Goal: Information Seeking & Learning: Find specific fact

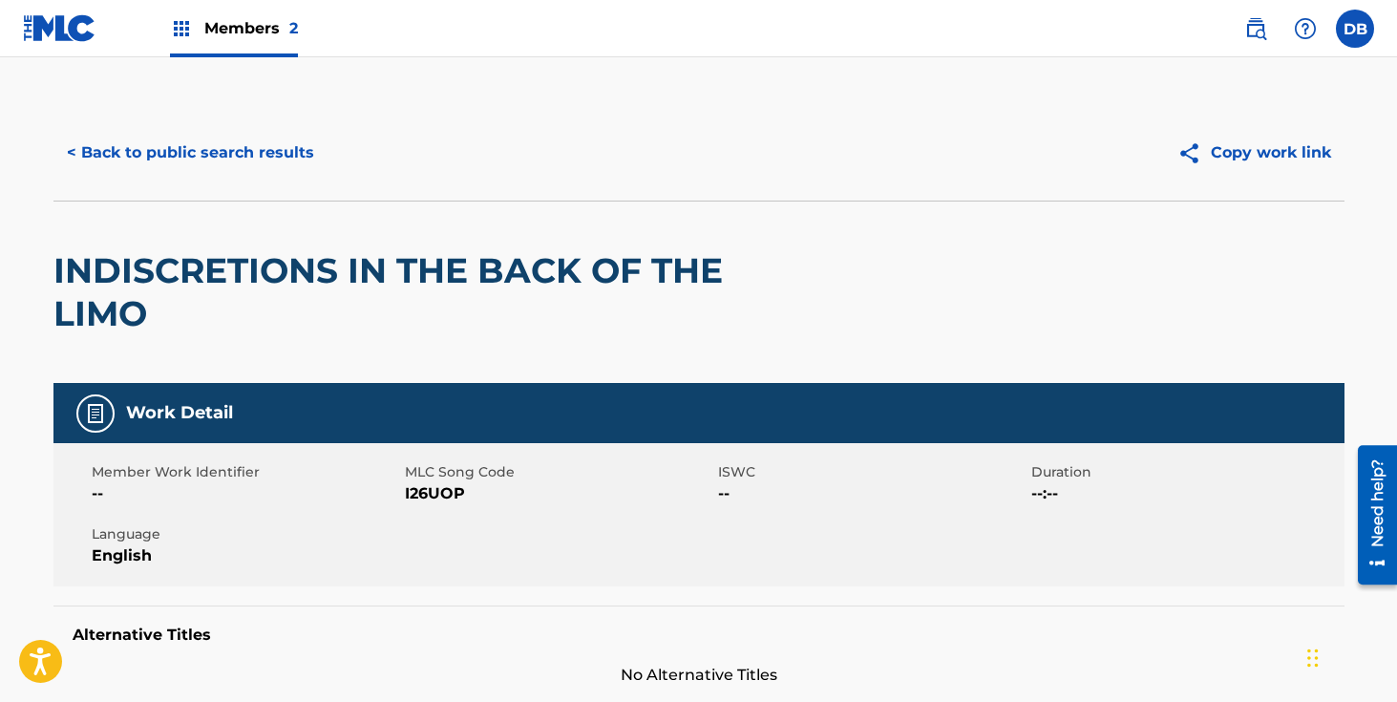
click at [158, 151] on button "< Back to public search results" at bounding box center [190, 153] width 274 height 48
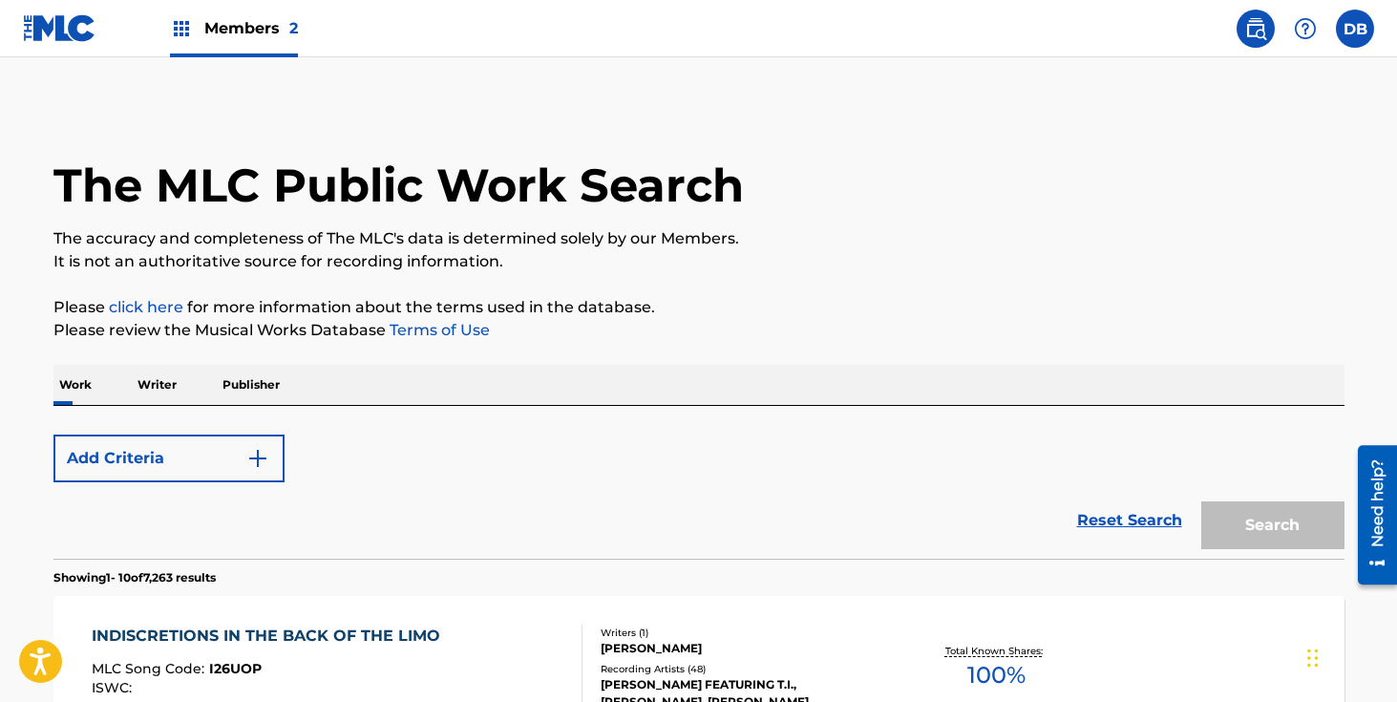
scroll to position [356, 0]
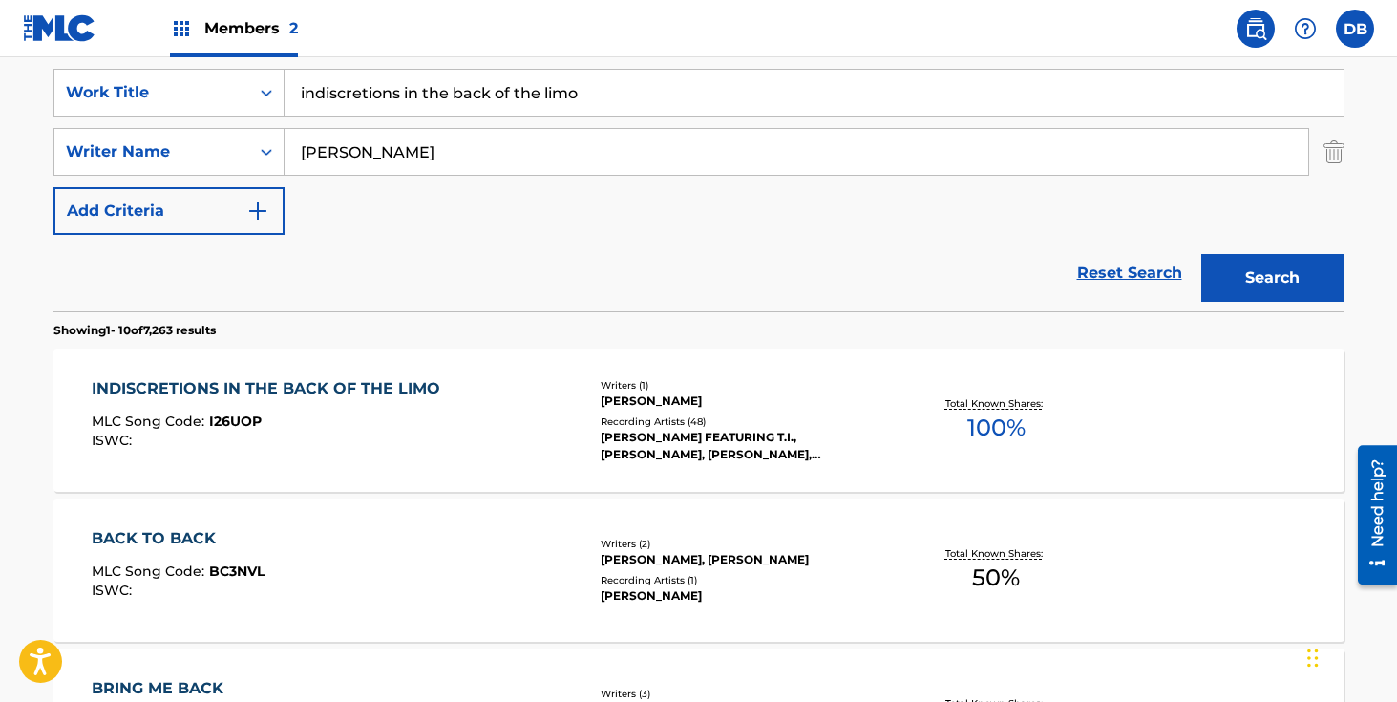
click at [637, 78] on input "indiscretions in the back of the limo" at bounding box center [814, 93] width 1059 height 46
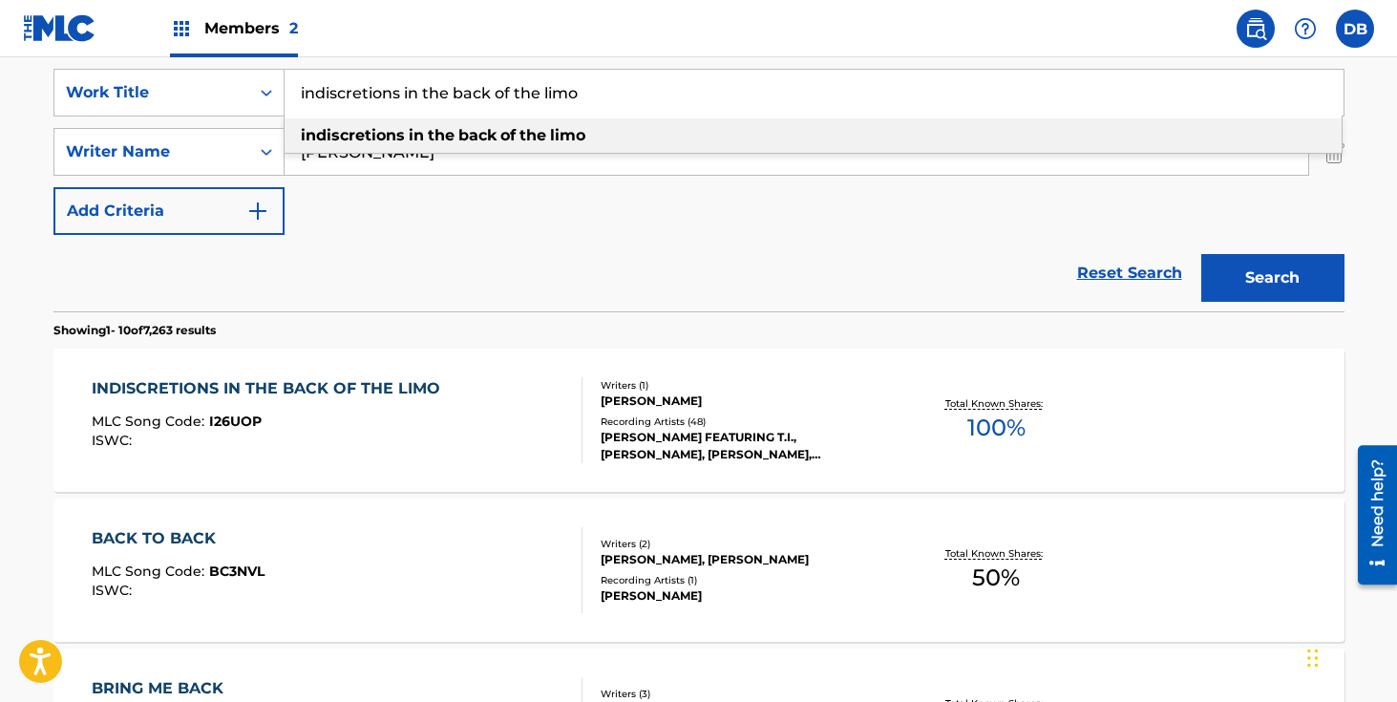
click at [636, 100] on input "indiscretions in the back of the limo" at bounding box center [814, 93] width 1059 height 46
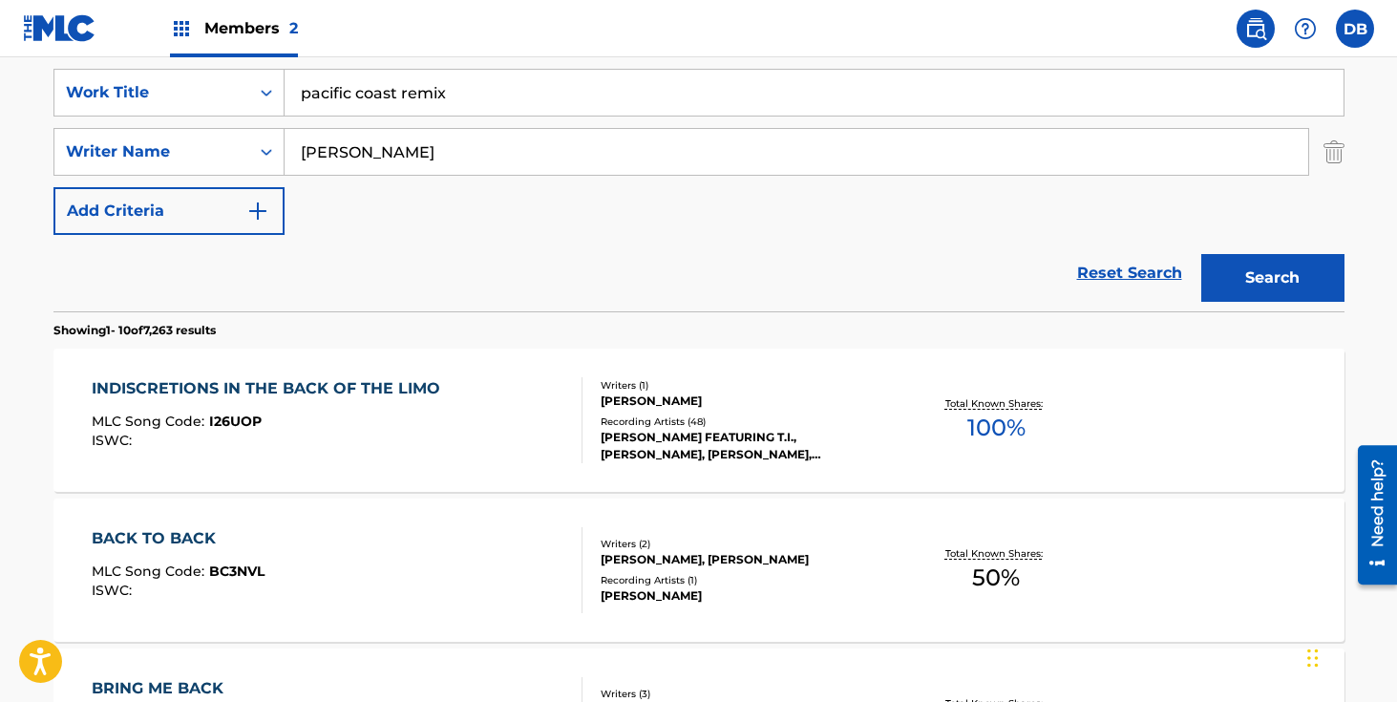
type input "pacific coast remix"
click at [1219, 249] on div "Search" at bounding box center [1268, 273] width 153 height 76
click at [1232, 270] on button "Search" at bounding box center [1272, 278] width 143 height 48
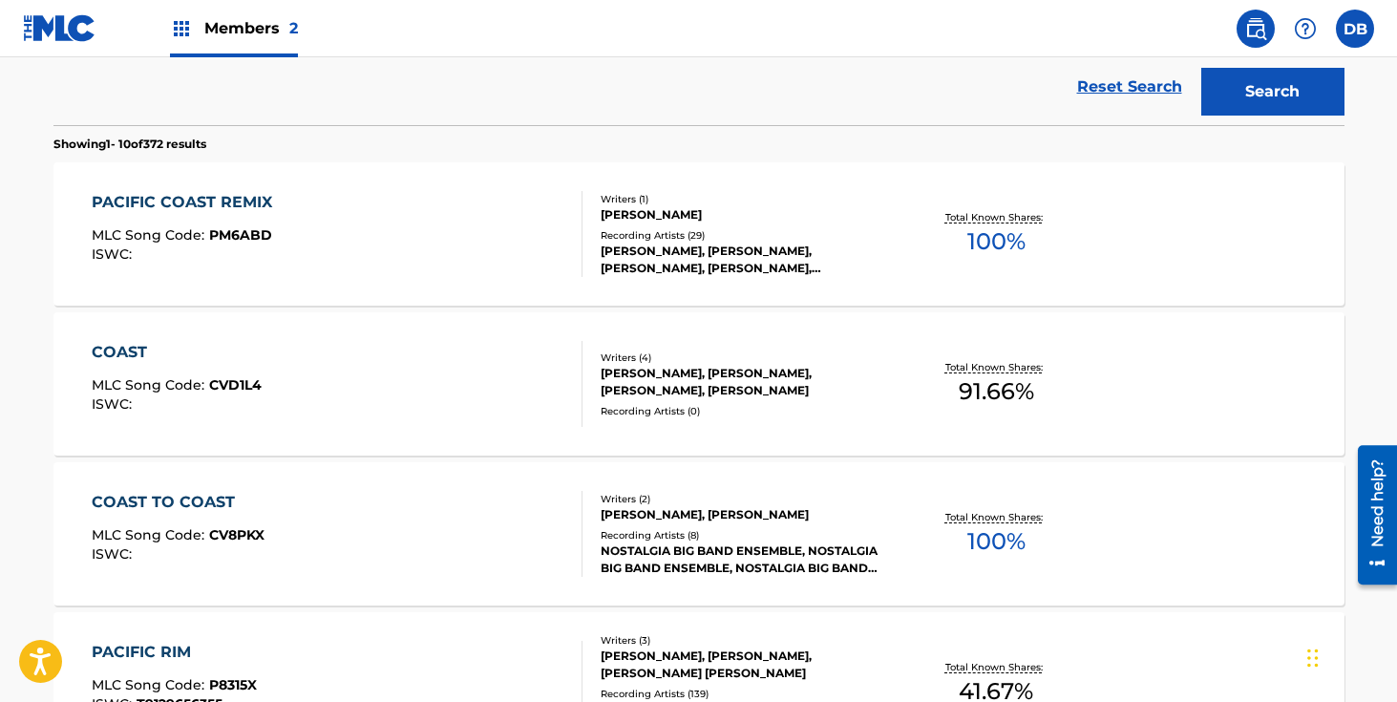
scroll to position [520, 0]
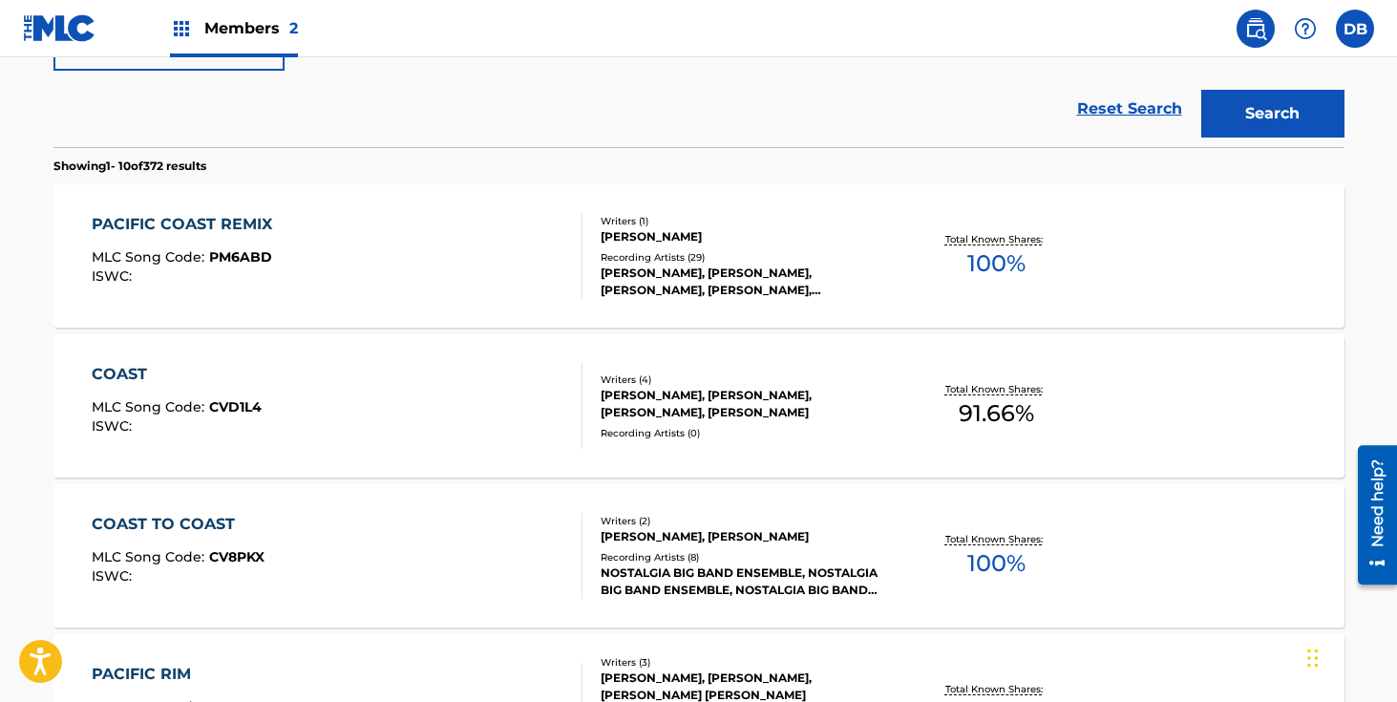
click at [700, 288] on div "[PERSON_NAME], [PERSON_NAME], [PERSON_NAME], [PERSON_NAME], [PERSON_NAME]" at bounding box center [745, 281] width 288 height 34
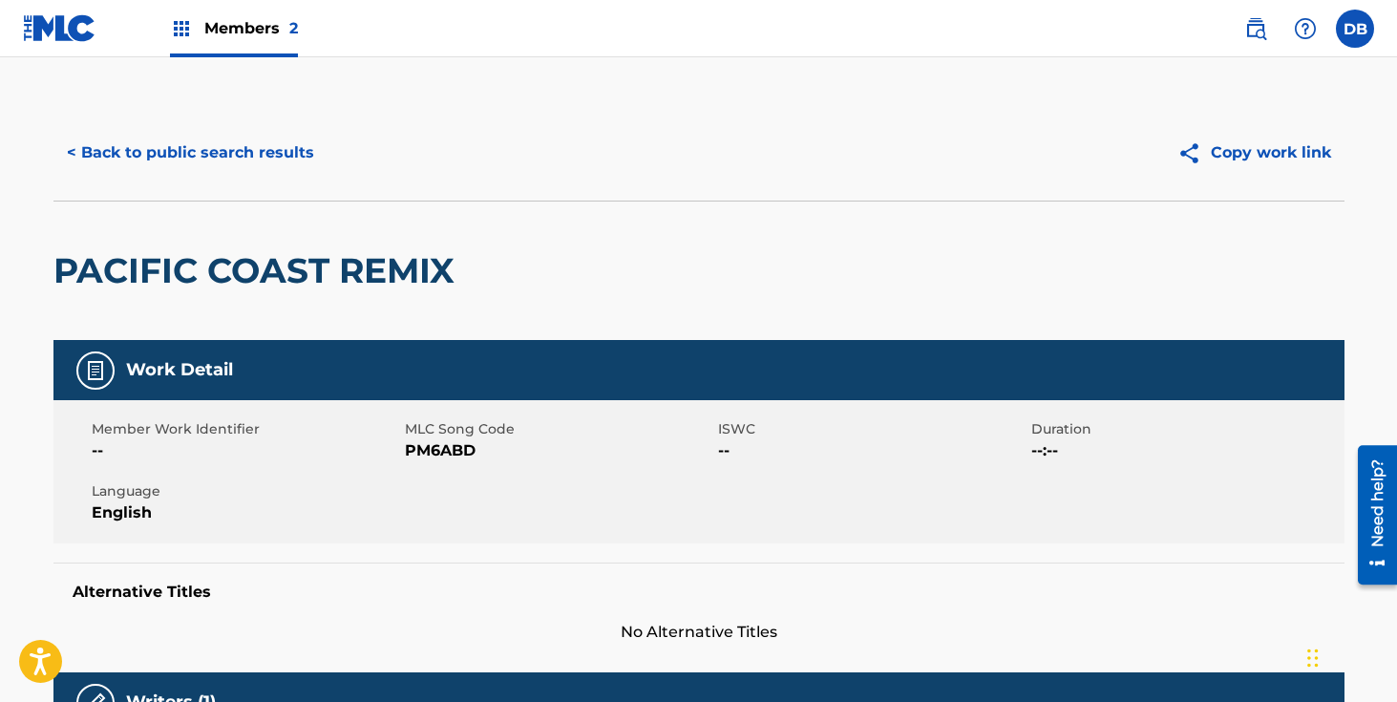
click at [265, 154] on button "< Back to public search results" at bounding box center [190, 153] width 274 height 48
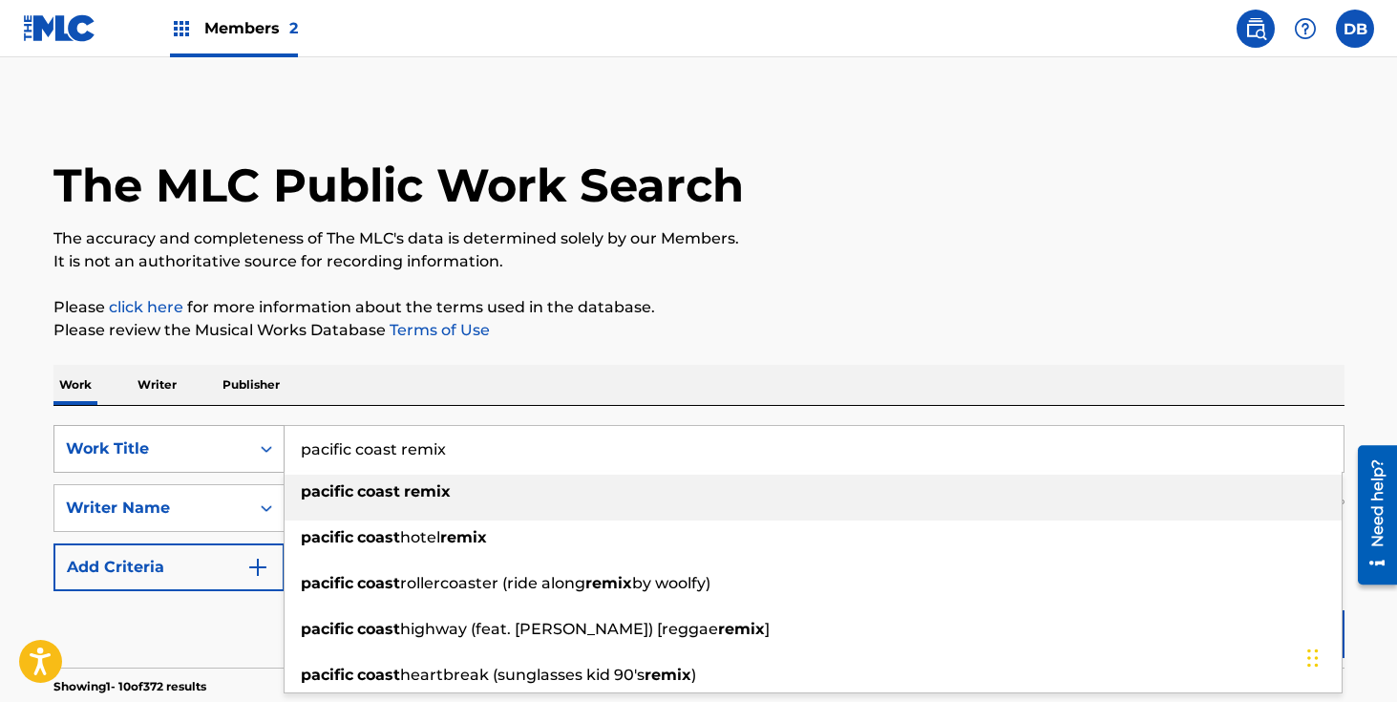
drag, startPoint x: 476, startPoint y: 454, endPoint x: 279, endPoint y: 454, distance: 197.7
click at [278, 454] on div "SearchWithCriteriadcbcdf63-0669-4e0c-8c1a-b43ceb039e2f Work Title pacific coast…" at bounding box center [698, 449] width 1291 height 48
paste input "Quikstrumental (Quik's Groove 7)"
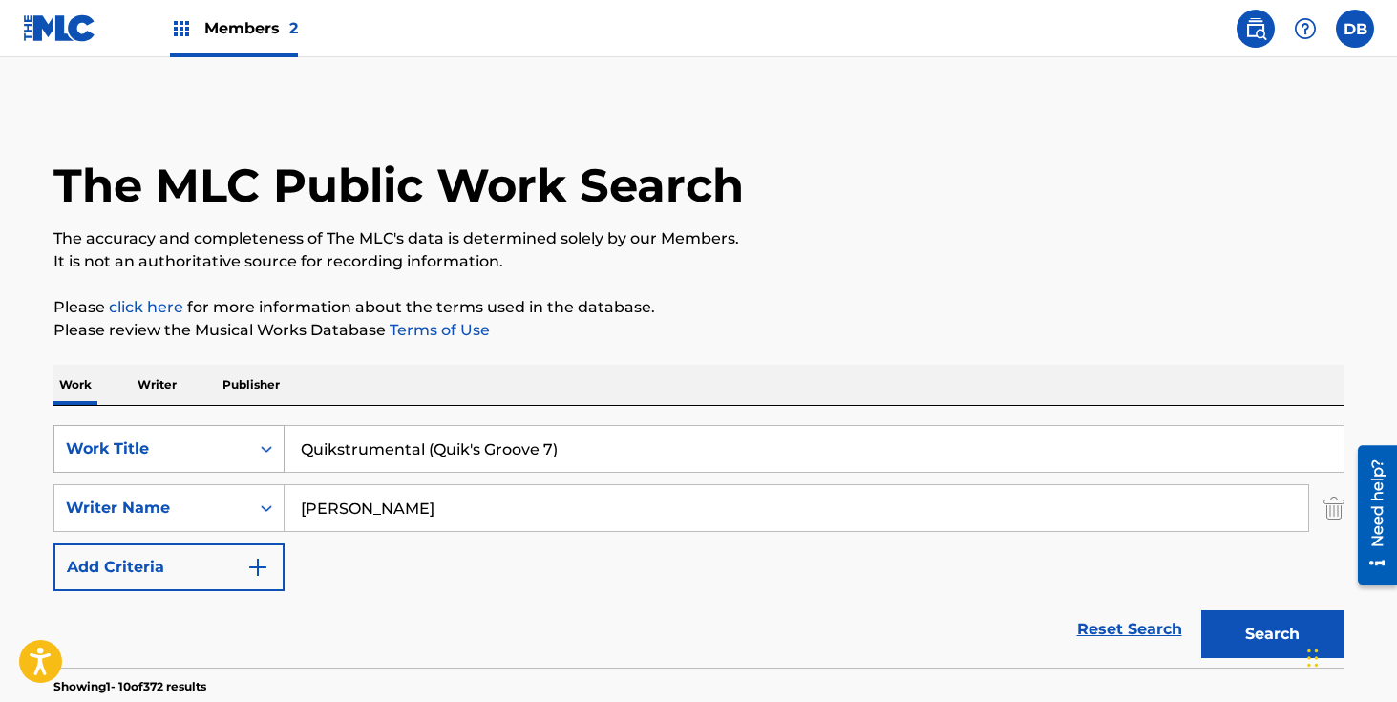
click at [1201, 610] on button "Search" at bounding box center [1272, 634] width 143 height 48
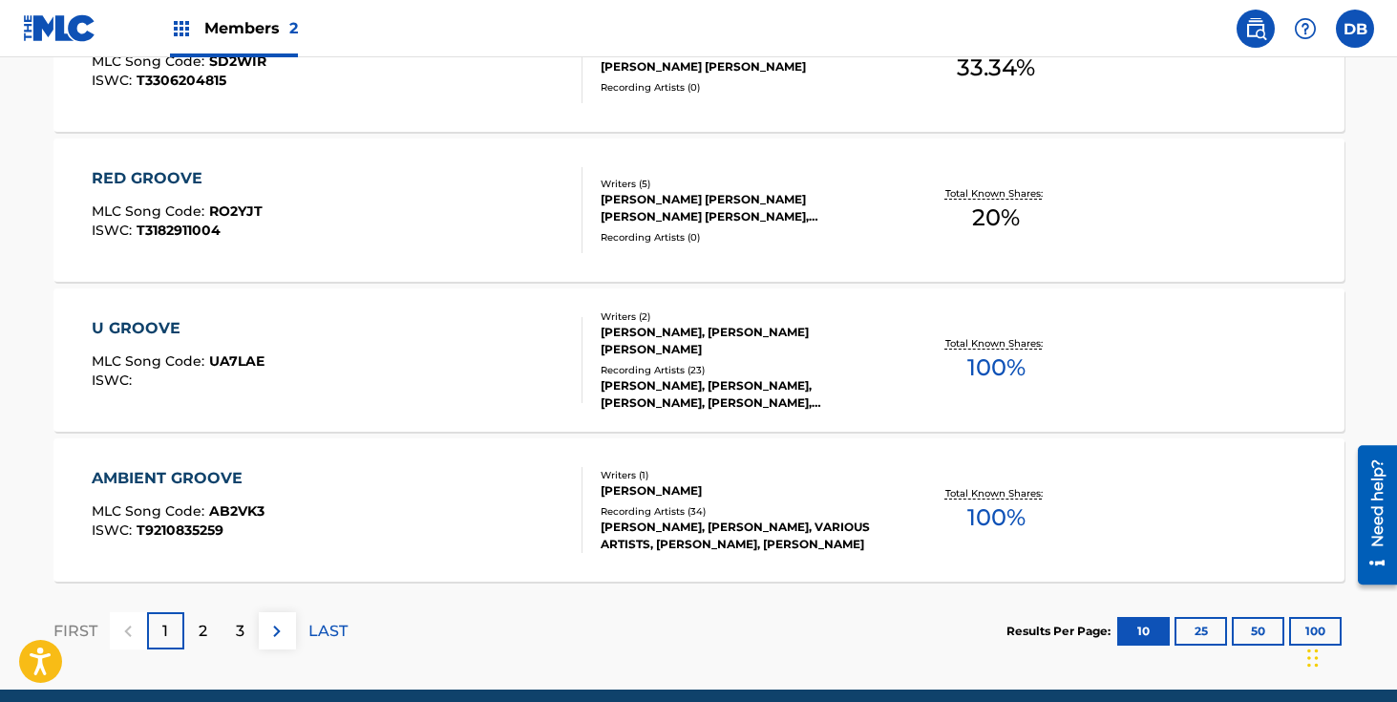
scroll to position [1695, 0]
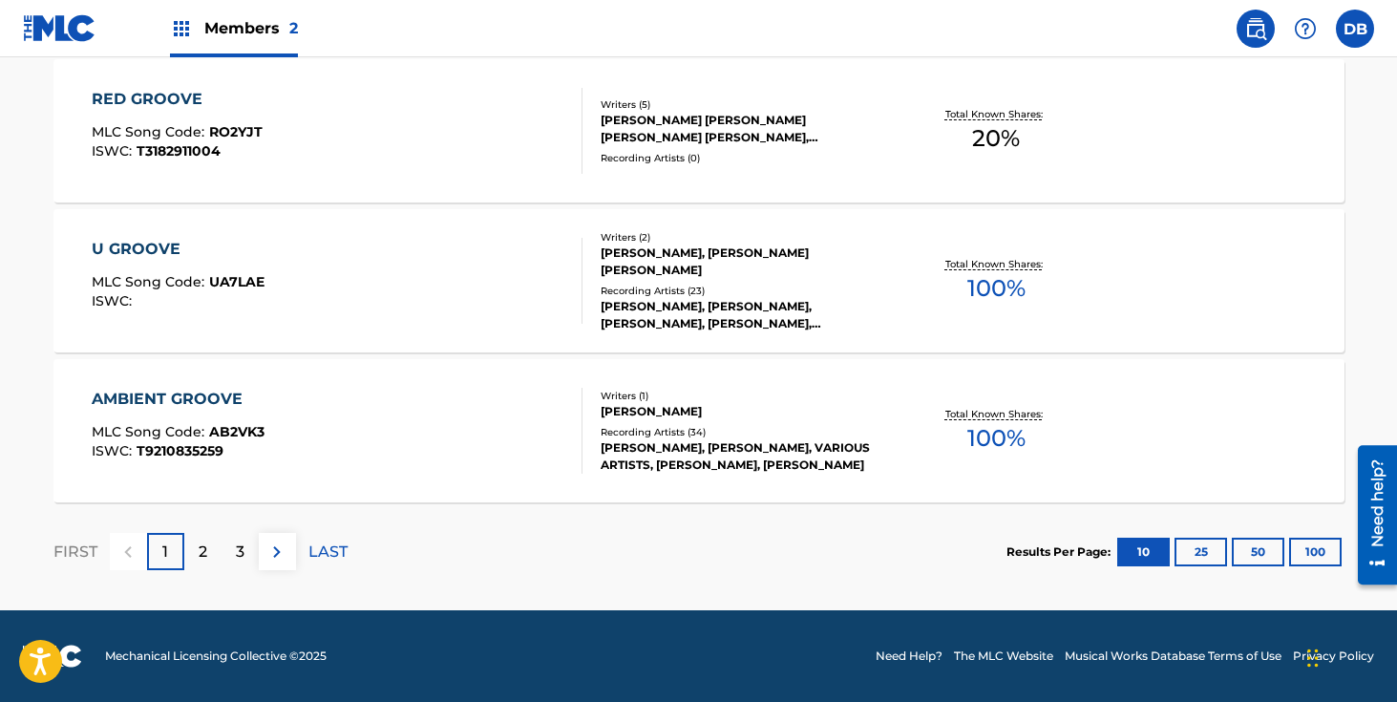
click at [201, 557] on p "2" at bounding box center [203, 551] width 9 height 23
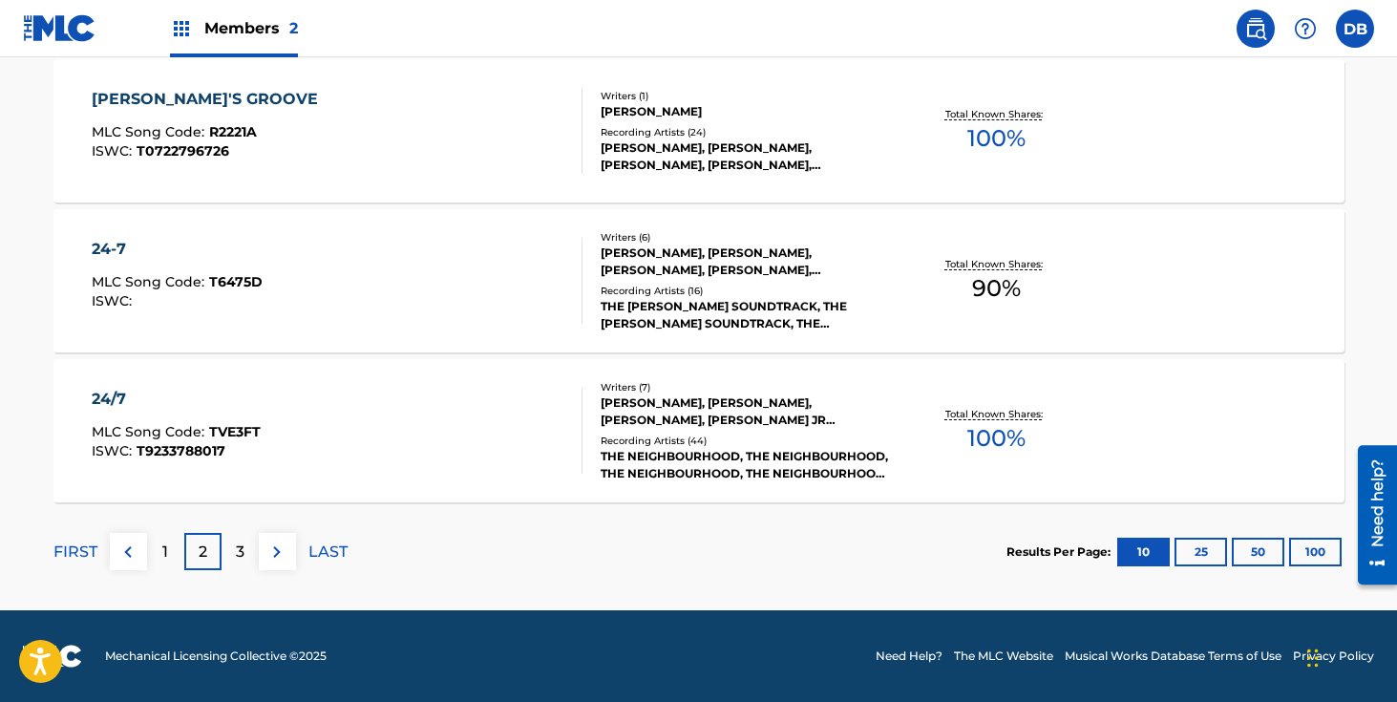
click at [243, 549] on div "3" at bounding box center [240, 551] width 37 height 37
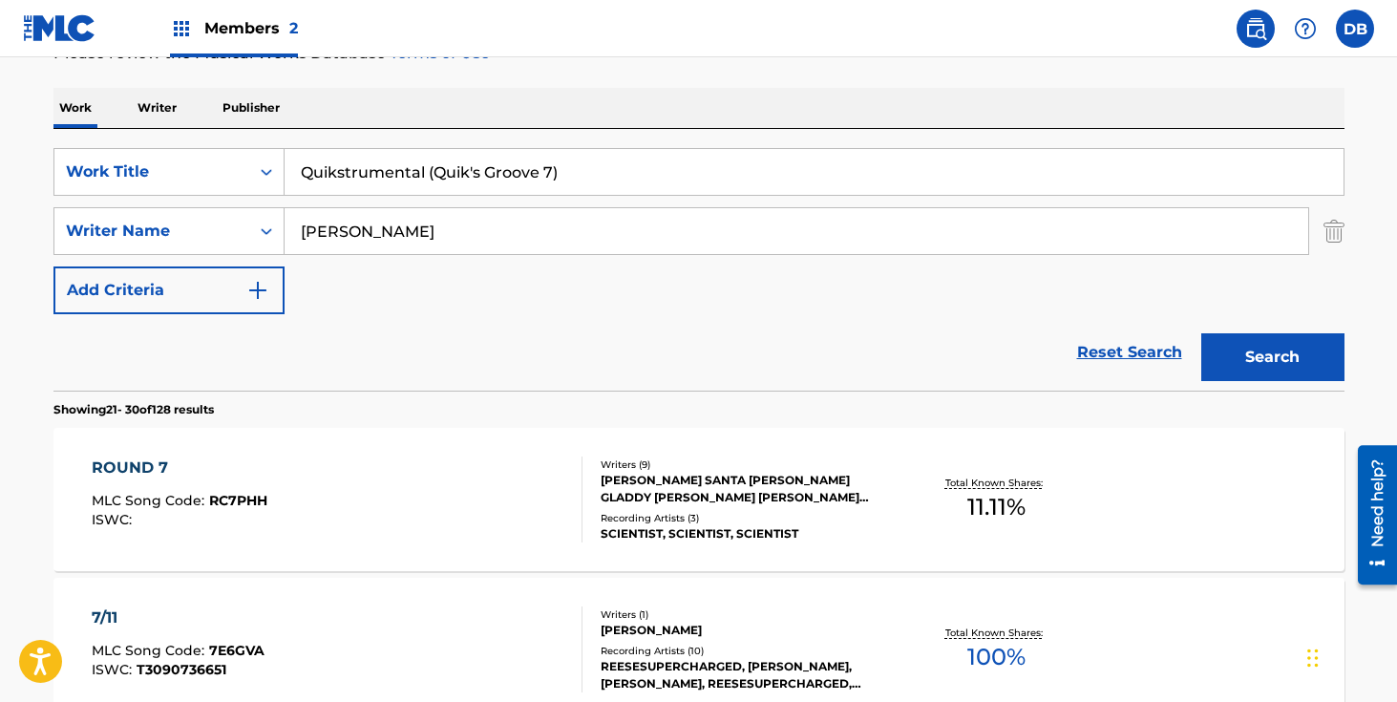
scroll to position [0, 0]
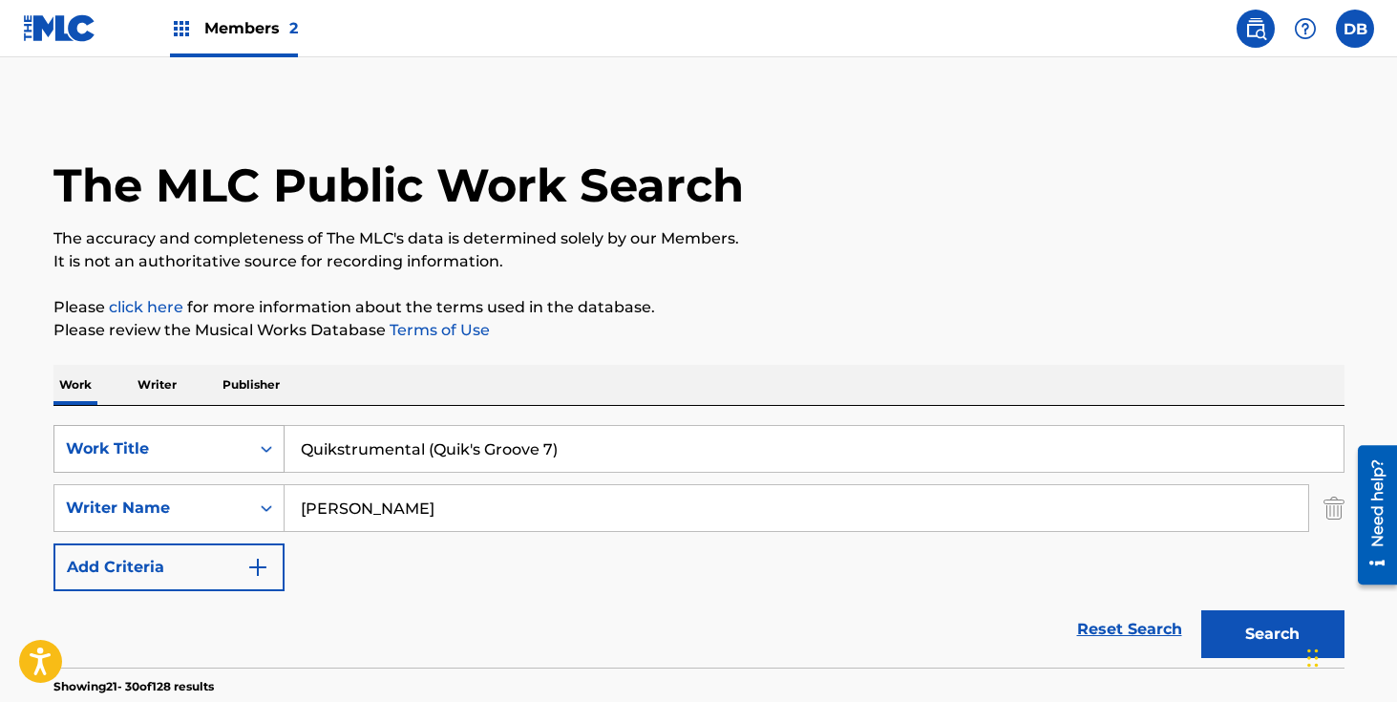
drag, startPoint x: 610, startPoint y: 457, endPoint x: 220, endPoint y: 449, distance: 390.6
click at [222, 449] on div "SearchWithCriteriadcbcdf63-0669-4e0c-8c1a-b43ceb039e2f Work Title Quikstrumenta…" at bounding box center [698, 449] width 1291 height 48
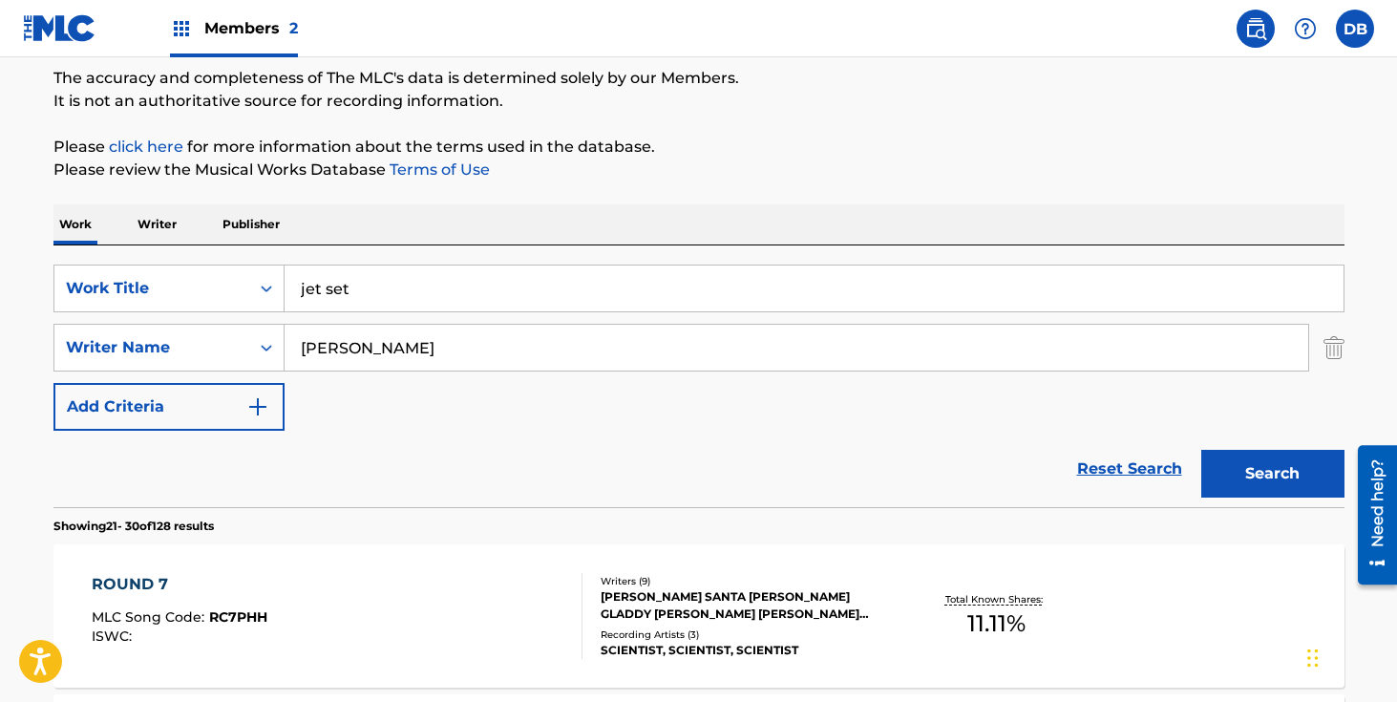
scroll to position [213, 0]
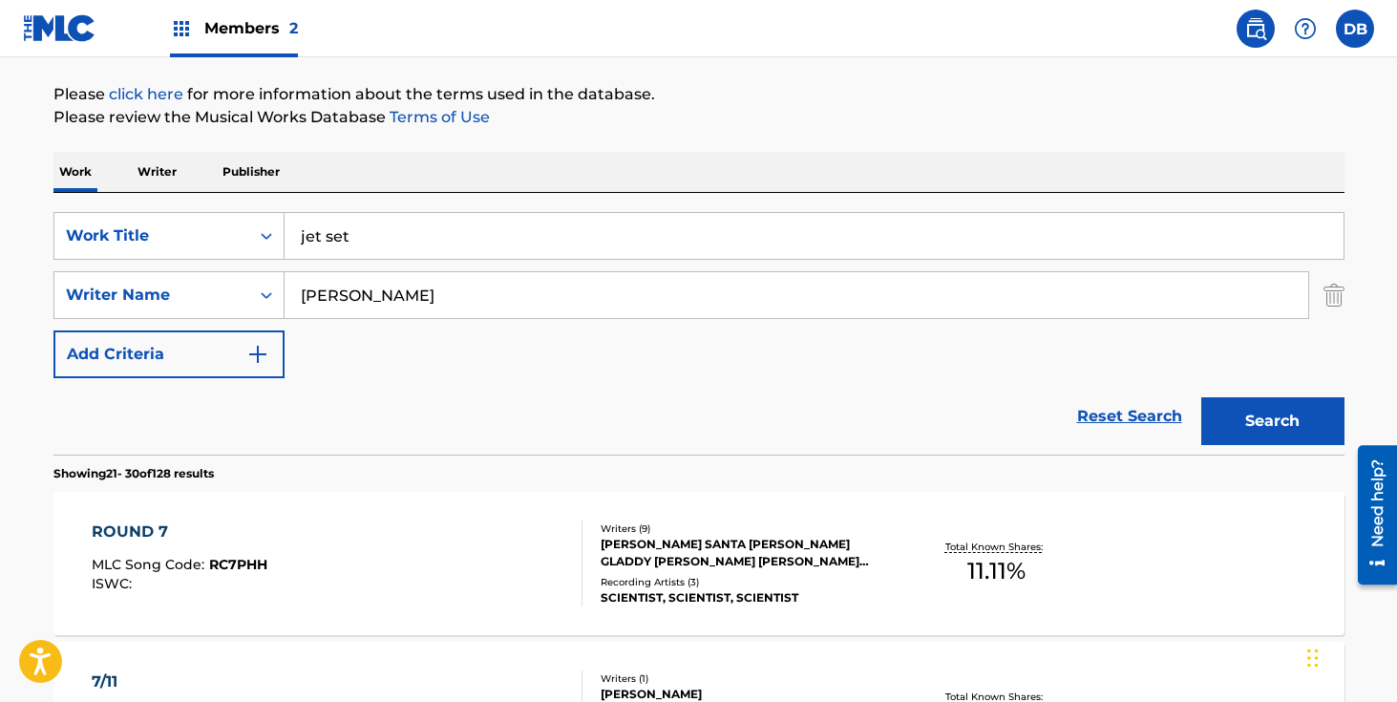
type input "jet set"
click at [1246, 415] on button "Search" at bounding box center [1272, 421] width 143 height 48
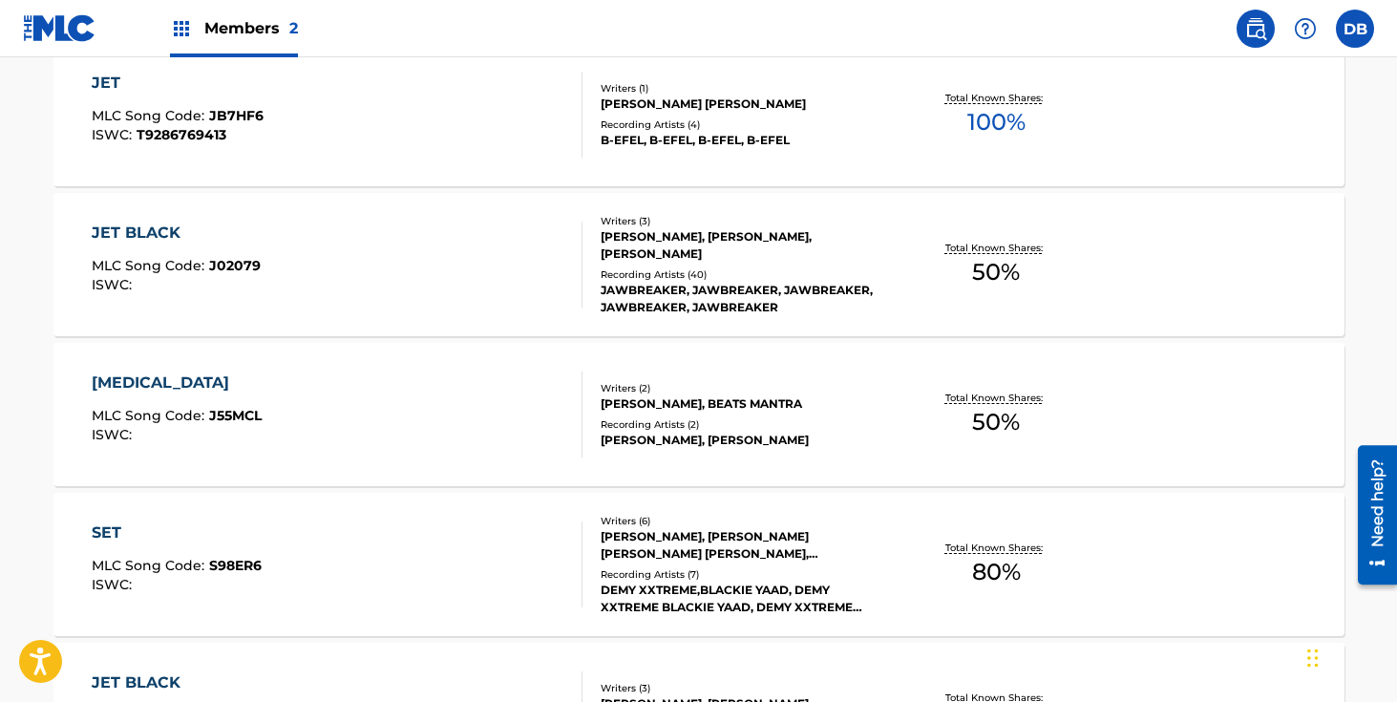
scroll to position [0, 0]
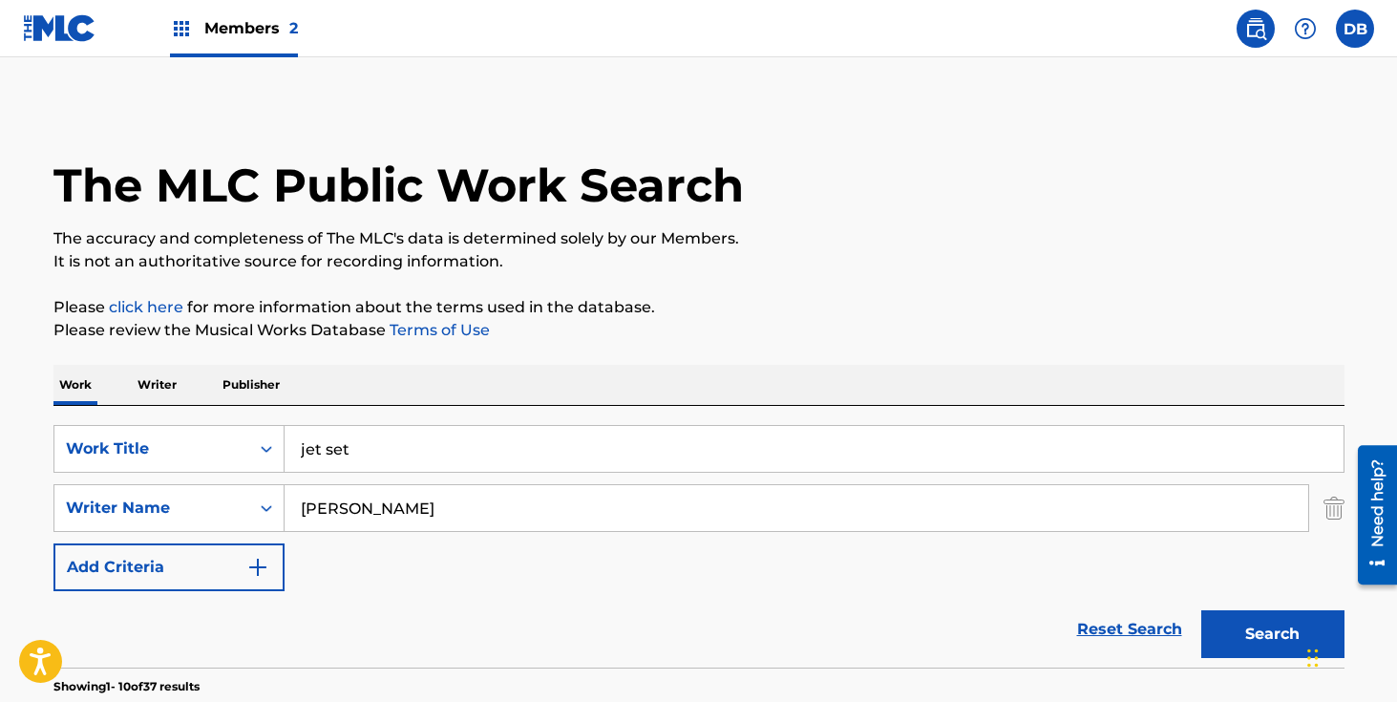
click at [246, 37] on span "Members 2" at bounding box center [251, 28] width 94 height 22
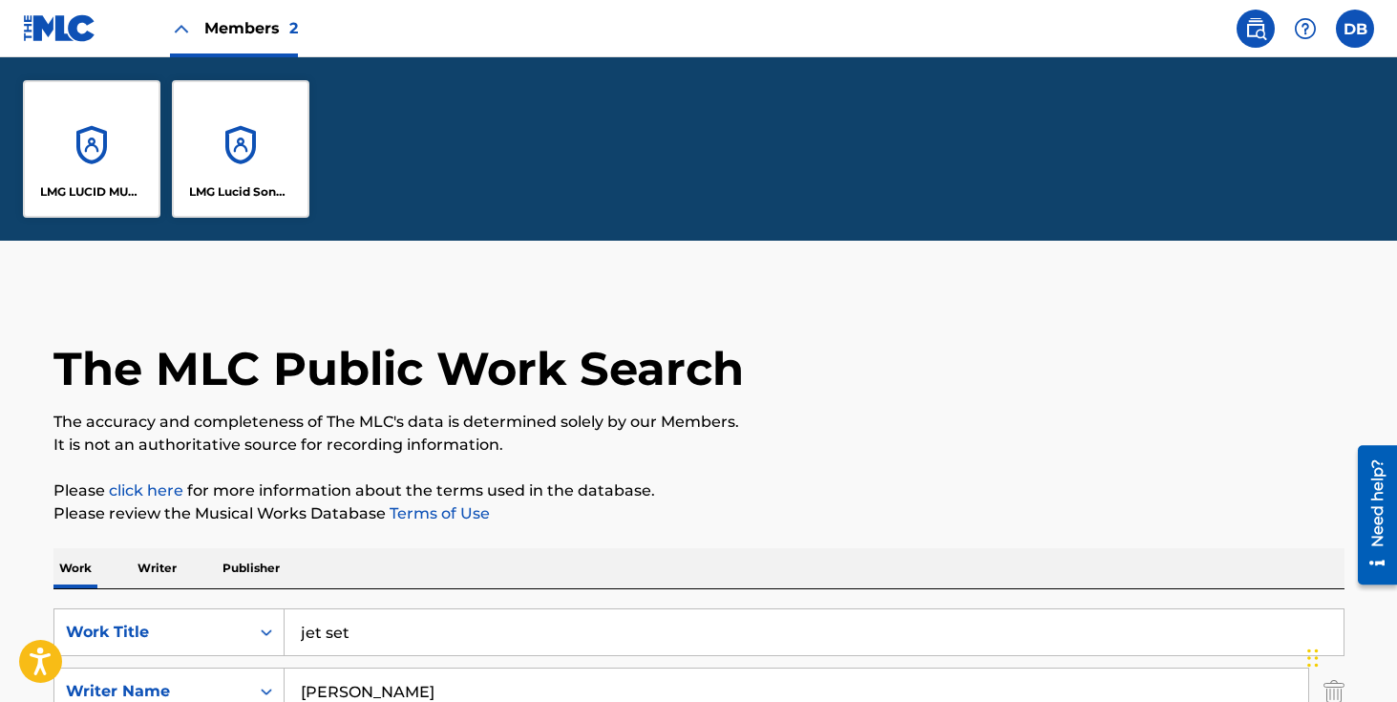
click at [122, 151] on div "LMG LUCID MUSIC" at bounding box center [92, 149] width 138 height 138
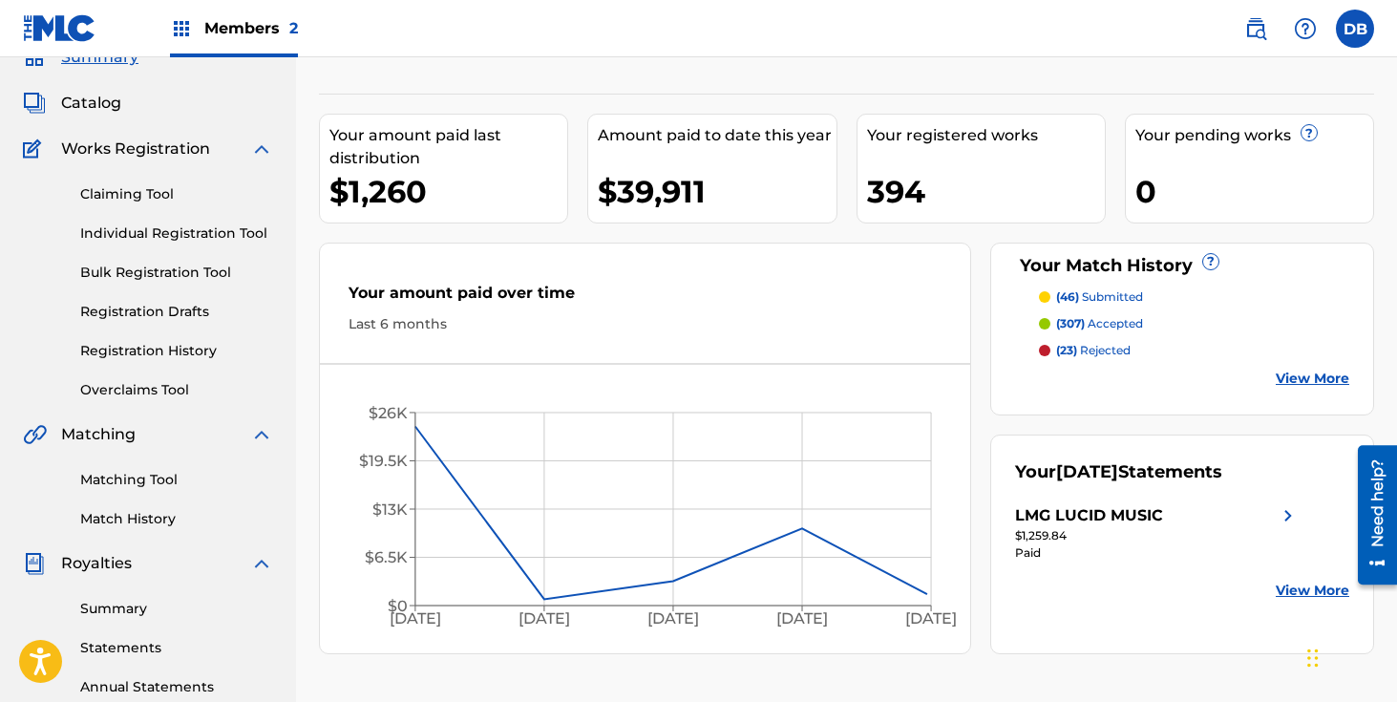
scroll to position [88, 0]
click at [156, 481] on link "Matching Tool" at bounding box center [176, 479] width 193 height 20
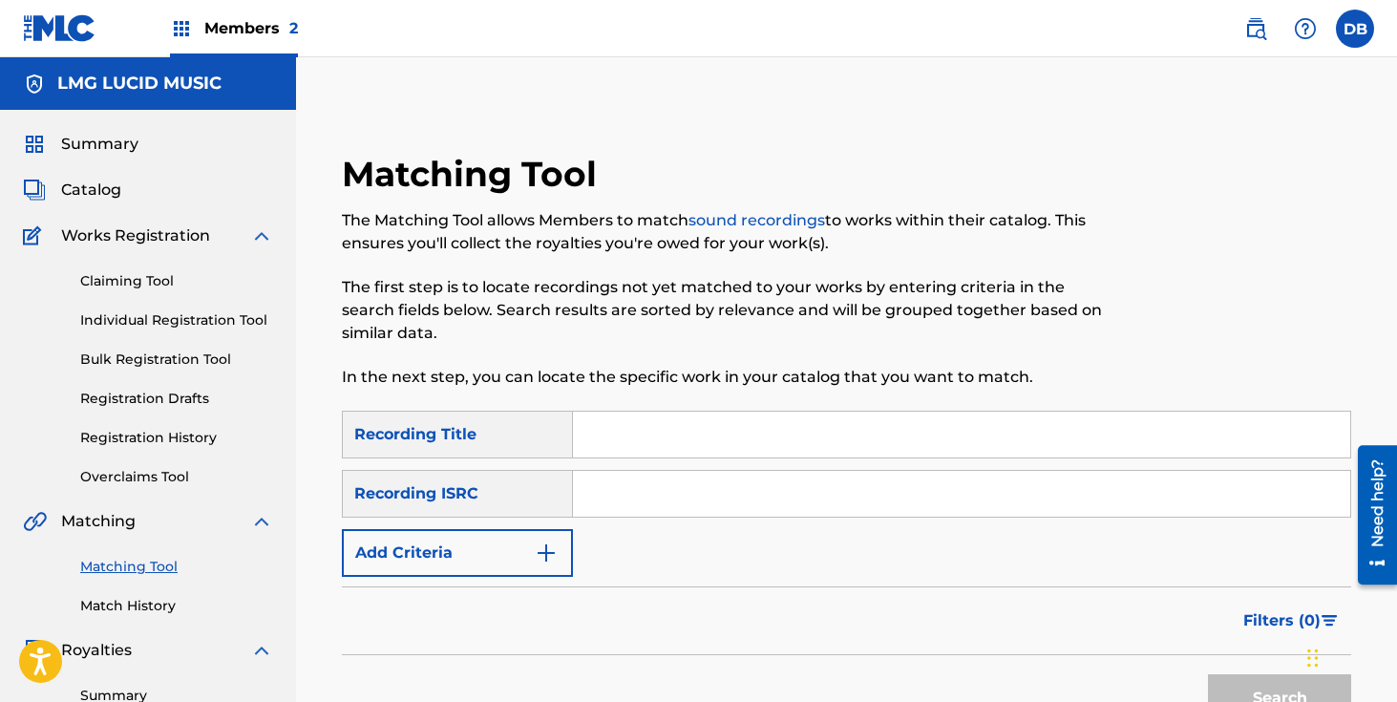
click at [668, 426] on input "Search Form" at bounding box center [961, 435] width 777 height 46
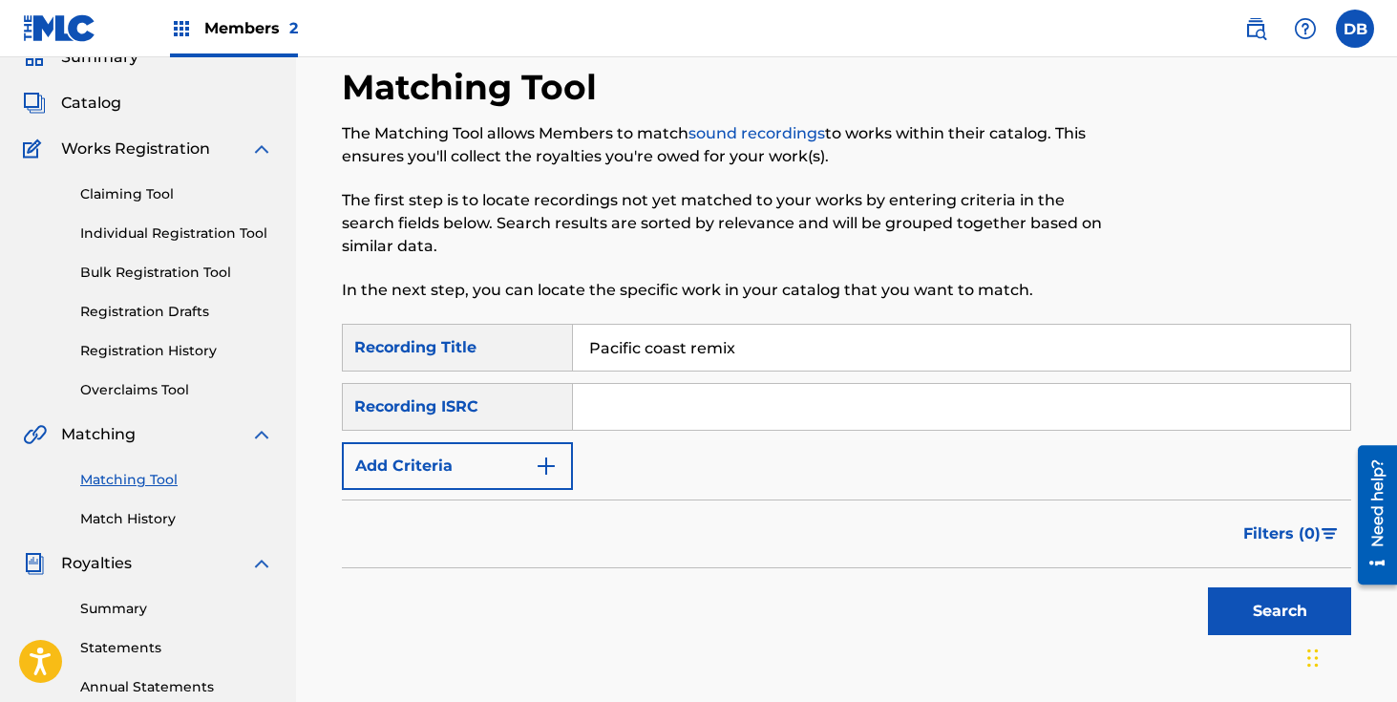
scroll to position [93, 0]
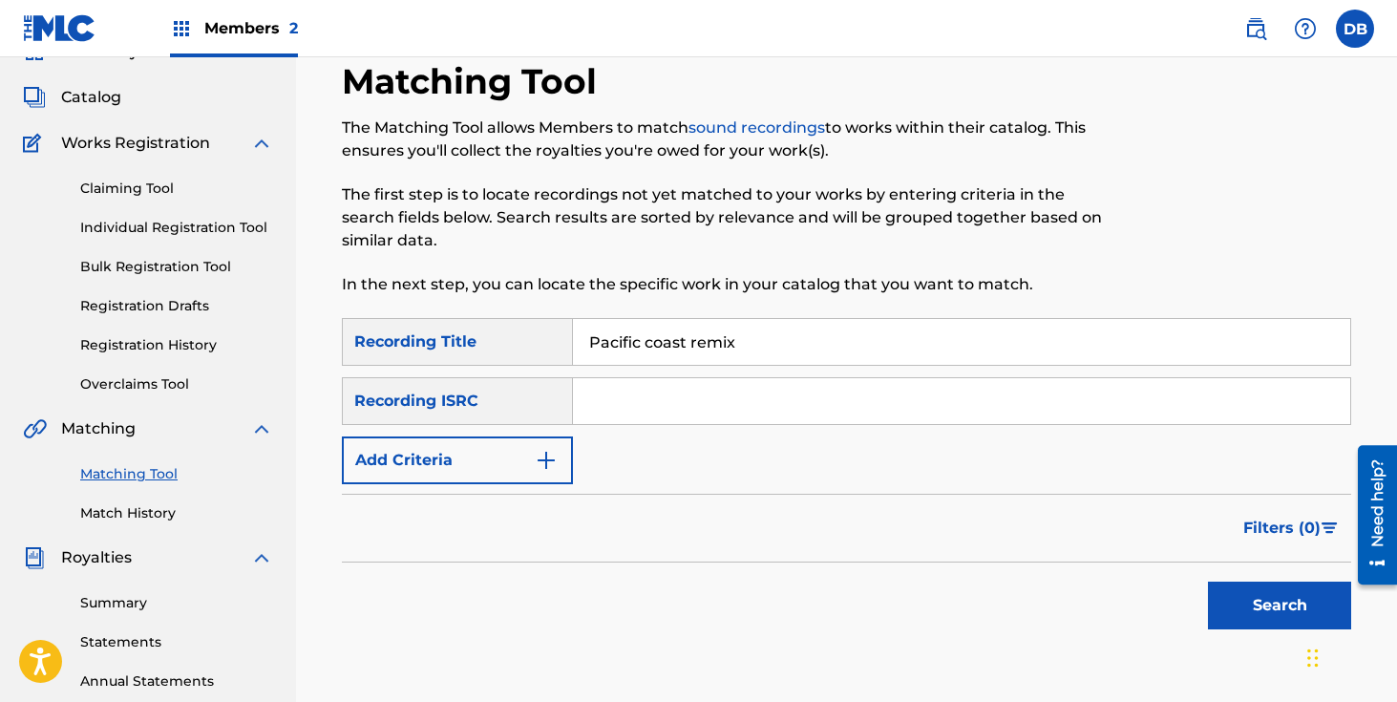
type input "Pacific coast remix"
click at [780, 382] on input "Search Form" at bounding box center [961, 401] width 777 height 46
paste input "USA370527265"
type input "USA370527265"
click at [1208, 582] on button "Search" at bounding box center [1279, 606] width 143 height 48
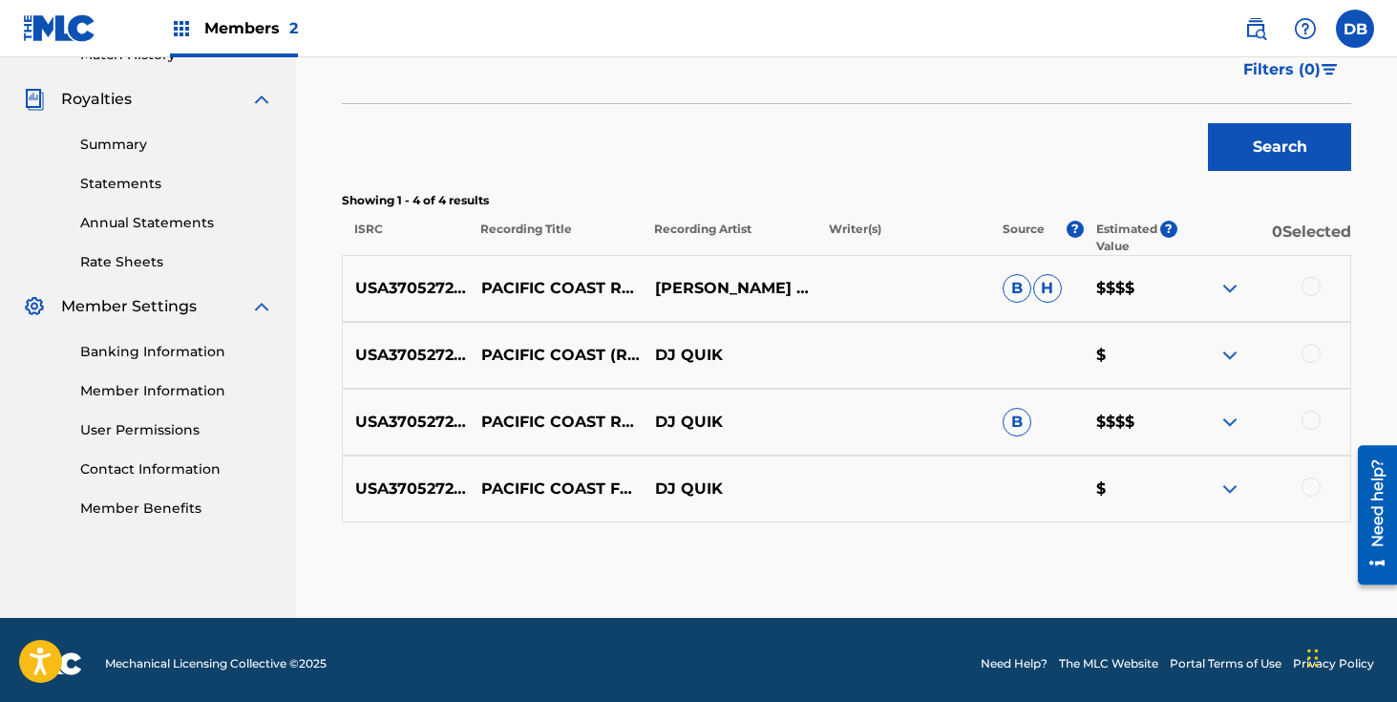
scroll to position [559, 0]
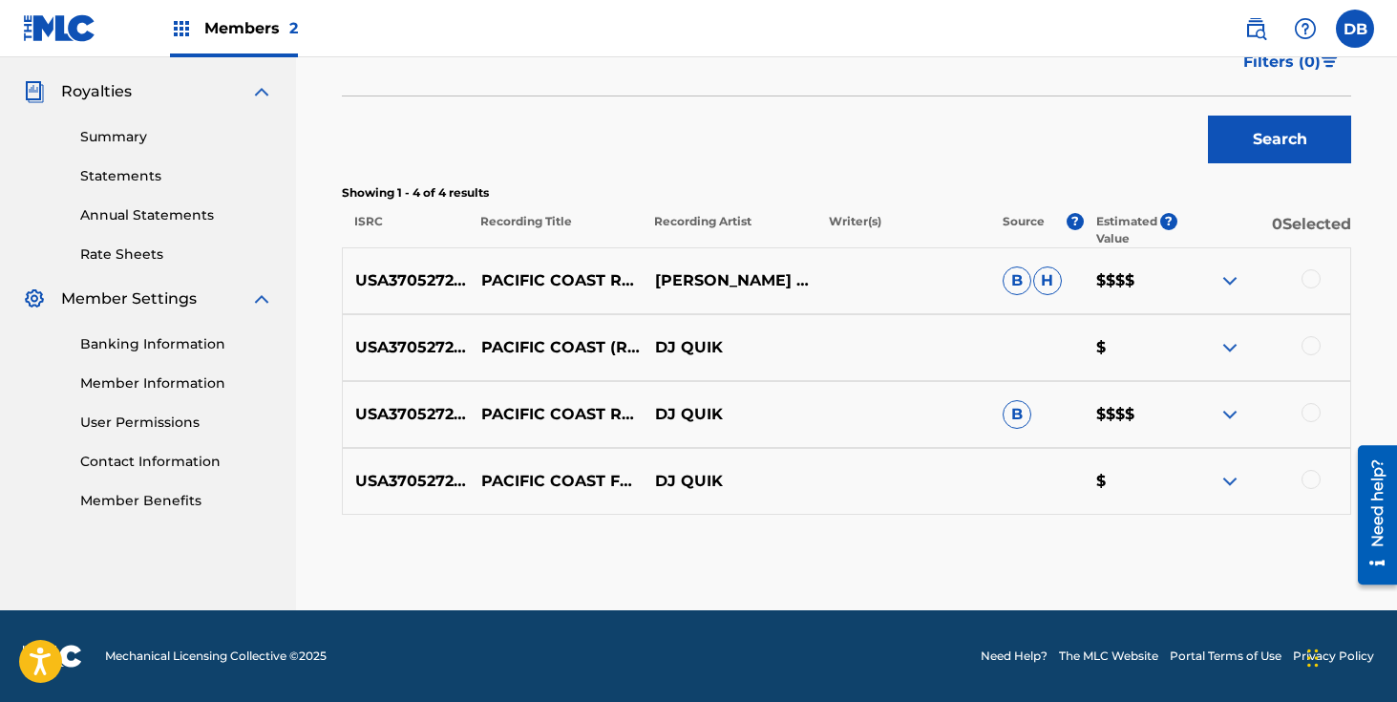
click at [1116, 277] on p "$$$$" at bounding box center [1130, 280] width 94 height 23
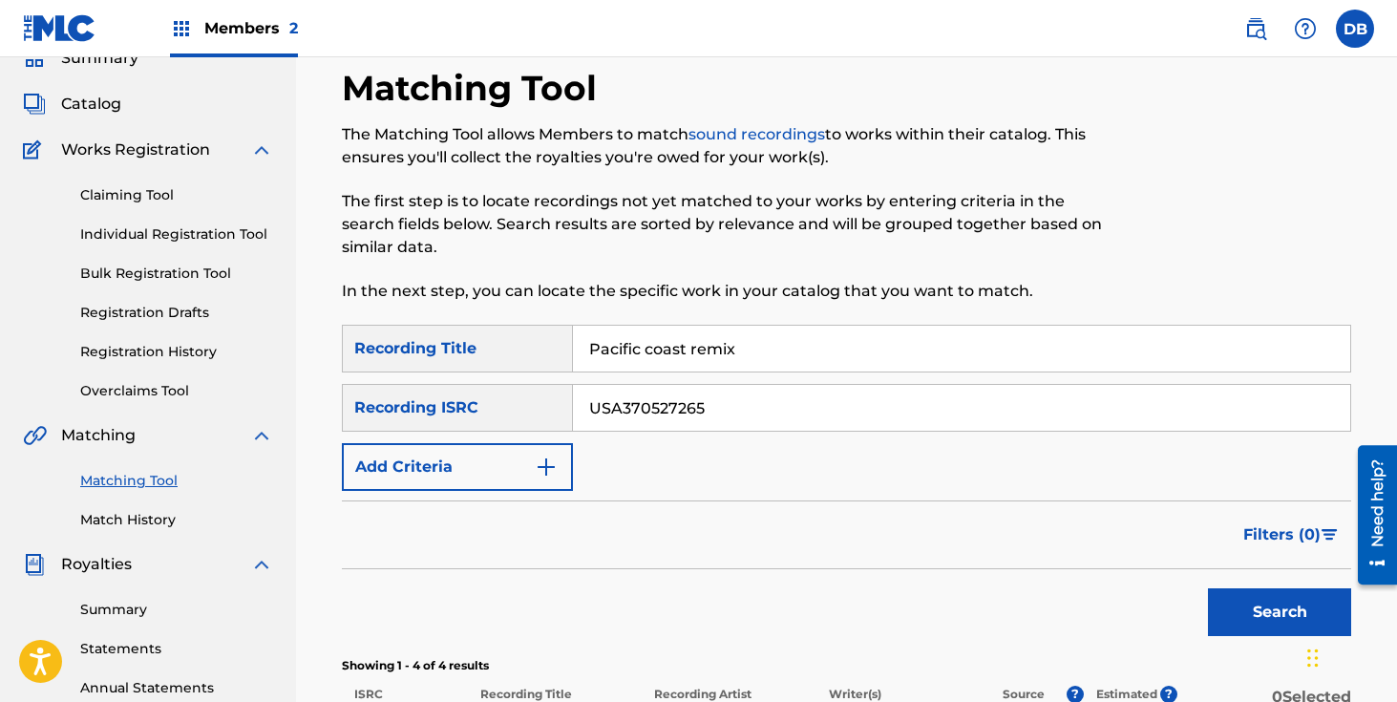
scroll to position [0, 0]
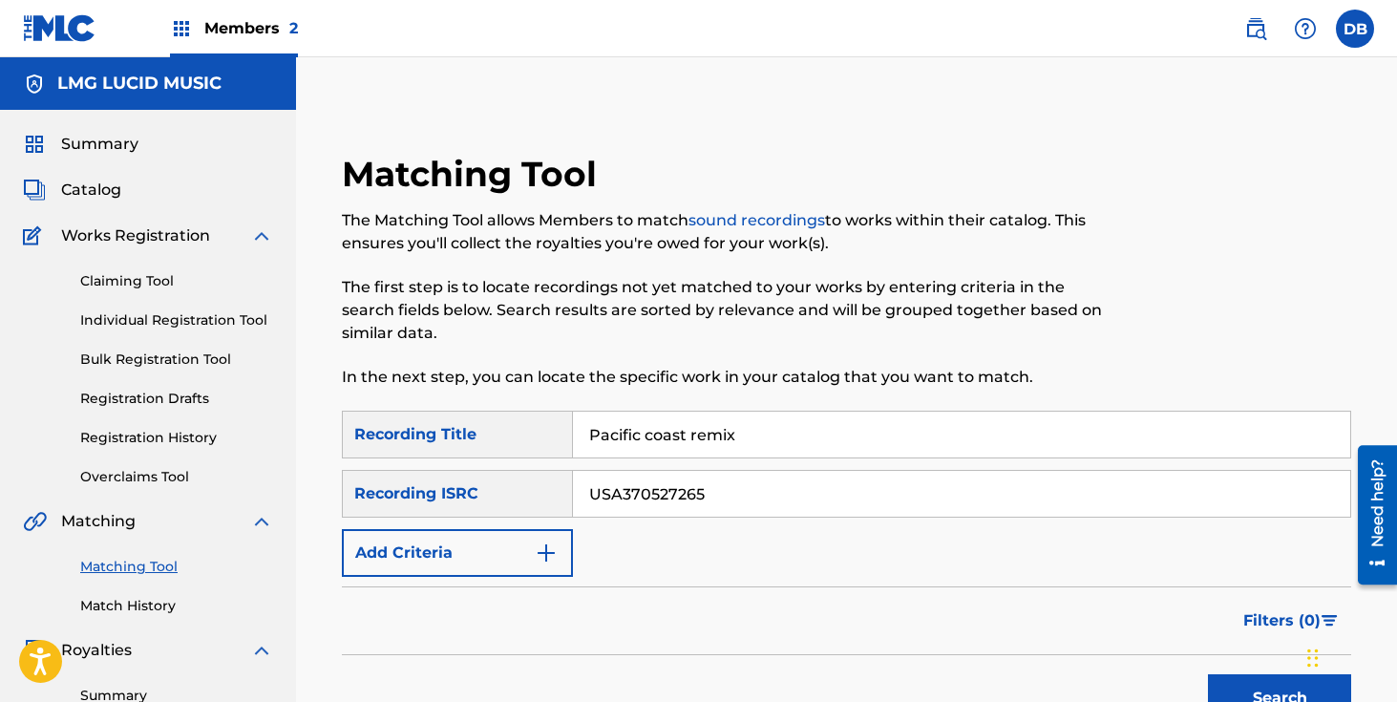
click at [1263, 24] on img at bounding box center [1255, 28] width 23 height 23
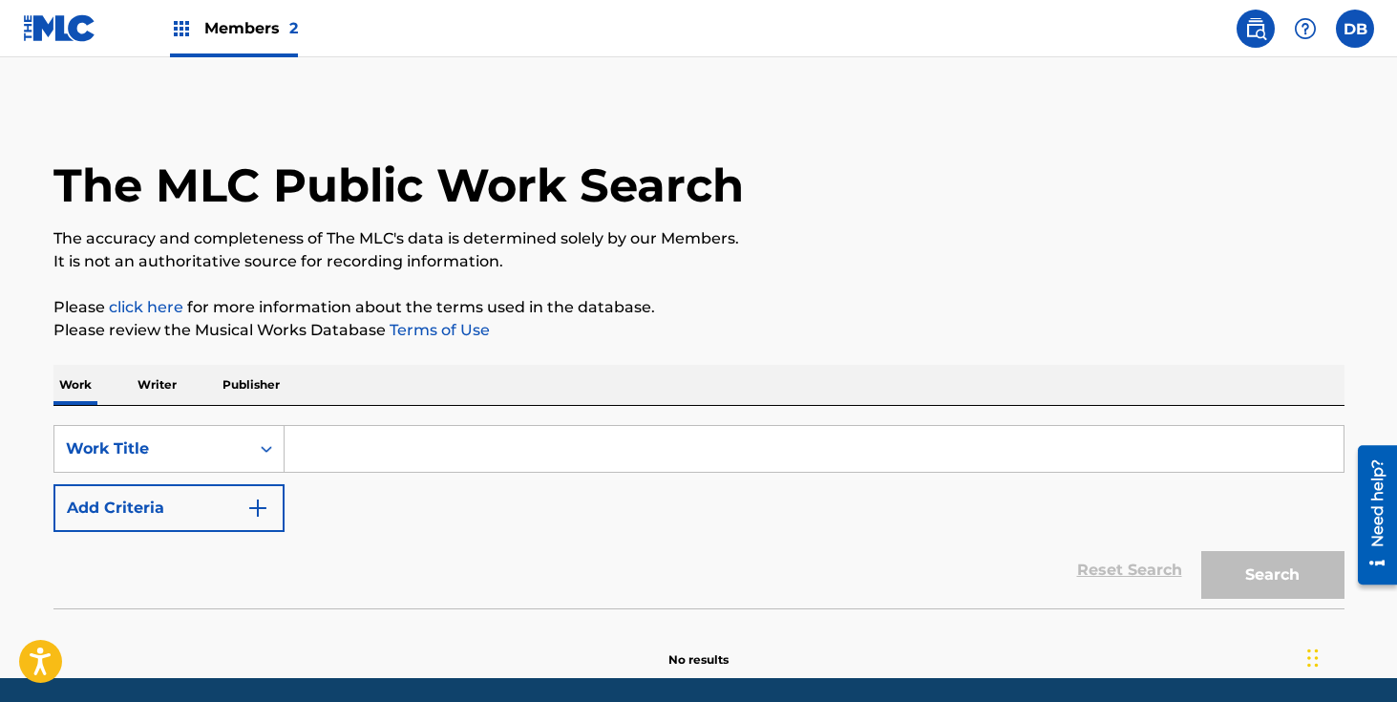
click at [386, 442] on input "Search Form" at bounding box center [814, 449] width 1059 height 46
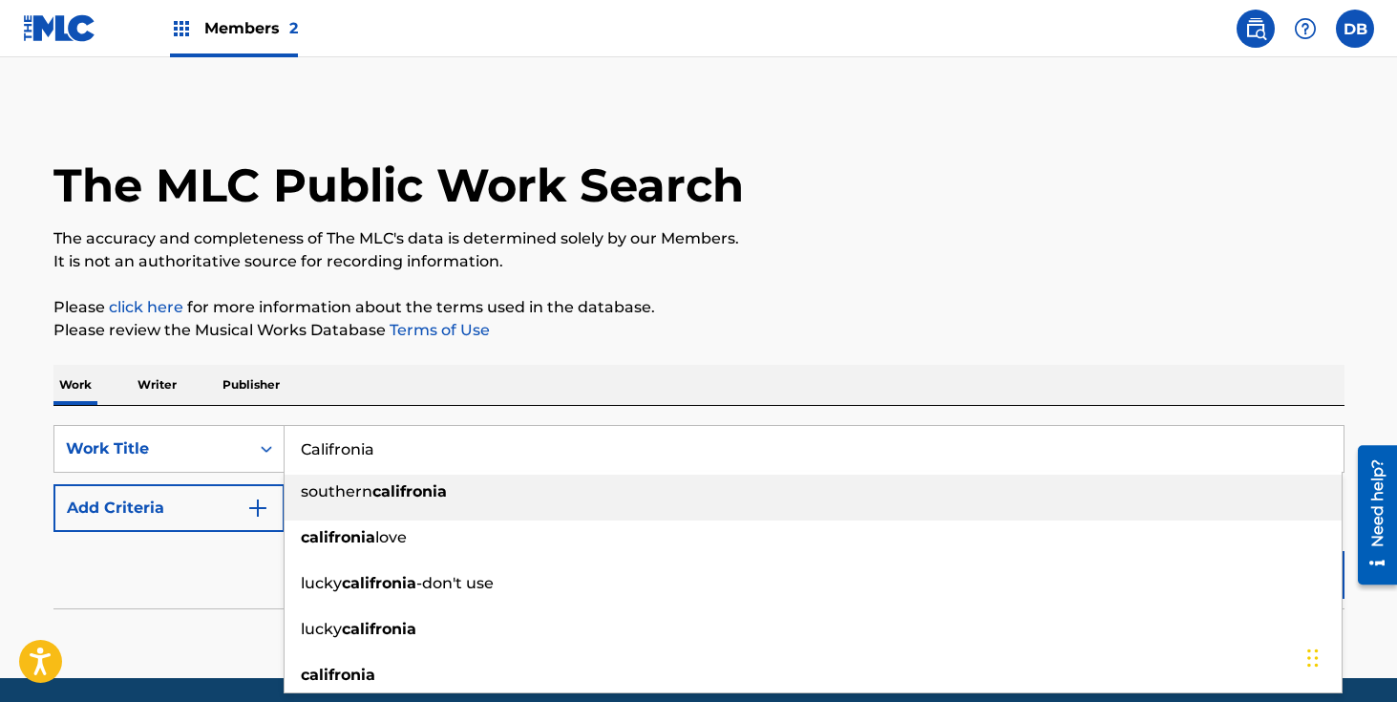
type input "Califronia"
click at [569, 365] on div "Work Writer Publisher" at bounding box center [698, 385] width 1291 height 40
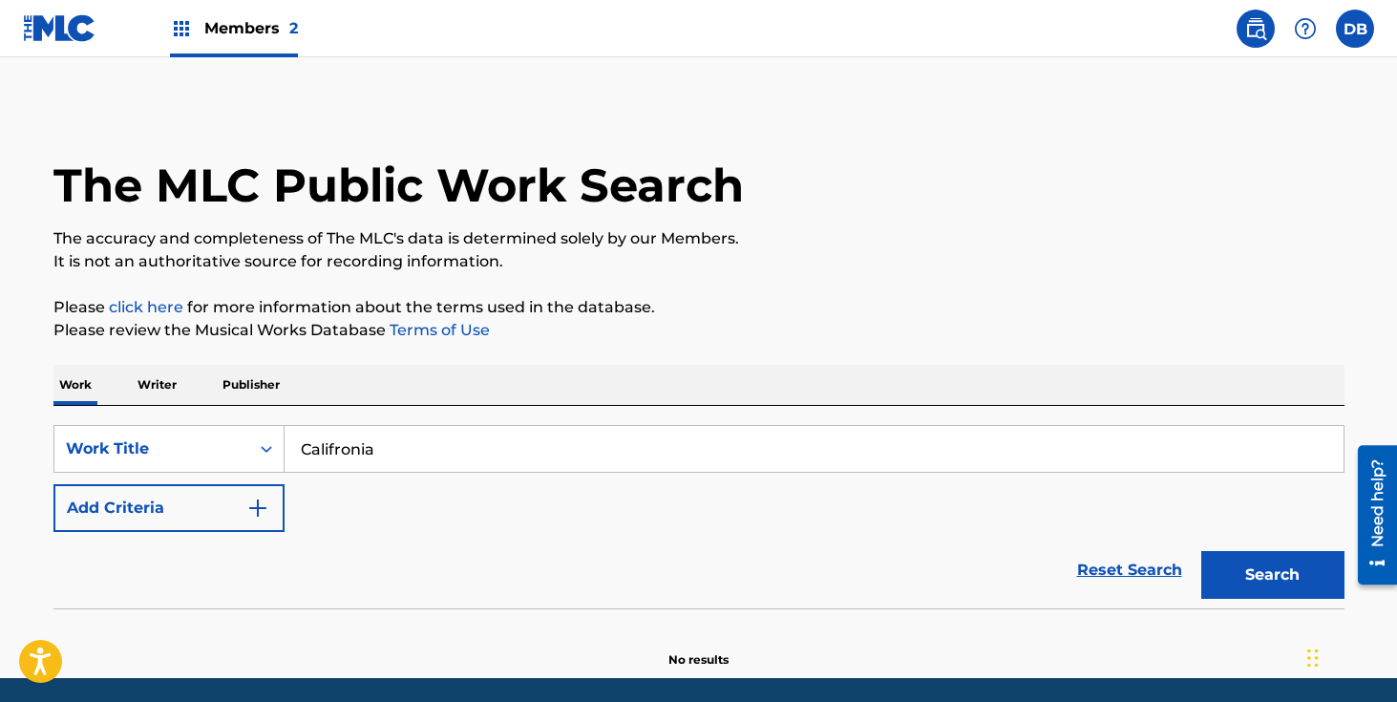
click at [231, 518] on button "Add Criteria" at bounding box center [168, 508] width 231 height 48
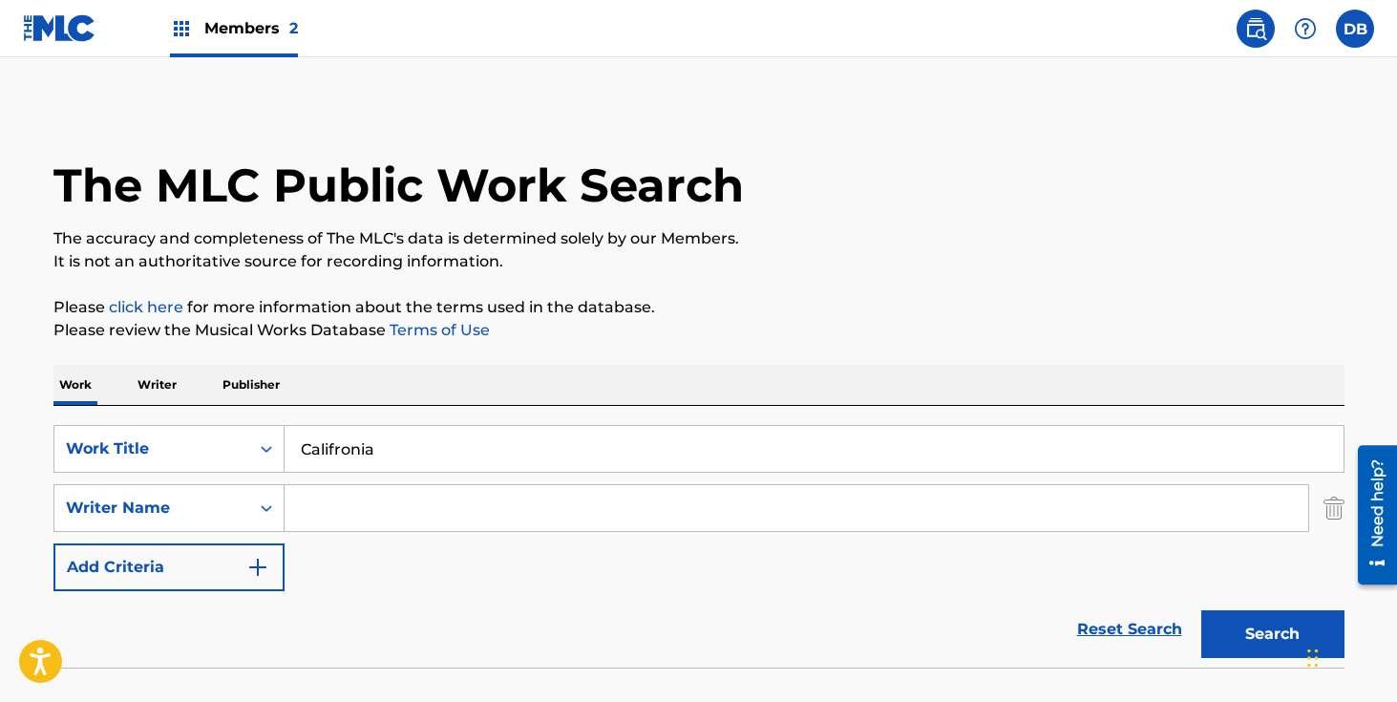
click at [329, 514] on input "Search Form" at bounding box center [797, 508] width 1024 height 46
type input "[PERSON_NAME]"
click at [1201, 610] on button "Search" at bounding box center [1272, 634] width 143 height 48
click at [1276, 627] on button "Search" at bounding box center [1272, 634] width 143 height 48
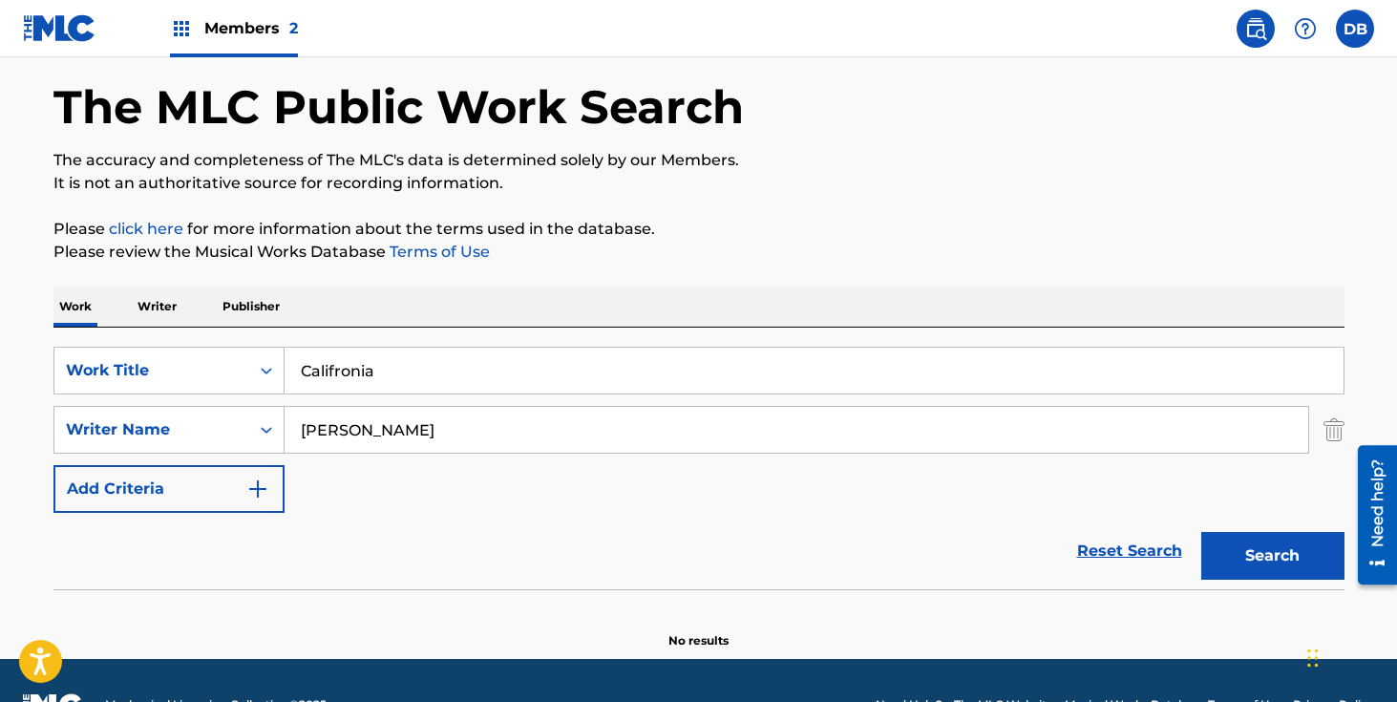
scroll to position [127, 0]
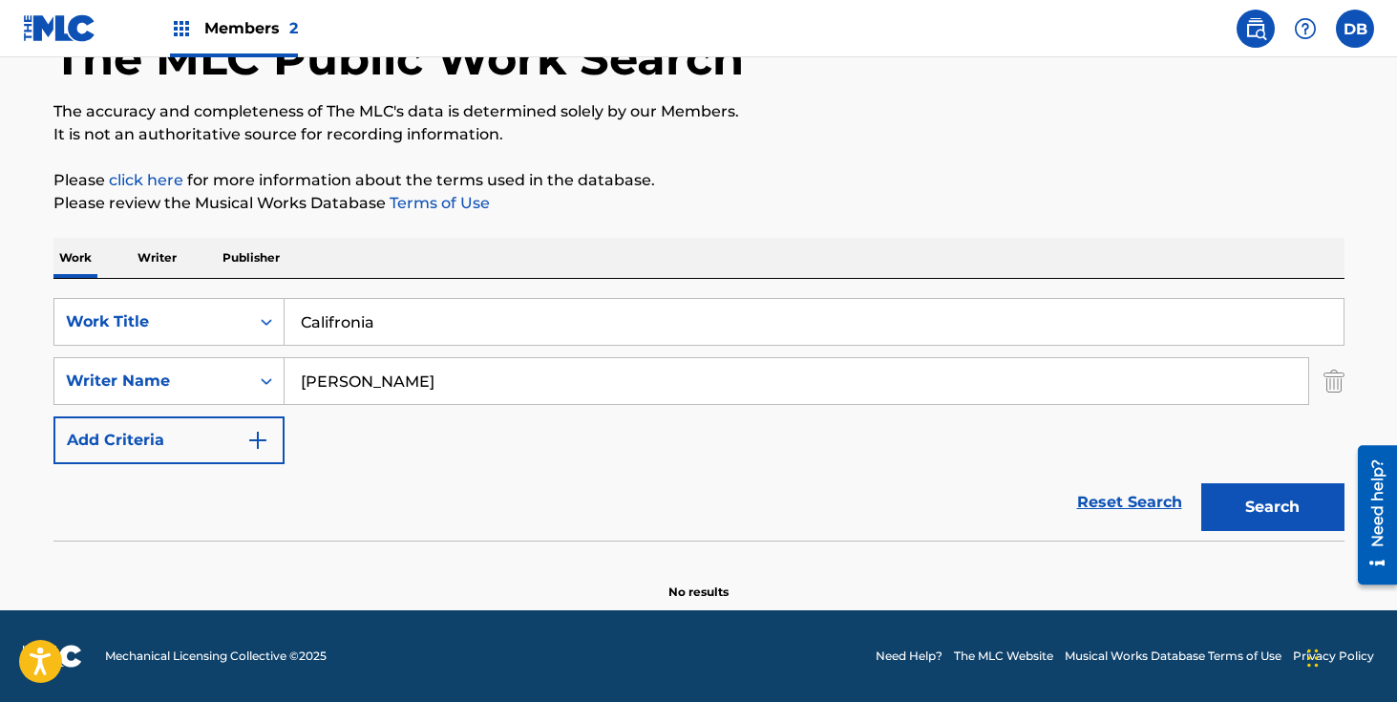
click at [387, 325] on input "Califronia" at bounding box center [814, 322] width 1059 height 46
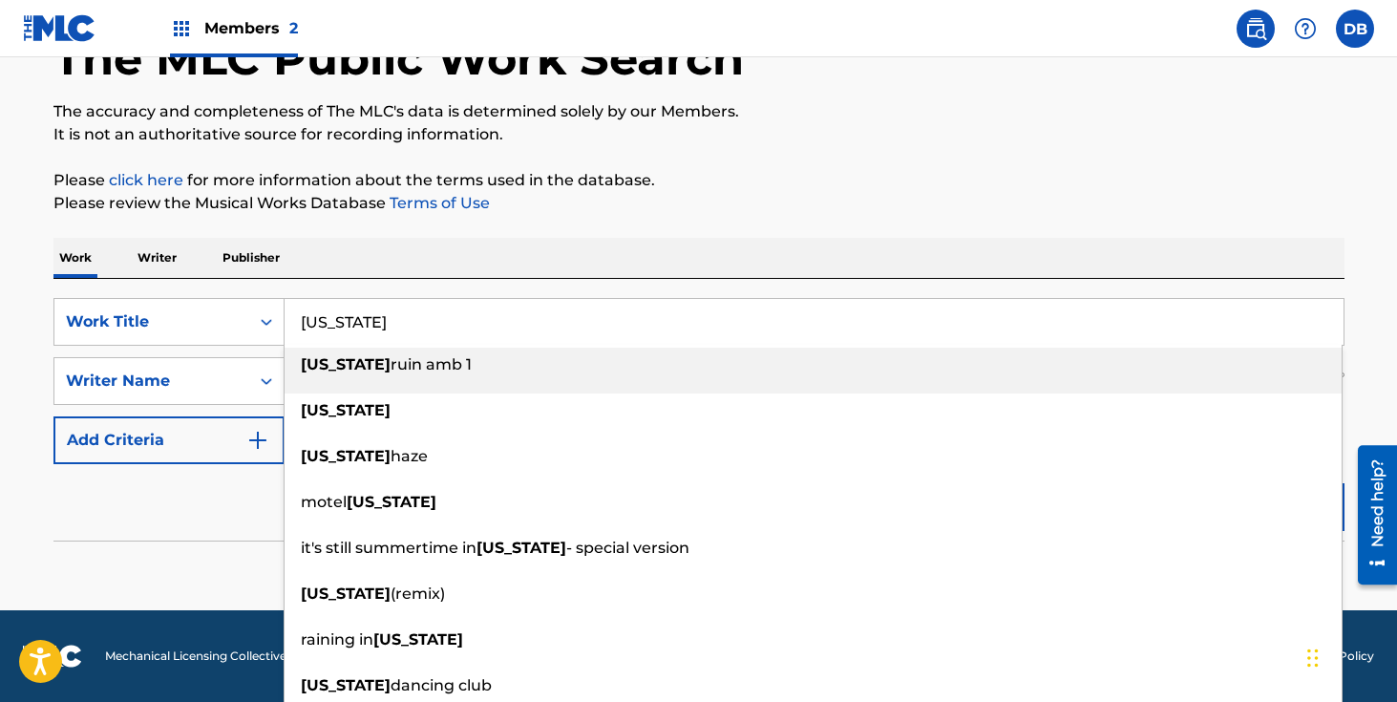
type input "[US_STATE]"
click at [620, 253] on div "Work Writer Publisher" at bounding box center [698, 258] width 1291 height 40
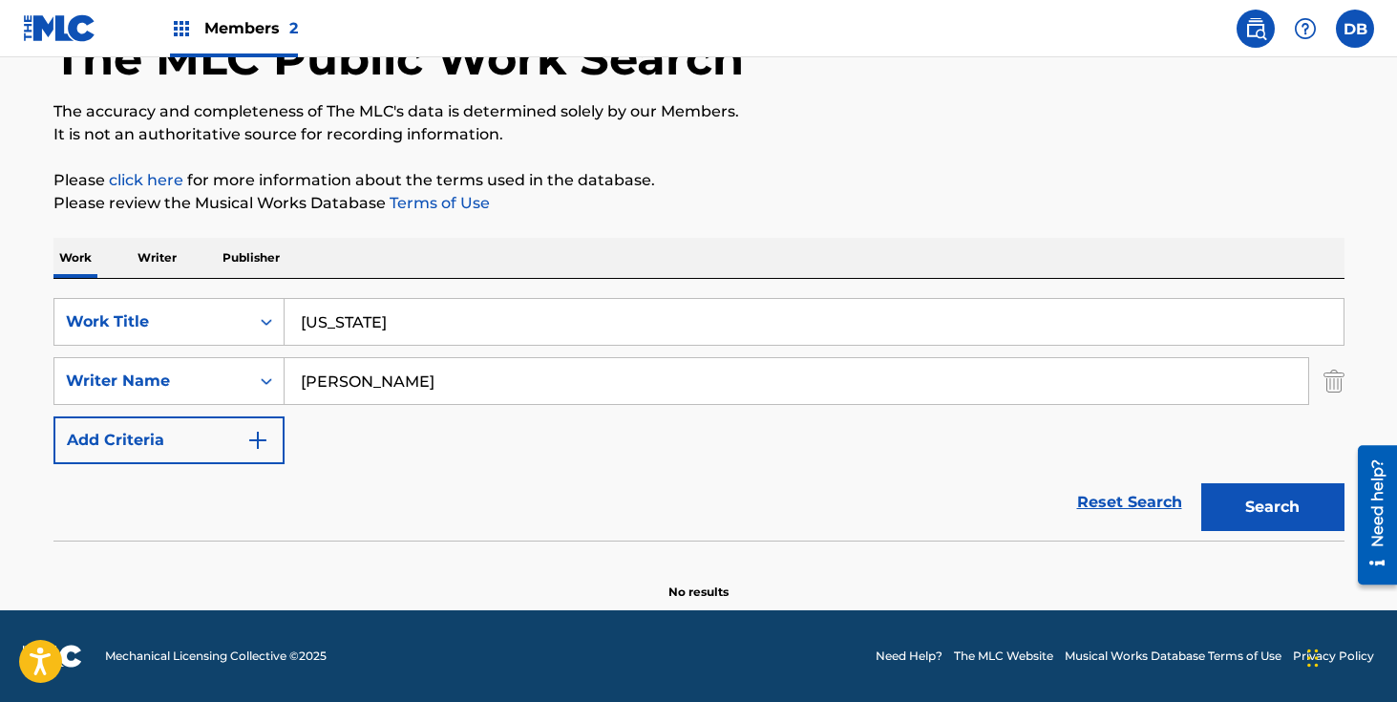
click at [1282, 507] on button "Search" at bounding box center [1272, 507] width 143 height 48
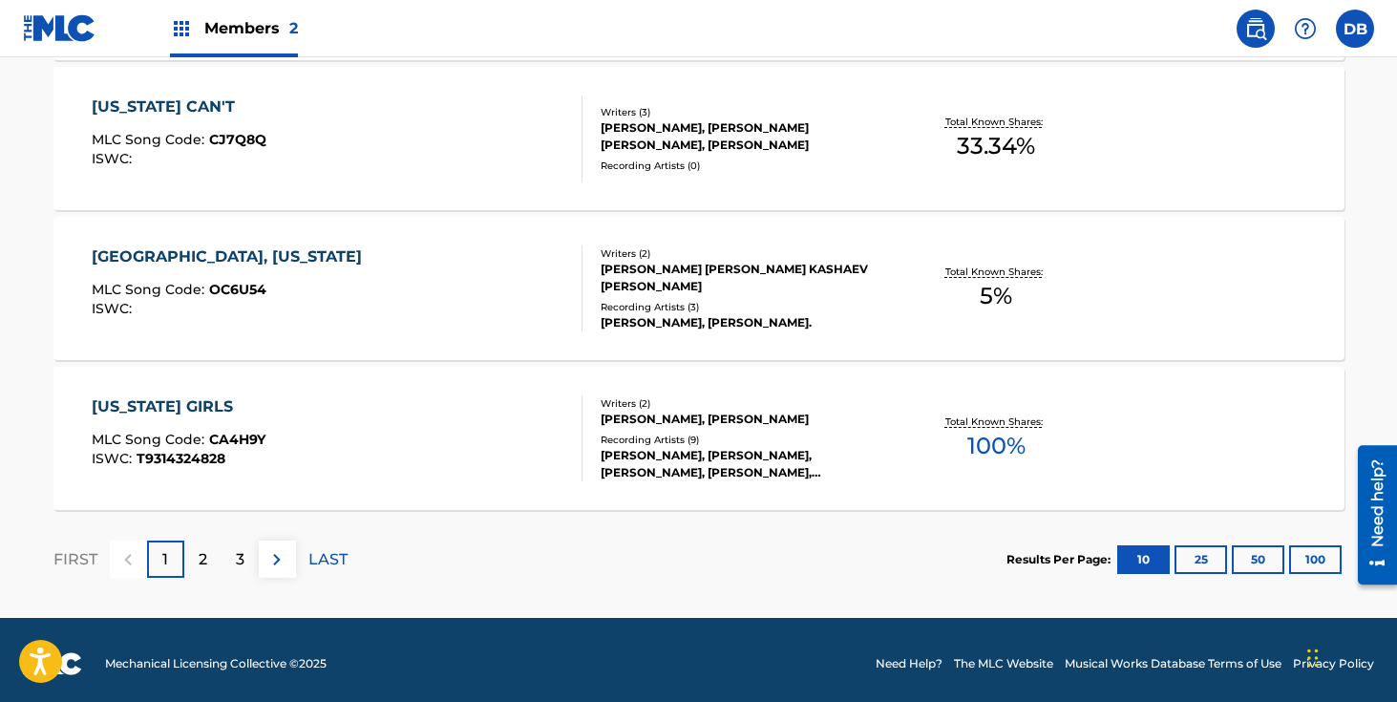
scroll to position [1695, 0]
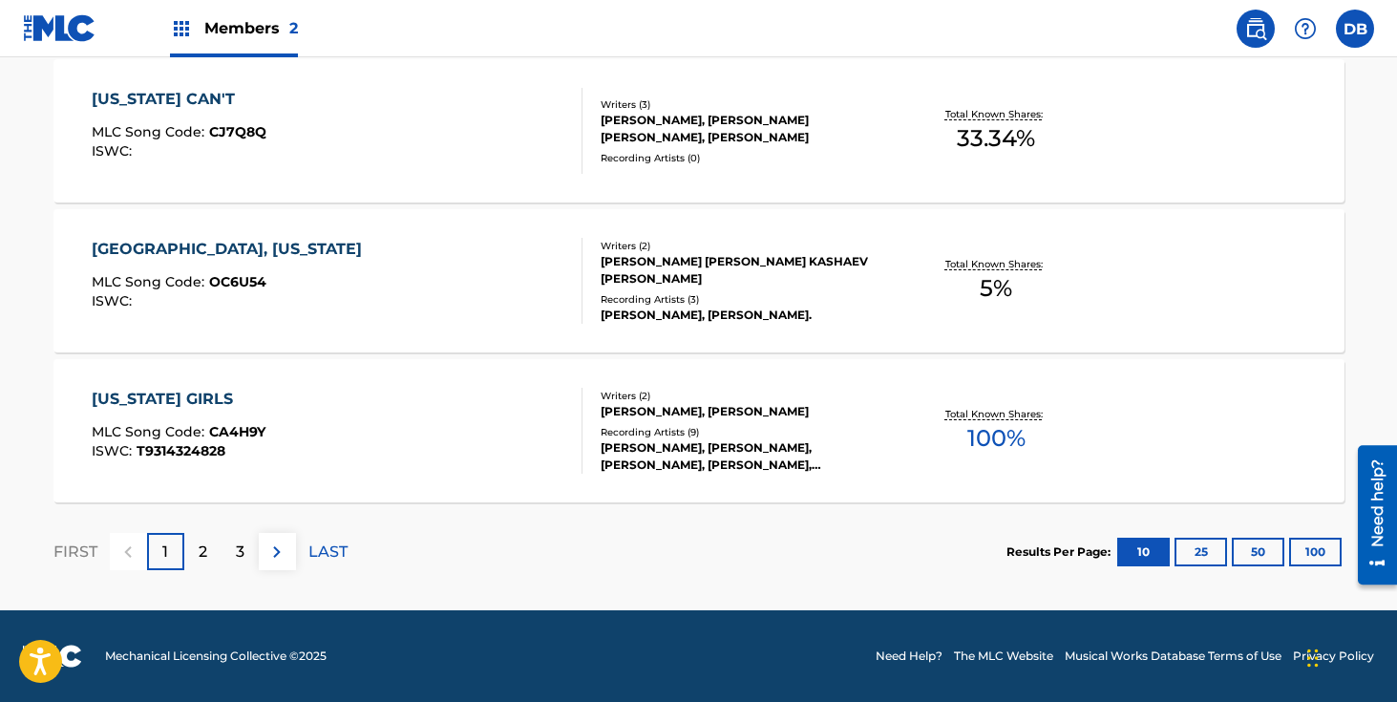
click at [208, 548] on div "2" at bounding box center [202, 551] width 37 height 37
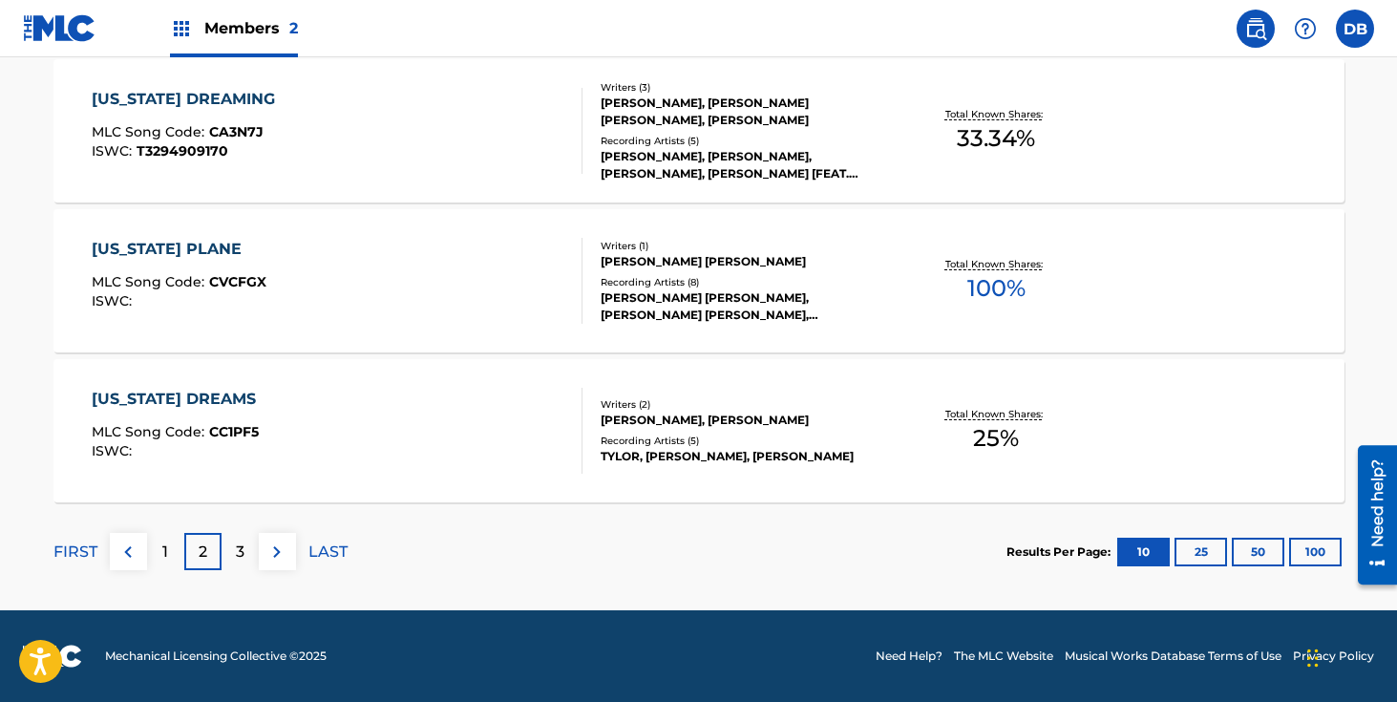
click at [239, 556] on p "3" at bounding box center [240, 551] width 9 height 23
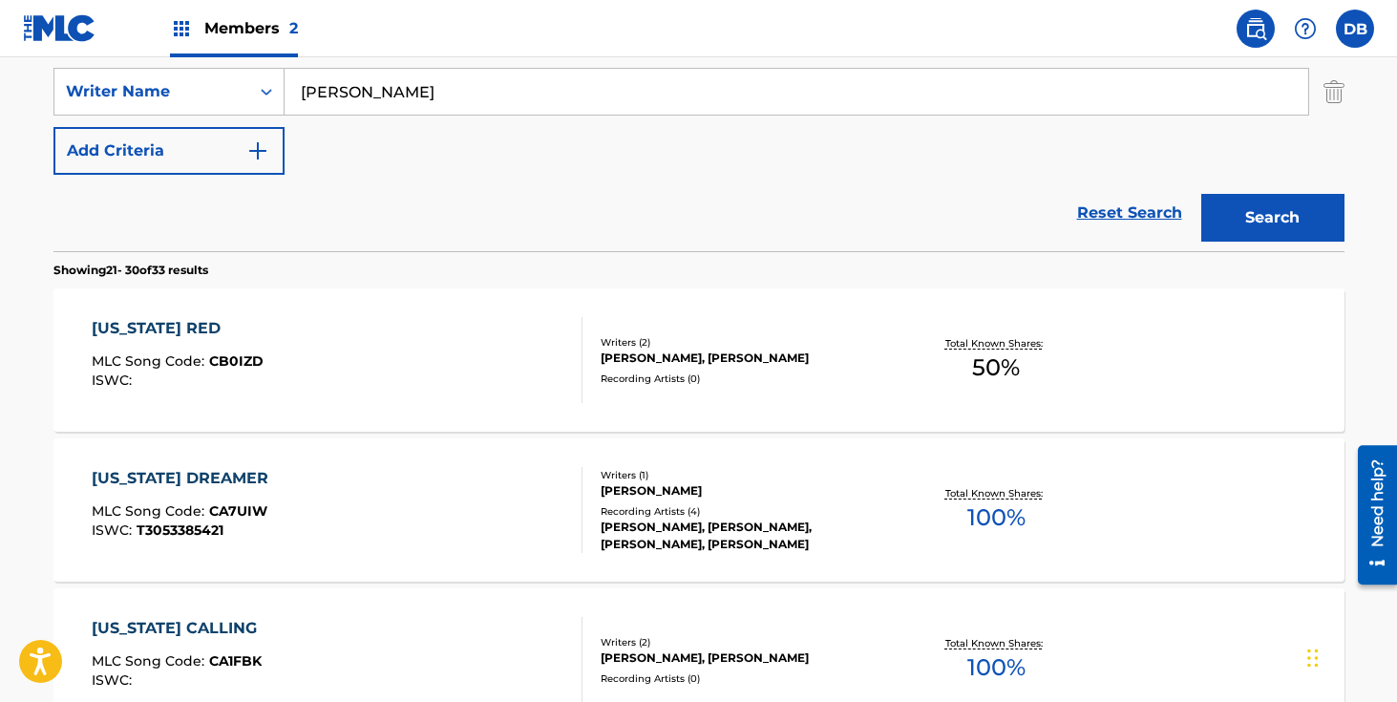
scroll to position [354, 0]
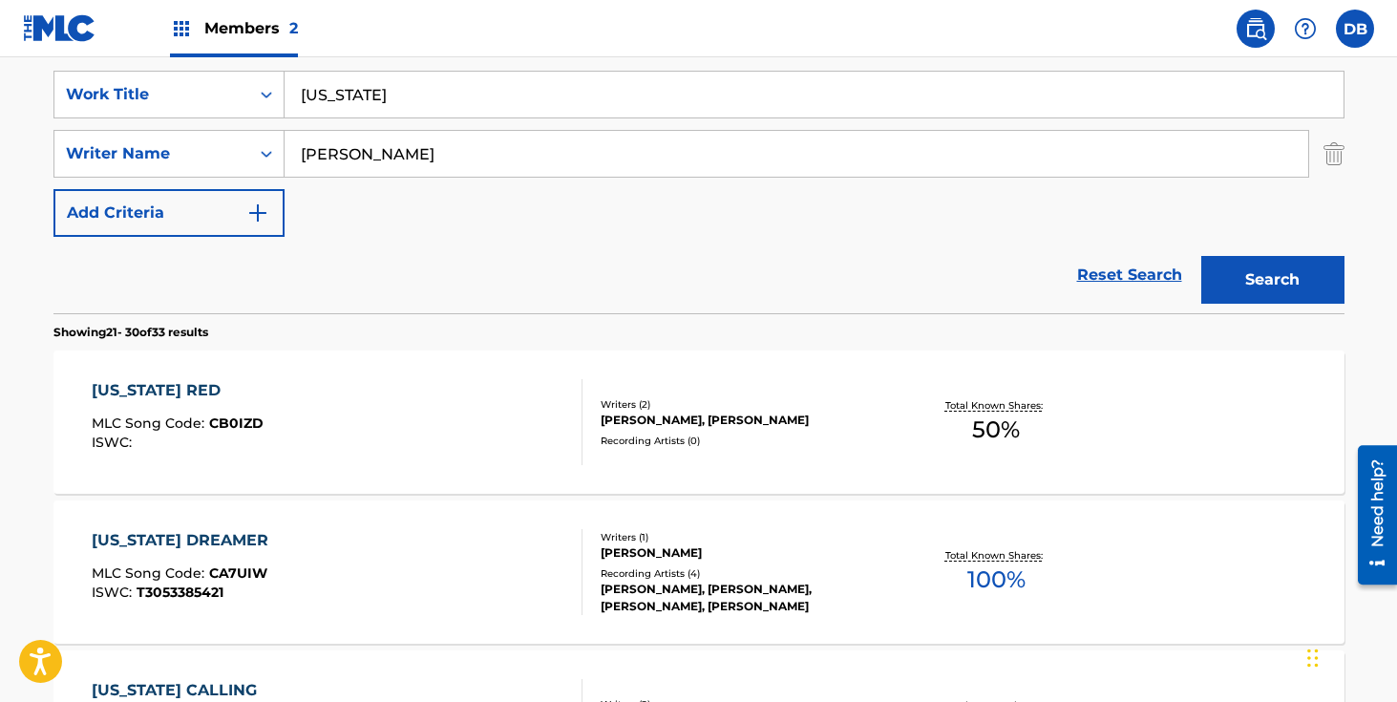
click at [398, 146] on input "[PERSON_NAME]" at bounding box center [797, 154] width 1024 height 46
drag, startPoint x: 398, startPoint y: 146, endPoint x: 285, endPoint y: 147, distance: 113.6
click at [285, 147] on input "[PERSON_NAME]" at bounding box center [797, 154] width 1024 height 46
click at [1201, 256] on button "Search" at bounding box center [1272, 280] width 143 height 48
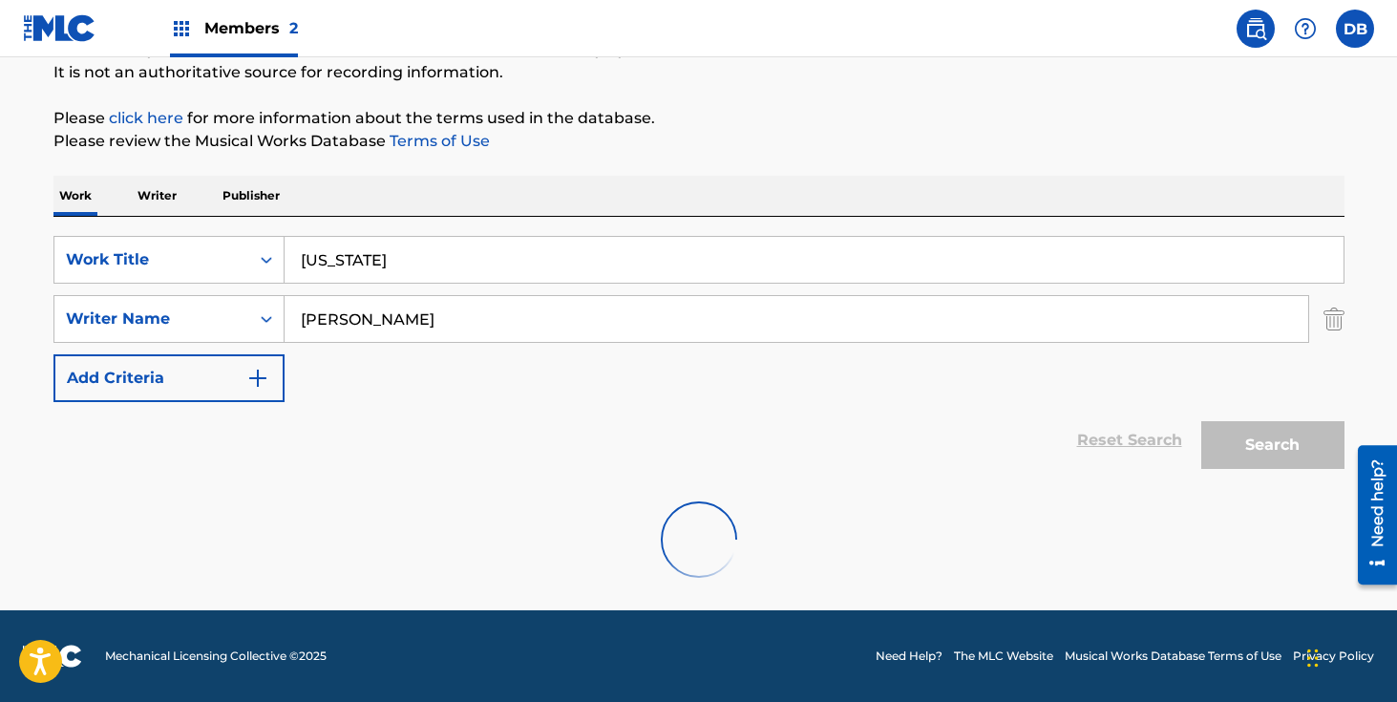
scroll to position [337, 0]
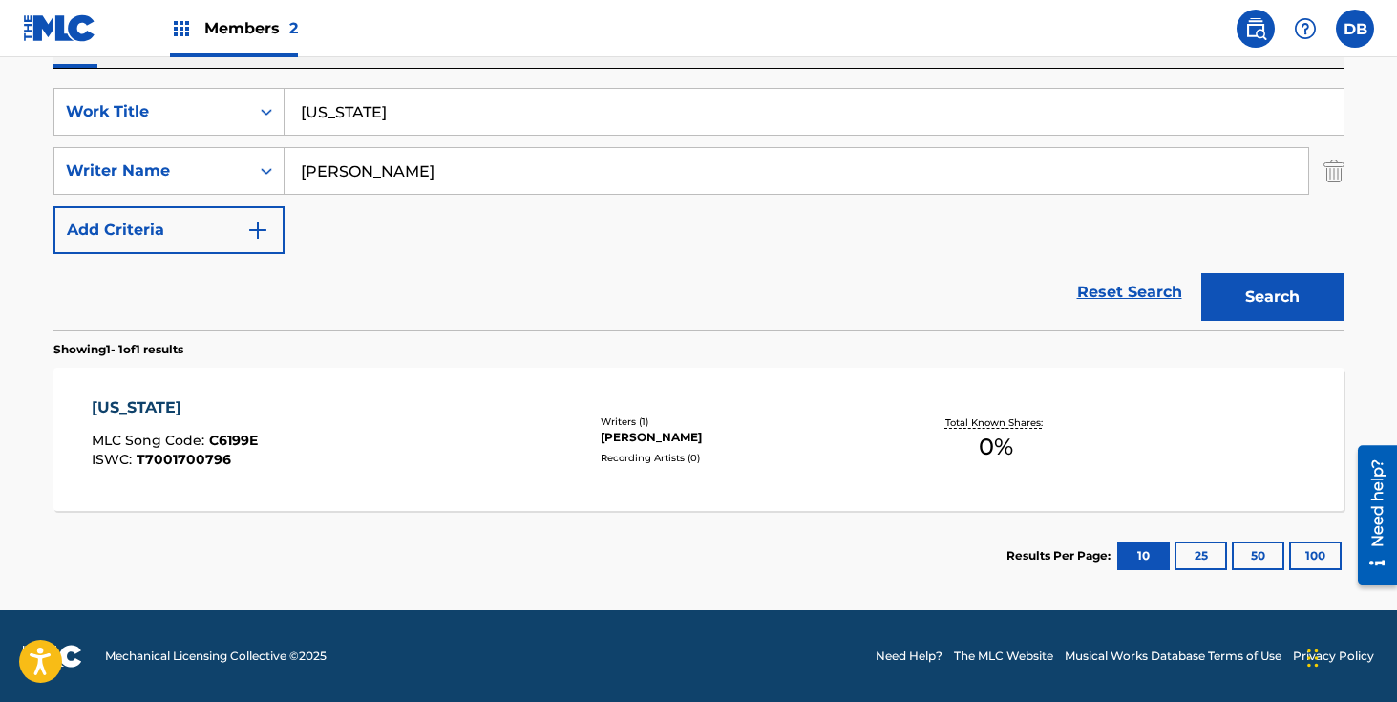
drag, startPoint x: 426, startPoint y: 172, endPoint x: 291, endPoint y: 172, distance: 134.6
click at [291, 172] on input "[PERSON_NAME]" at bounding box center [797, 171] width 1024 height 46
type input "[PERSON_NAME]"
click at [1201, 273] on button "Search" at bounding box center [1272, 297] width 143 height 48
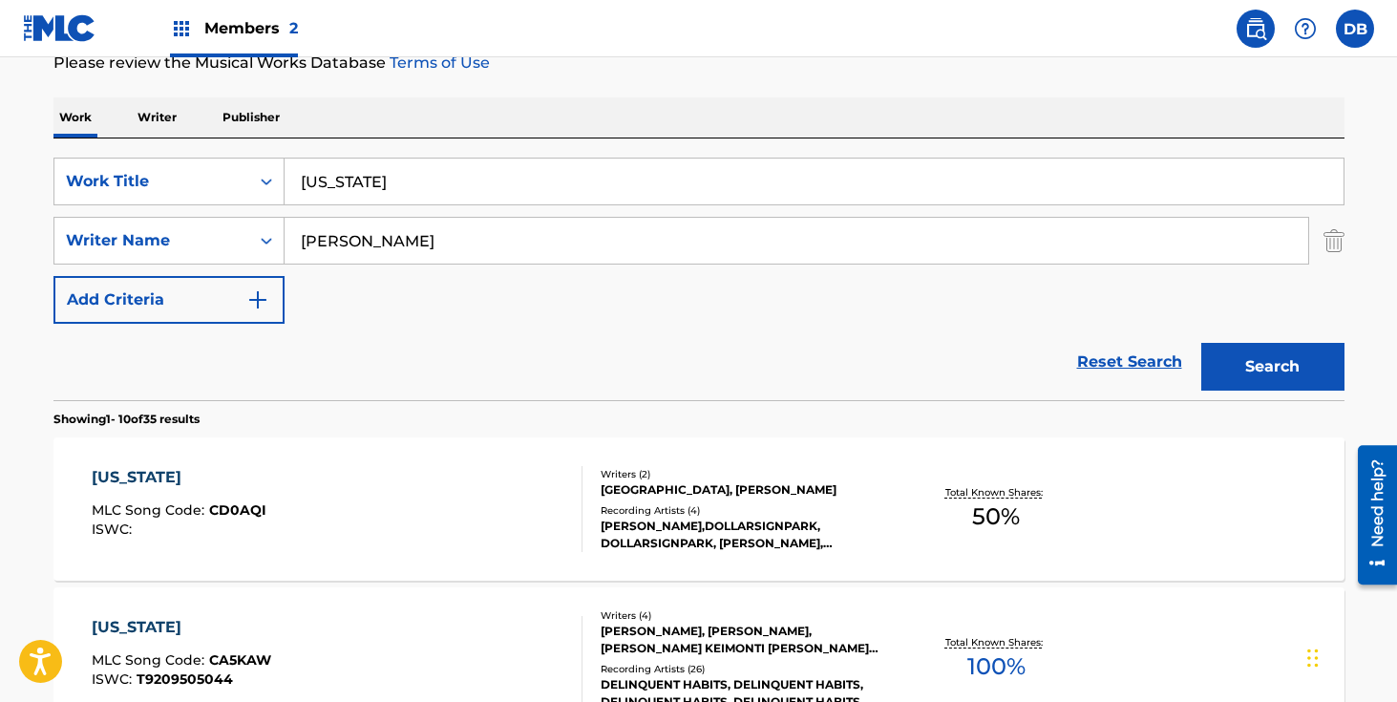
scroll to position [0, 0]
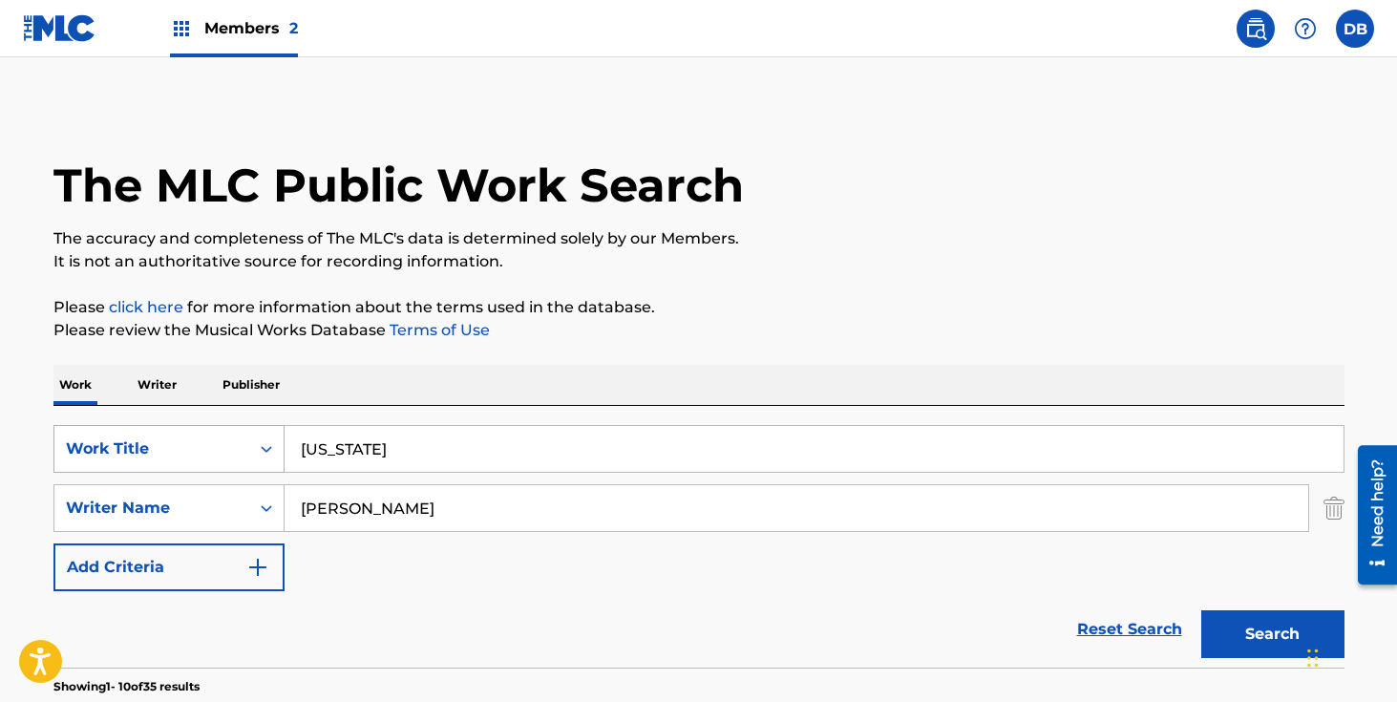
drag, startPoint x: 437, startPoint y: 457, endPoint x: 277, endPoint y: 455, distance: 160.4
click at [278, 455] on div "SearchWithCriteriadcbcdf63-0669-4e0c-8c1a-b43ceb039e2f Work Title [US_STATE]" at bounding box center [698, 449] width 1291 height 48
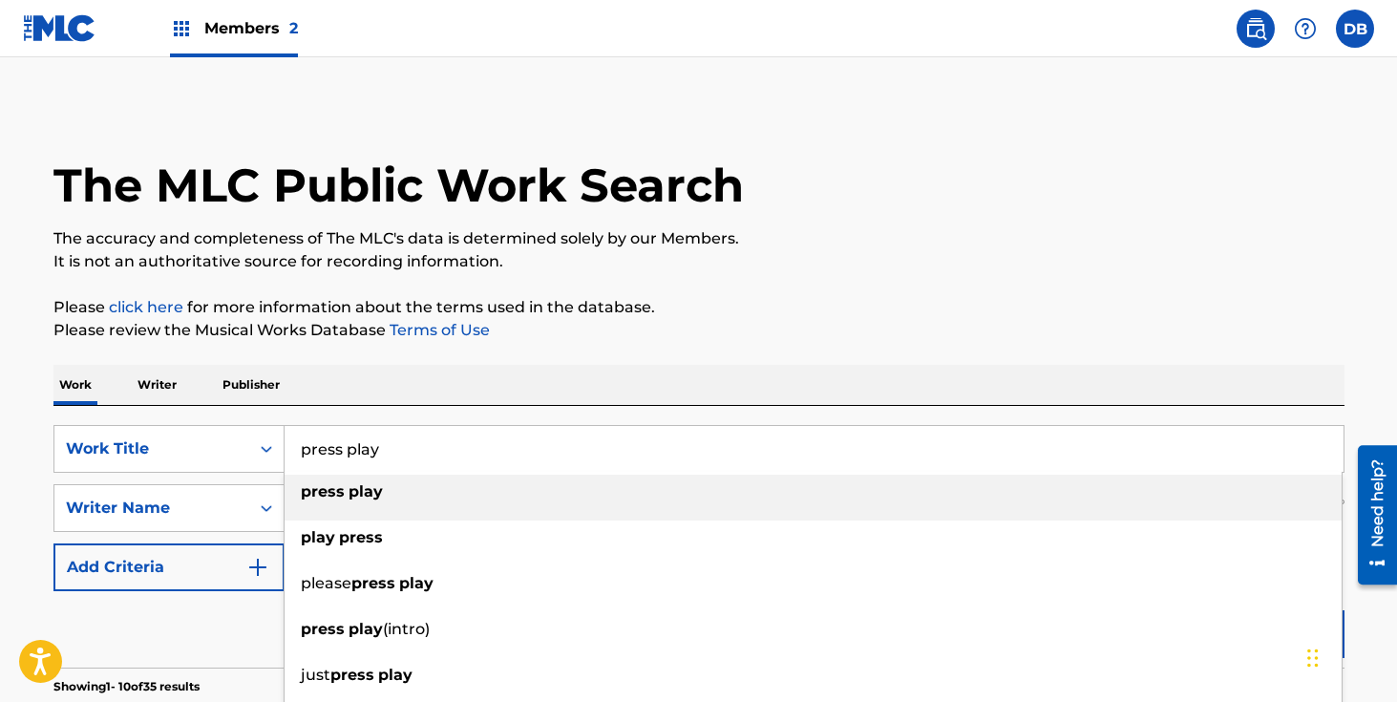
type input "press play"
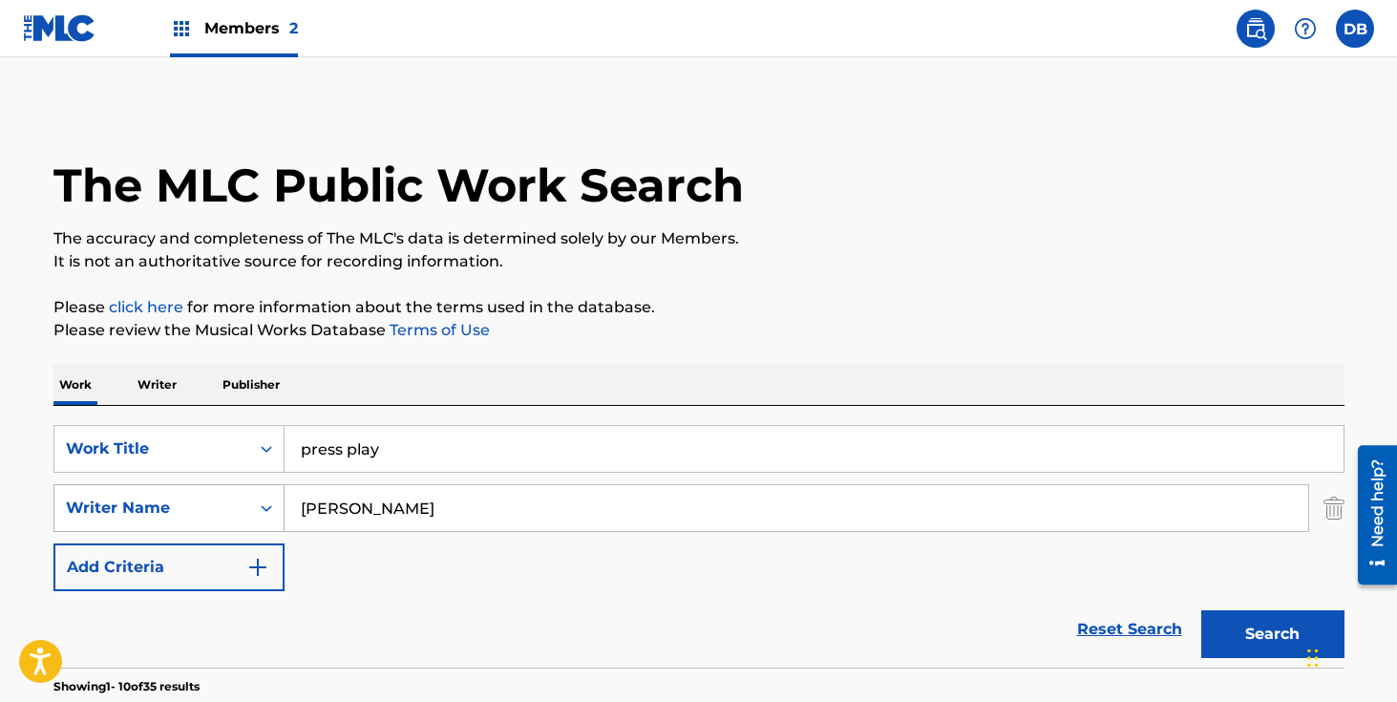
drag, startPoint x: 385, startPoint y: 509, endPoint x: 246, endPoint y: 509, distance: 138.5
click at [245, 509] on div "SearchWithCriteria6ff48177-fedc-4e87-9184-a247e88e1679 Writer Name [PERSON_NAME]" at bounding box center [698, 508] width 1291 height 48
type input "[PERSON_NAME]"
click at [1201, 610] on button "Search" at bounding box center [1272, 634] width 143 height 48
click at [1242, 627] on button "Search" at bounding box center [1272, 634] width 143 height 48
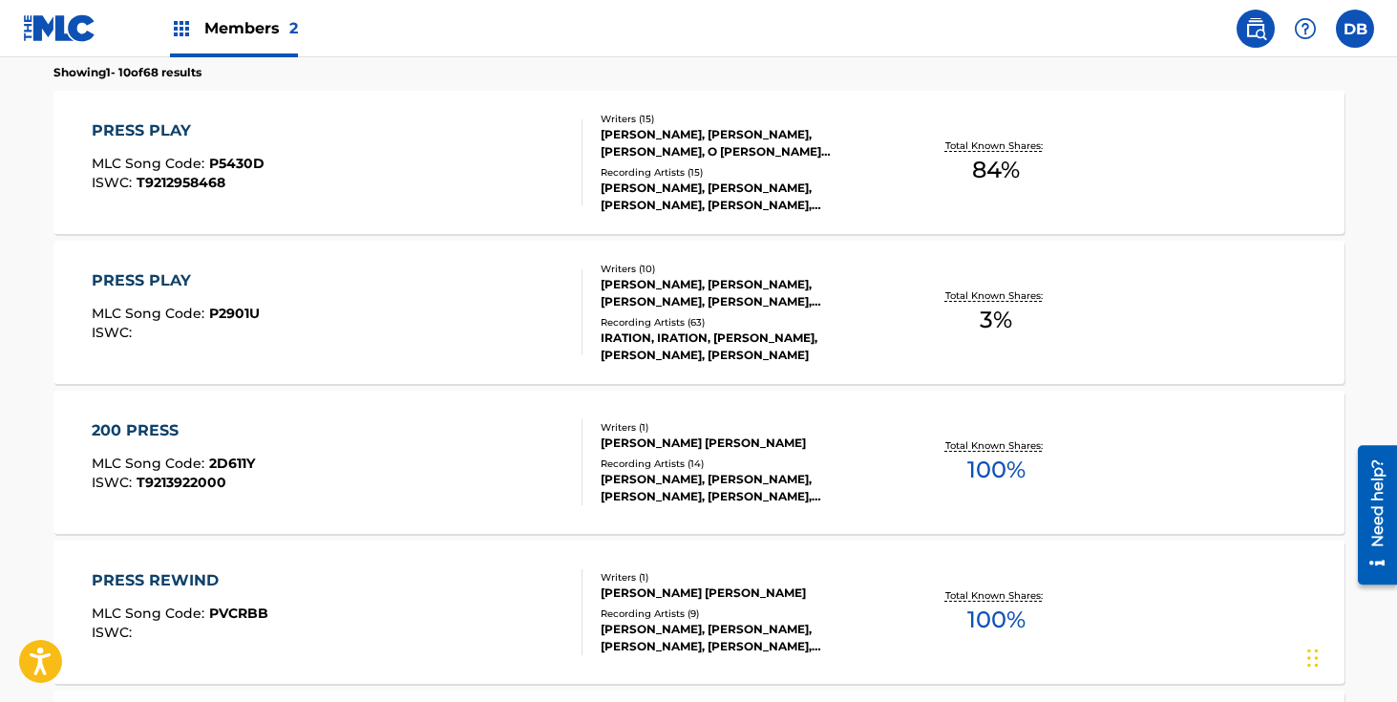
scroll to position [616, 0]
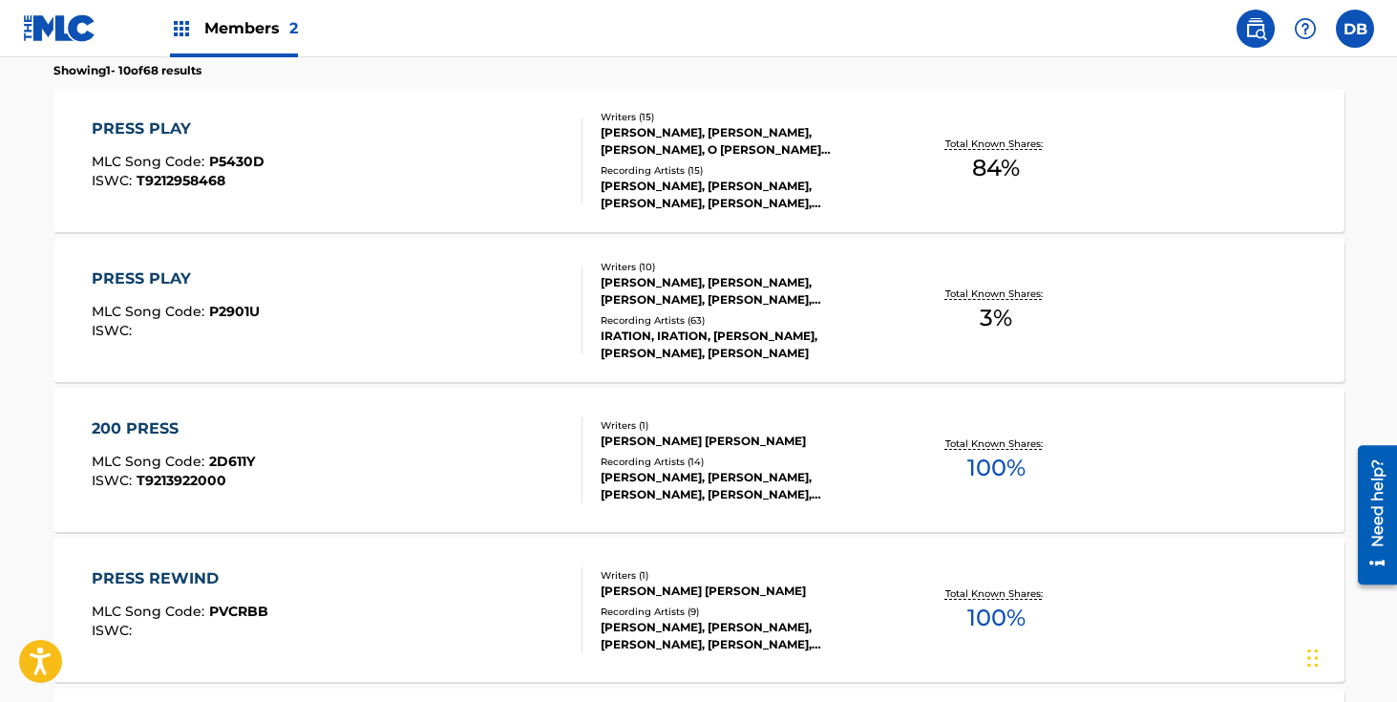
click at [684, 286] on div "[PERSON_NAME], [PERSON_NAME], [PERSON_NAME], [PERSON_NAME], [PERSON_NAME], [PER…" at bounding box center [745, 291] width 288 height 34
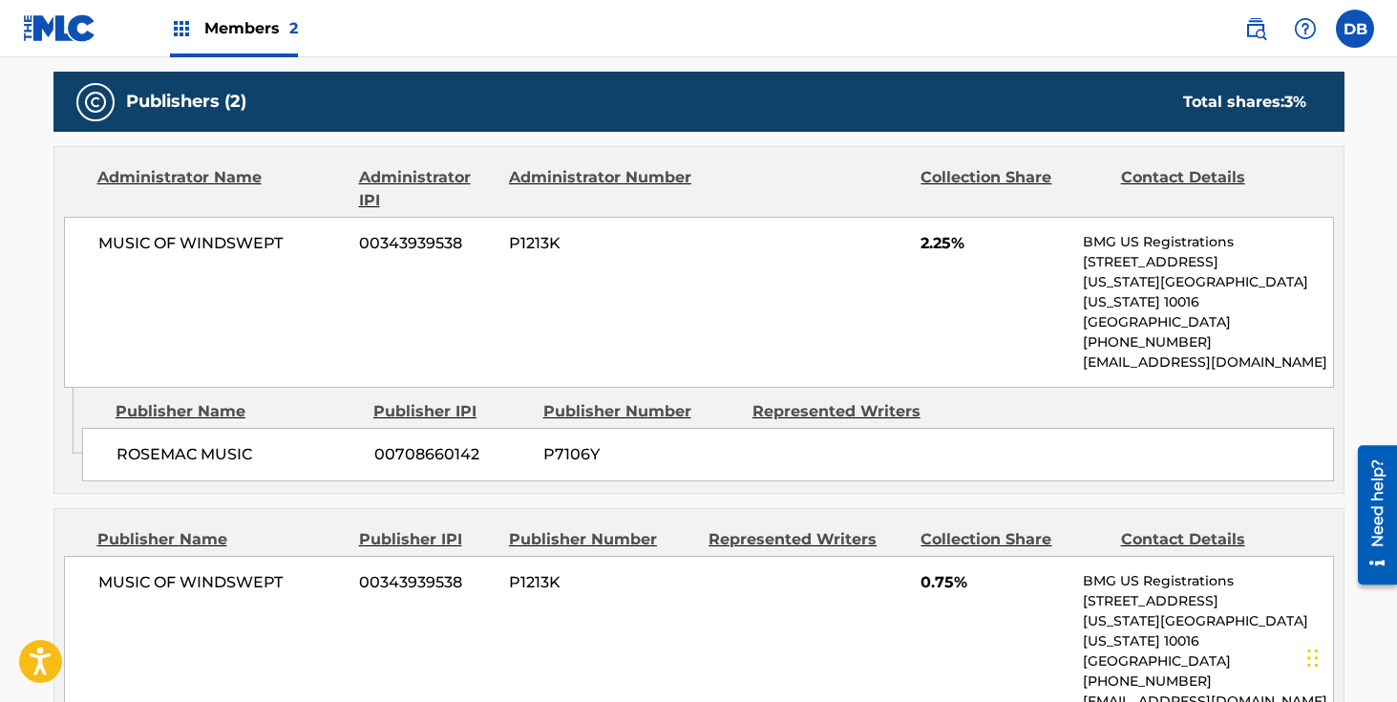
scroll to position [831, 0]
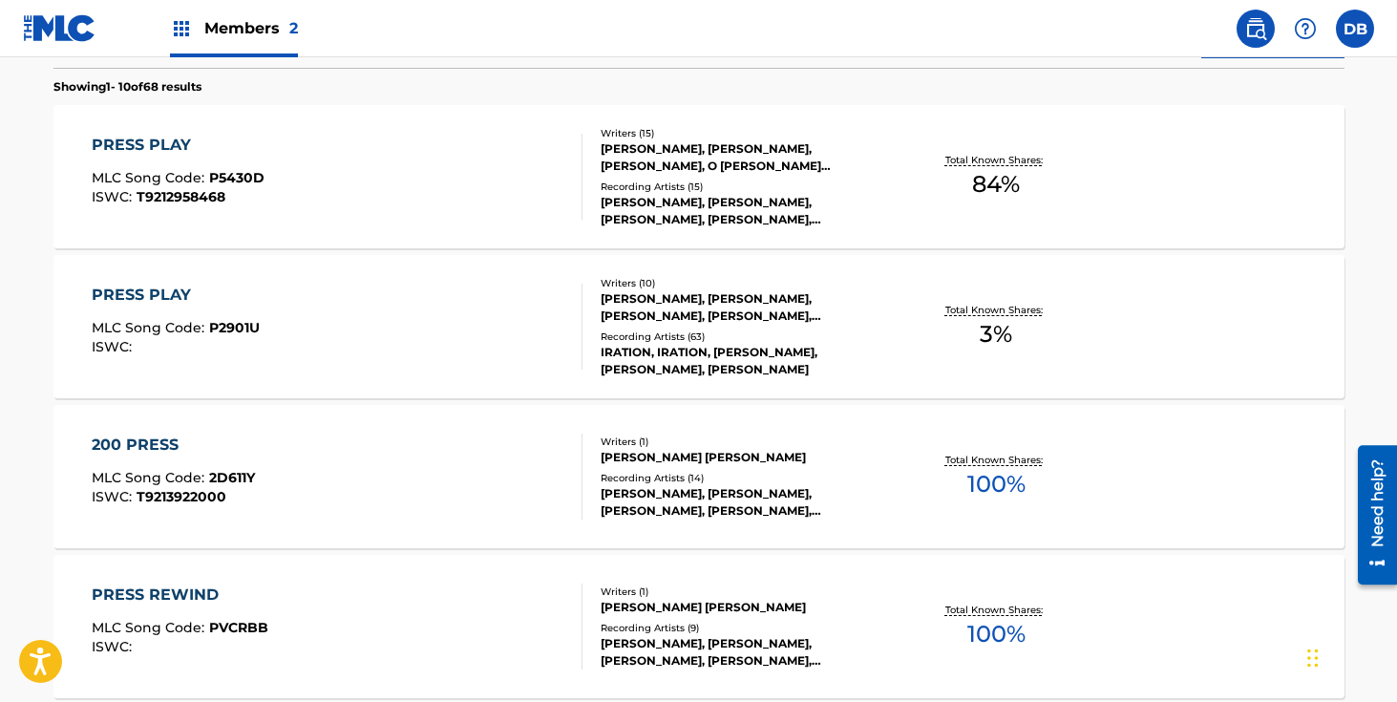
scroll to position [500, 0]
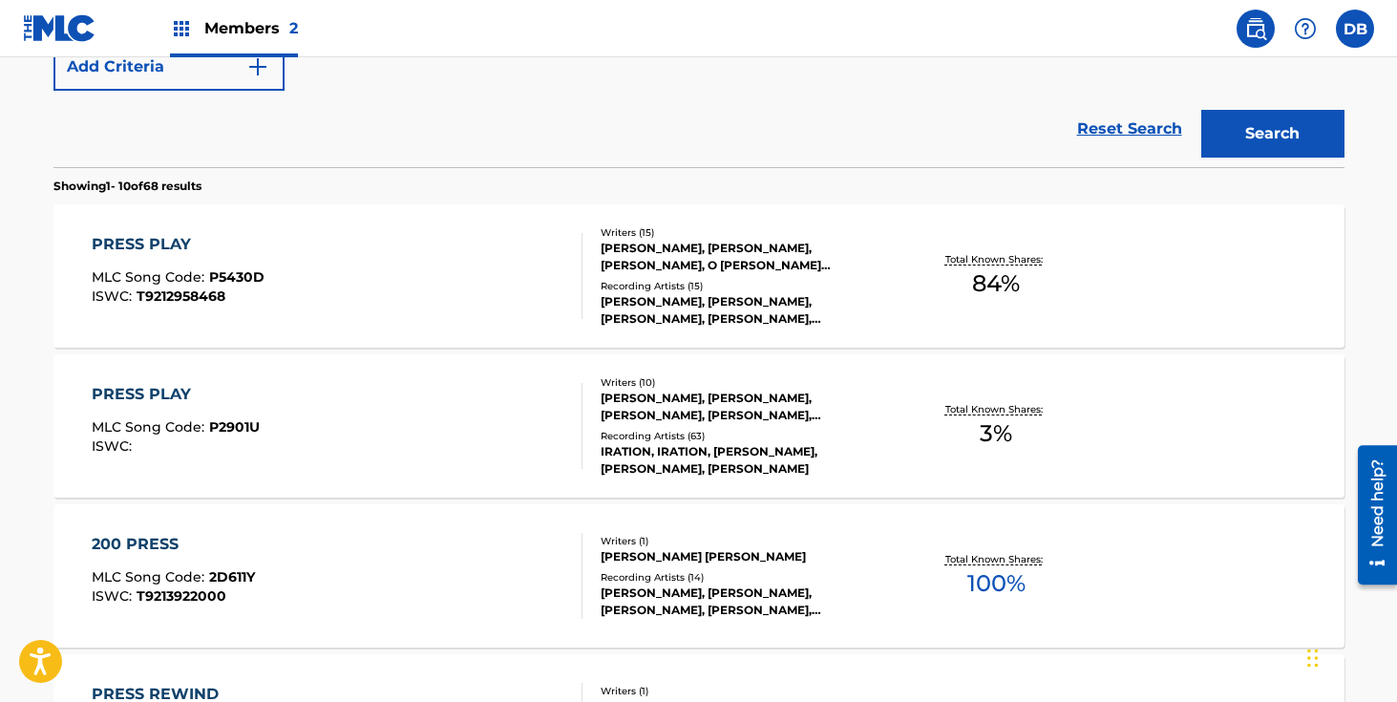
click at [720, 270] on div "[PERSON_NAME], [PERSON_NAME], [PERSON_NAME], O [PERSON_NAME] [PERSON_NAME] [PER…" at bounding box center [745, 257] width 288 height 34
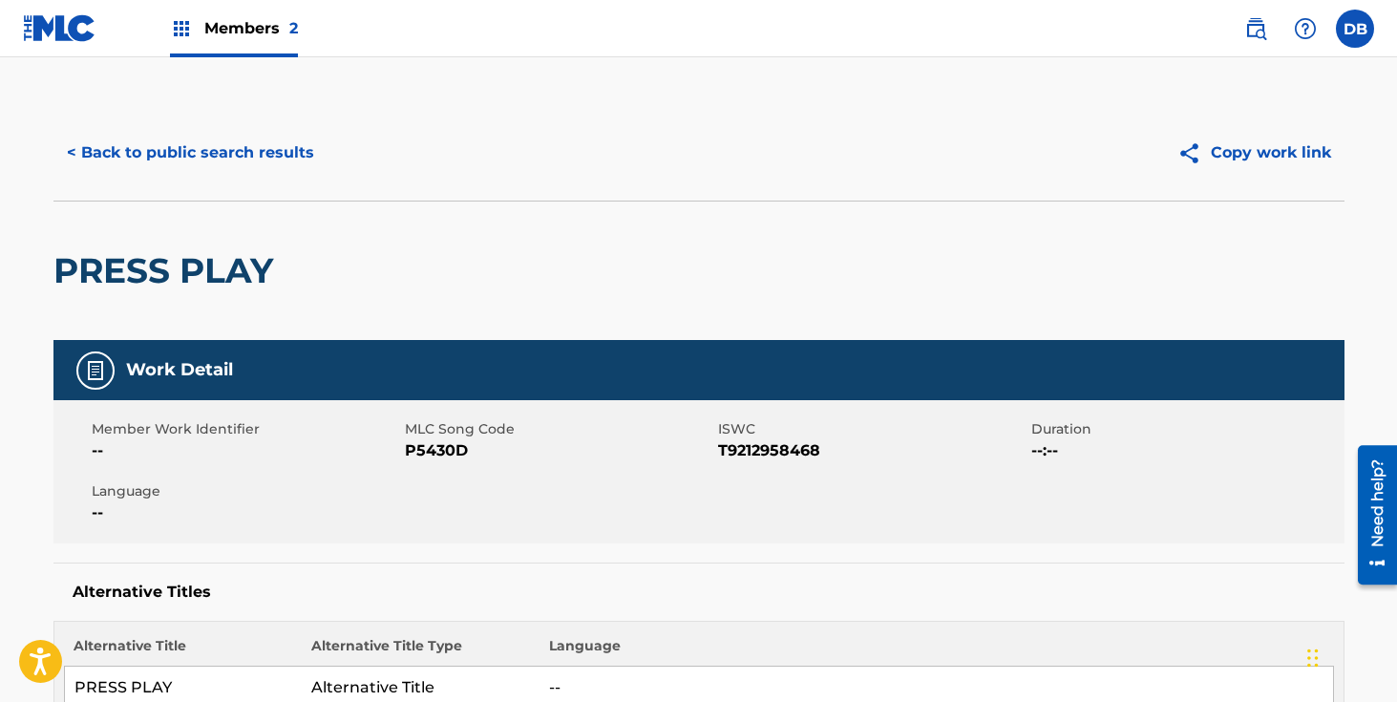
click at [275, 142] on button "< Back to public search results" at bounding box center [190, 153] width 274 height 48
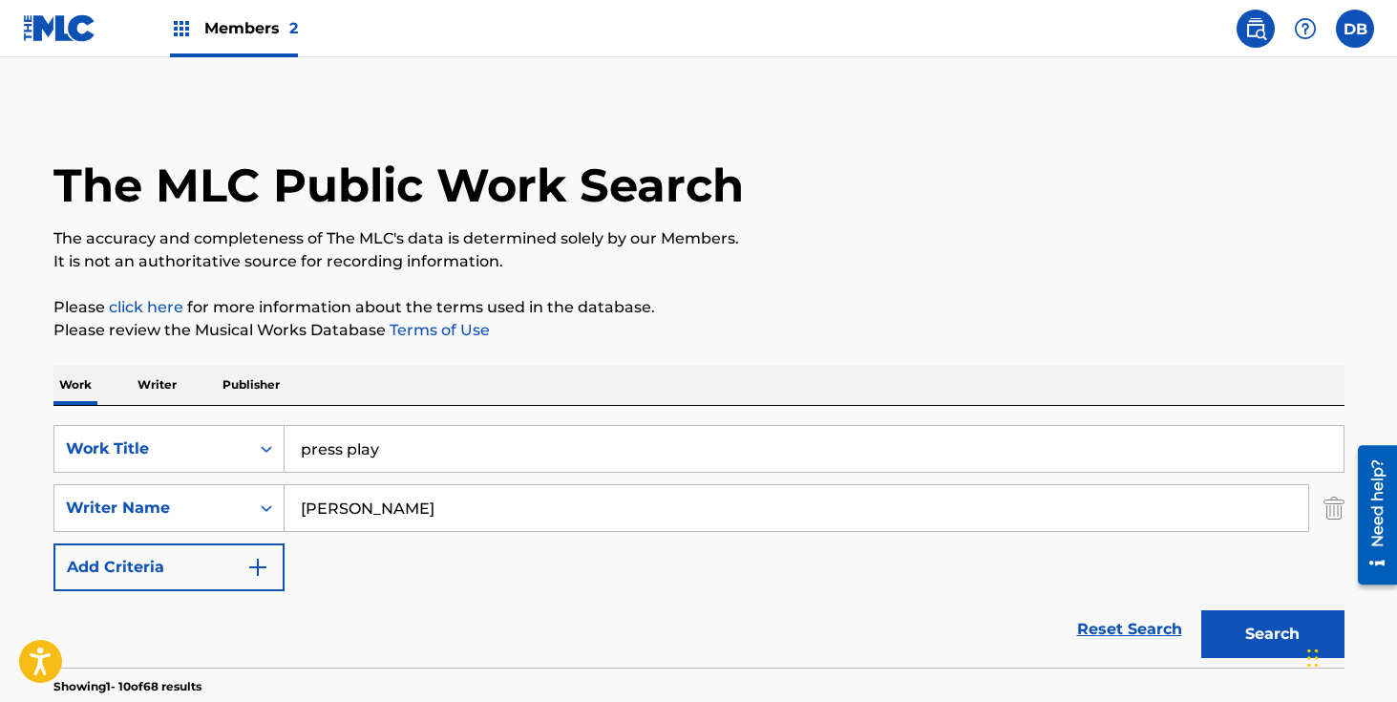
drag, startPoint x: 375, startPoint y: 440, endPoint x: 316, endPoint y: 439, distance: 59.2
click at [316, 439] on input "press play" at bounding box center [814, 449] width 1059 height 46
type input "p"
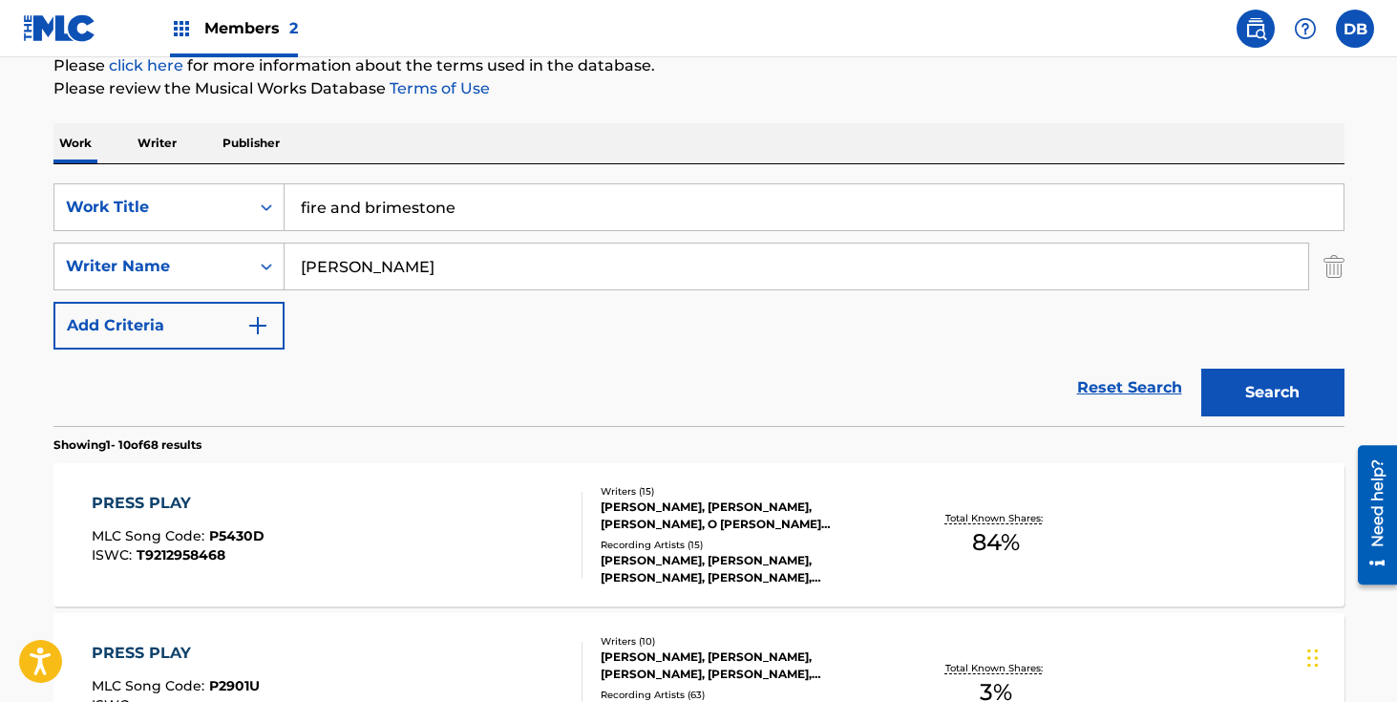
type input "fire and brimestone"
click at [1252, 393] on button "Search" at bounding box center [1272, 393] width 143 height 48
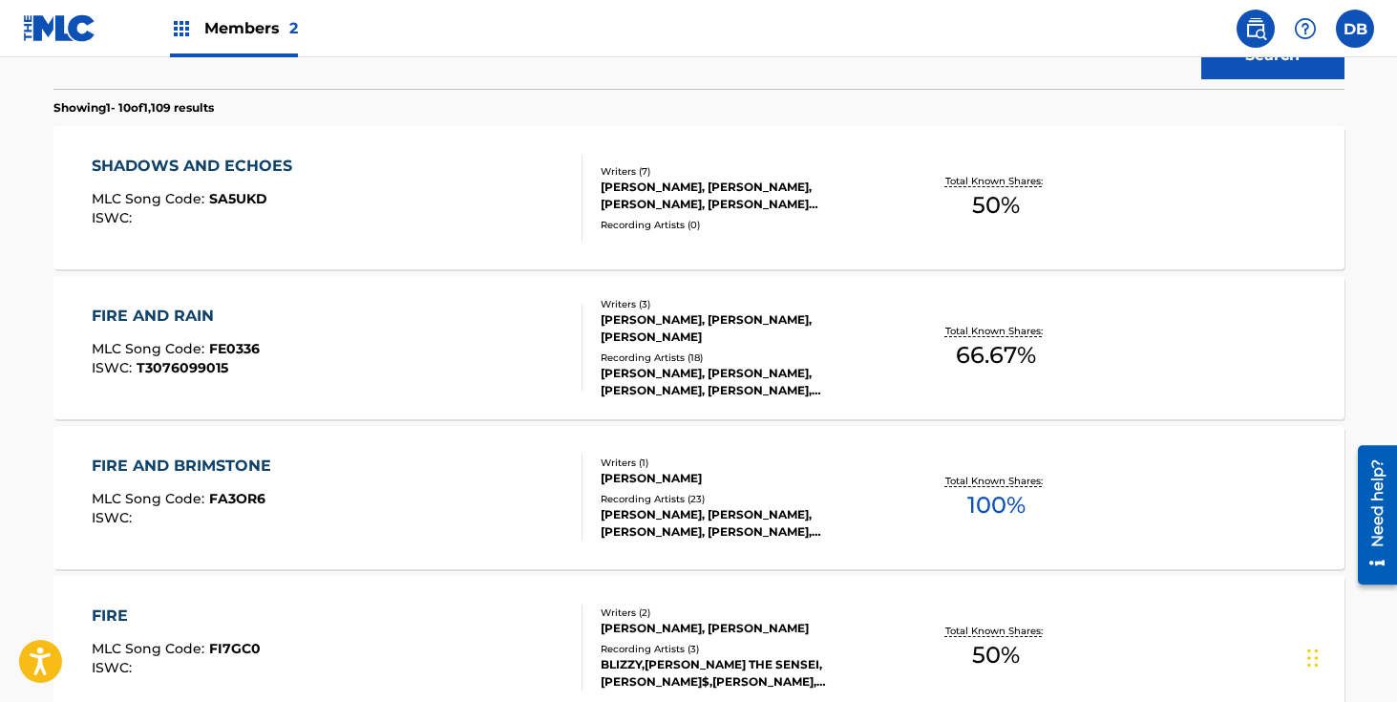
scroll to position [688, 0]
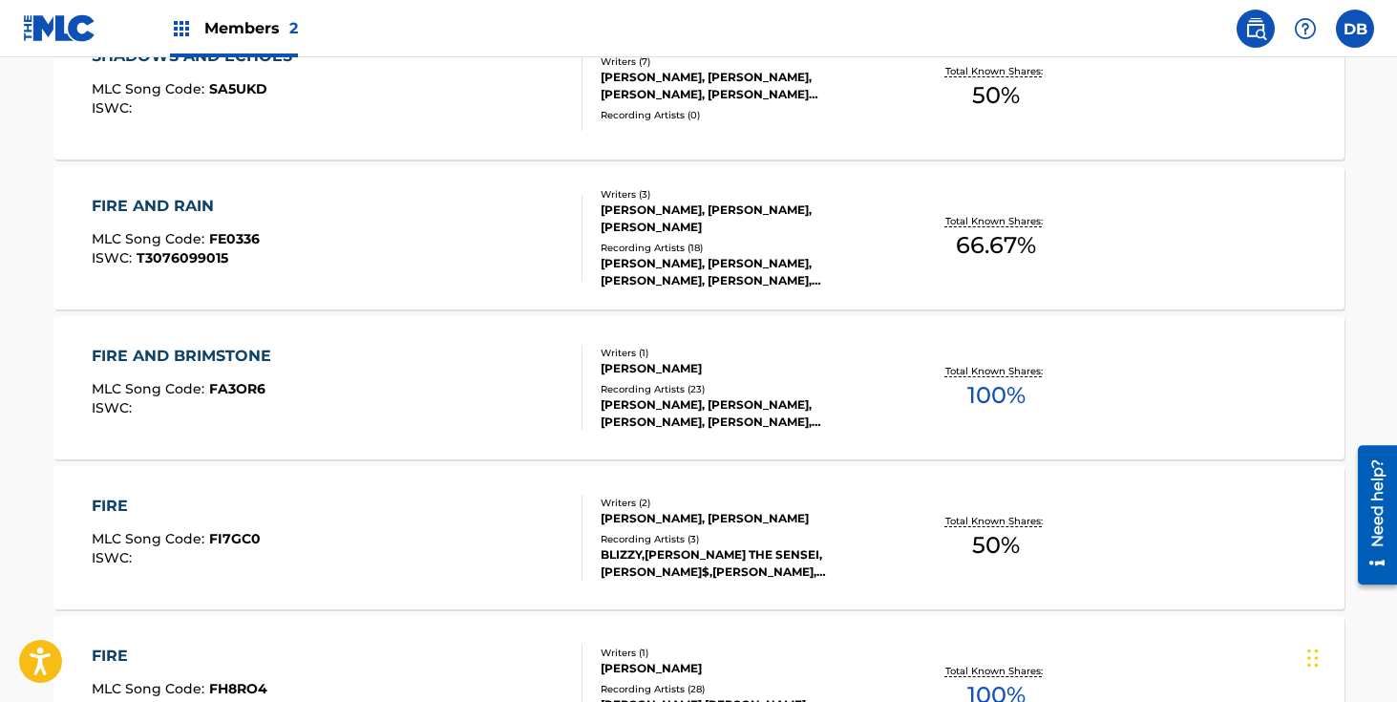
click at [649, 392] on div "Recording Artists ( 23 )" at bounding box center [745, 389] width 288 height 14
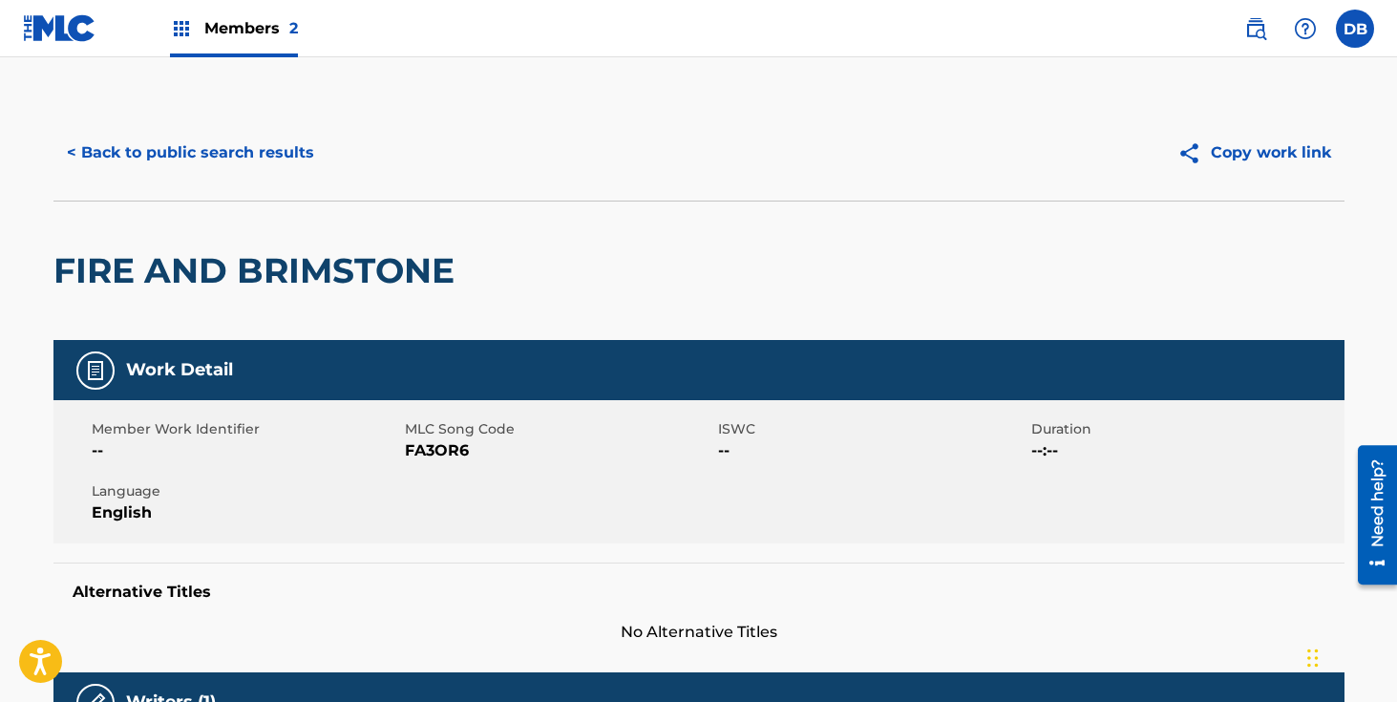
click at [267, 152] on button "< Back to public search results" at bounding box center [190, 153] width 274 height 48
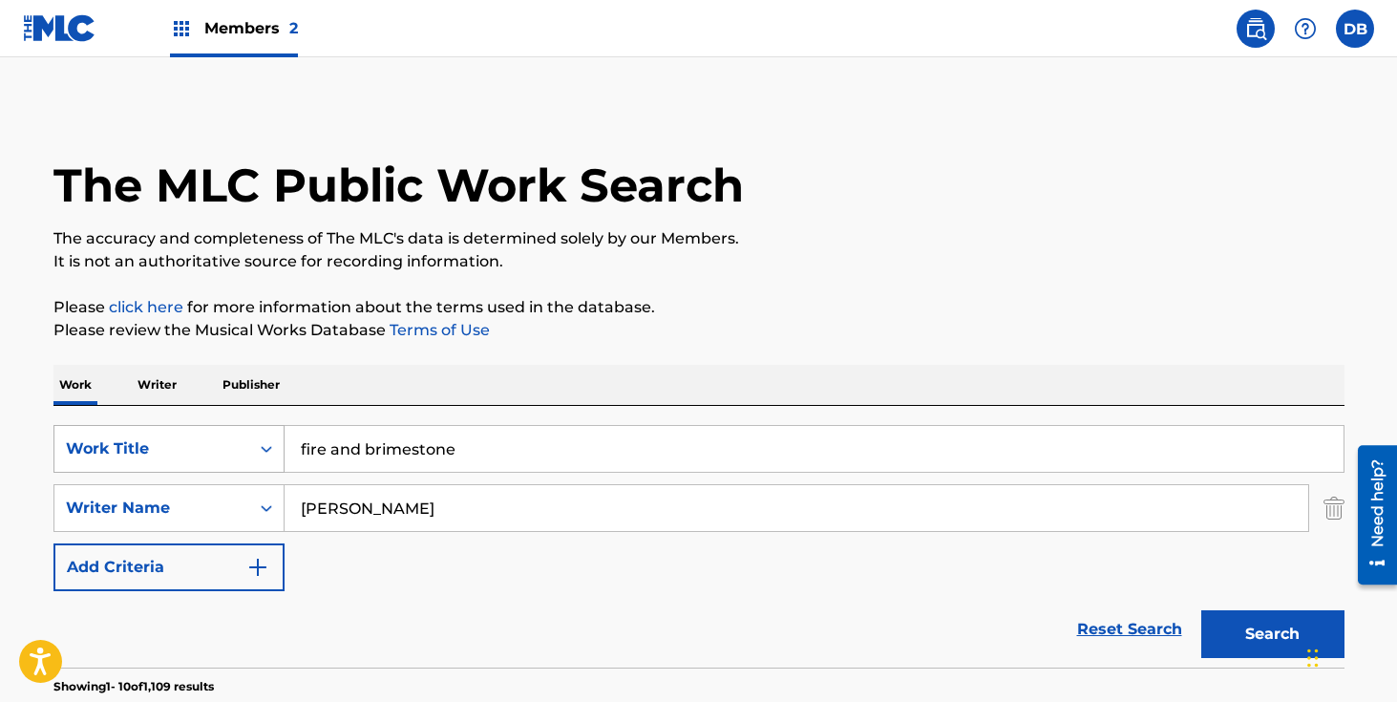
drag, startPoint x: 492, startPoint y: 449, endPoint x: 183, endPoint y: 449, distance: 308.4
click at [190, 449] on div "SearchWithCriteriadcbcdf63-0669-4e0c-8c1a-b43ceb039e2f Work Title fire and brim…" at bounding box center [698, 449] width 1291 height 48
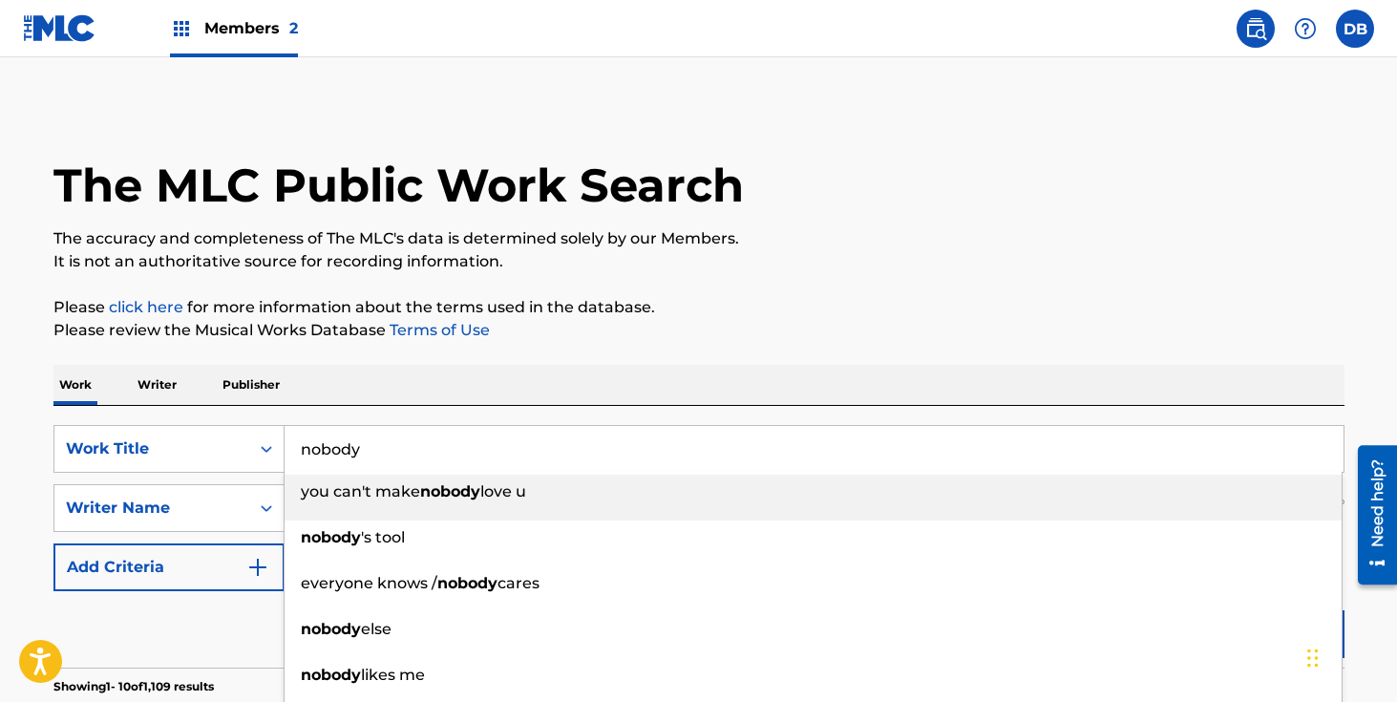
type input "nobody"
click at [382, 385] on div "Work Writer Publisher" at bounding box center [698, 385] width 1291 height 40
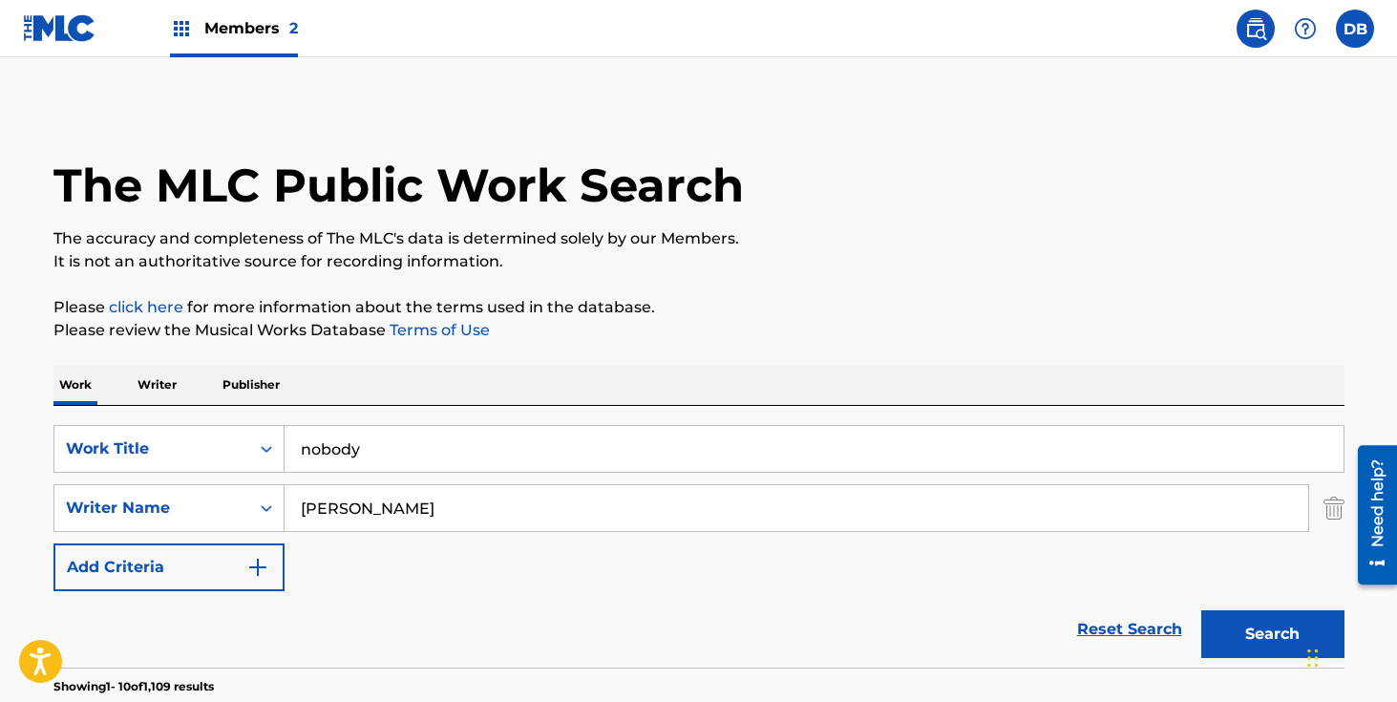
click at [1263, 646] on button "Search" at bounding box center [1272, 634] width 143 height 48
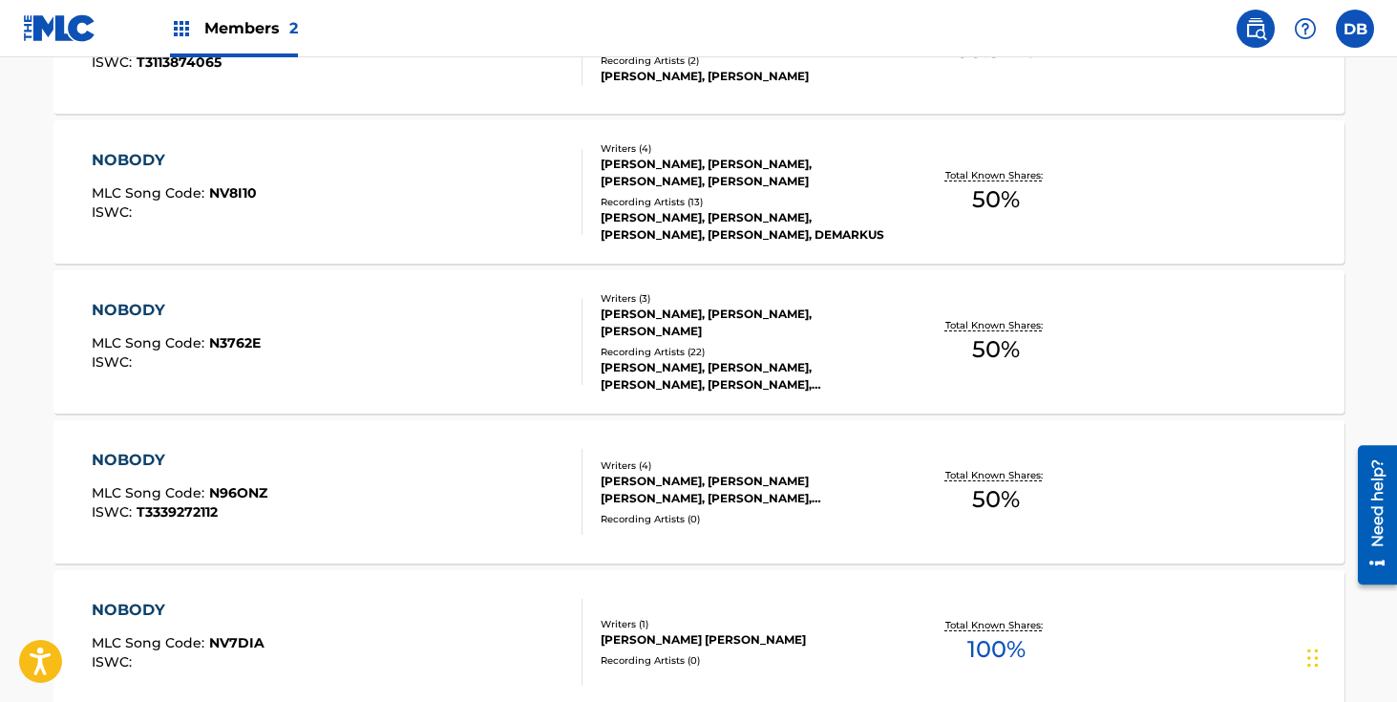
scroll to position [739, 0]
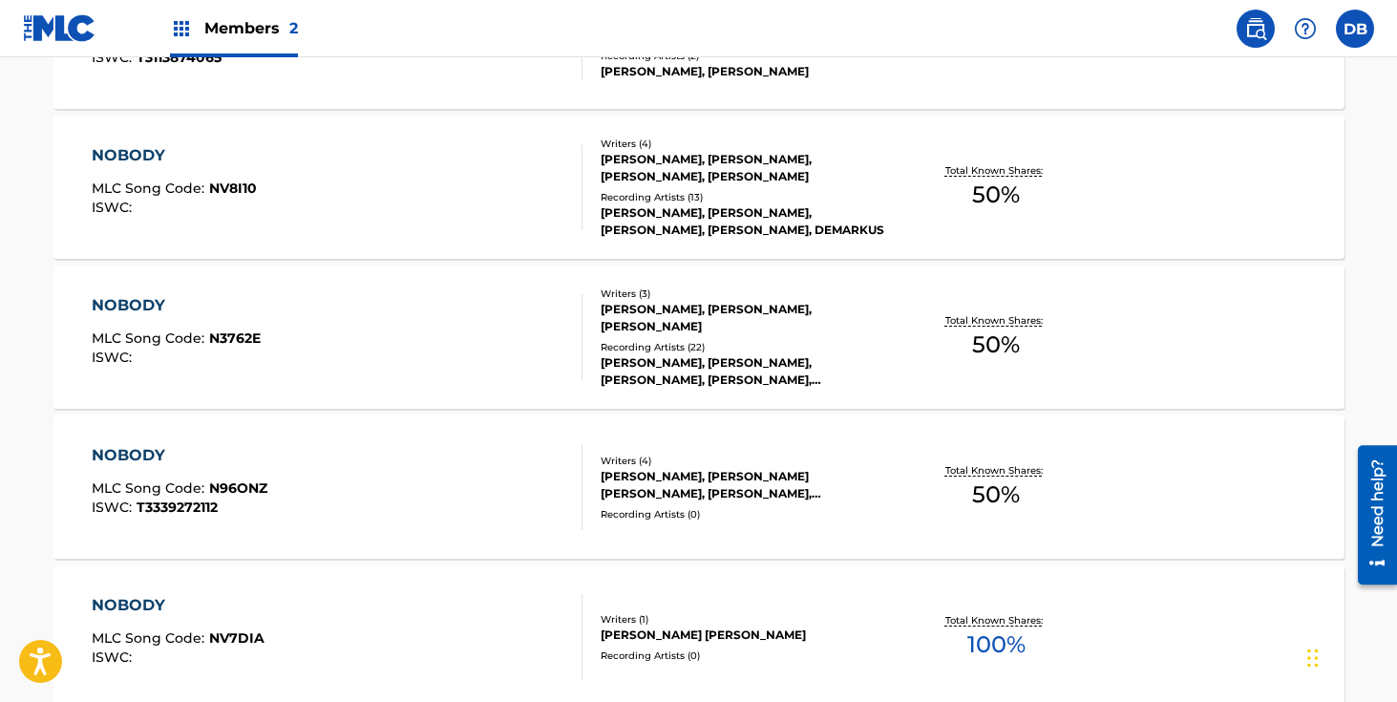
click at [694, 335] on div "[PERSON_NAME], [PERSON_NAME], [PERSON_NAME]" at bounding box center [745, 318] width 288 height 34
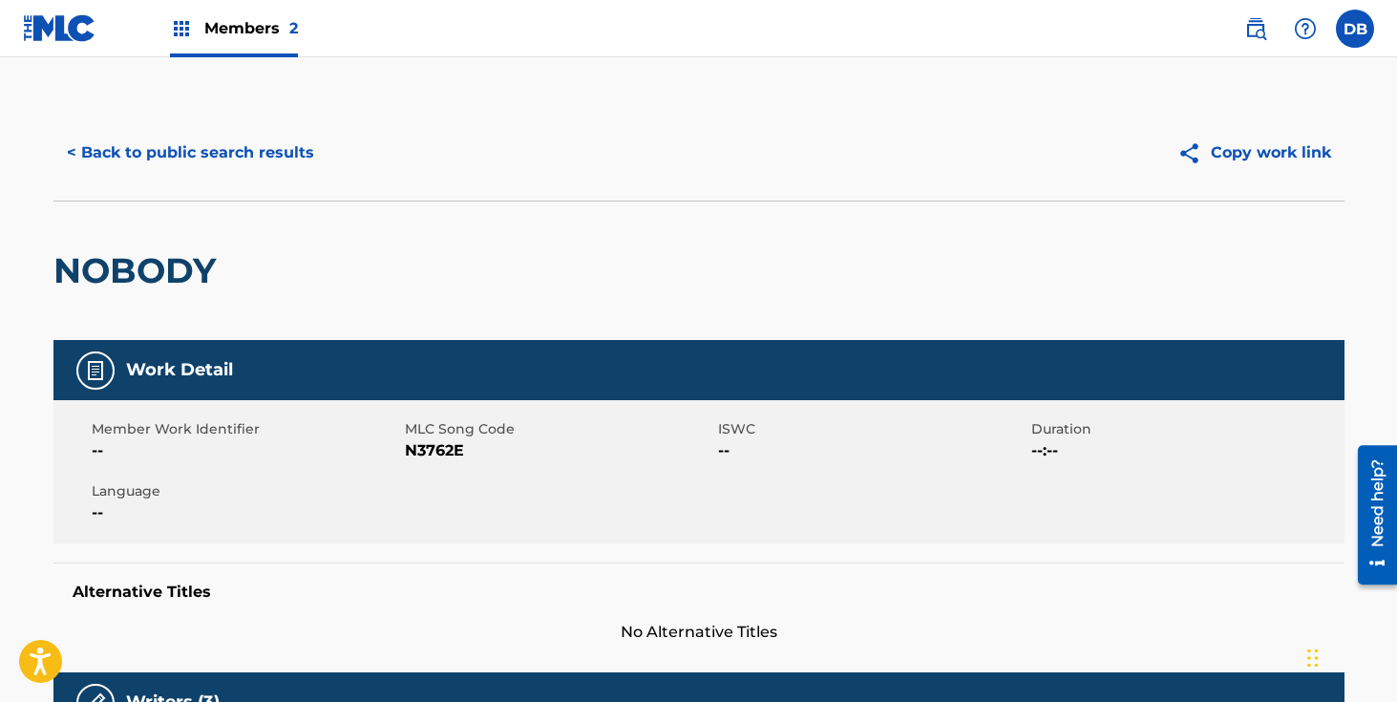
click at [261, 153] on button "< Back to public search results" at bounding box center [190, 153] width 274 height 48
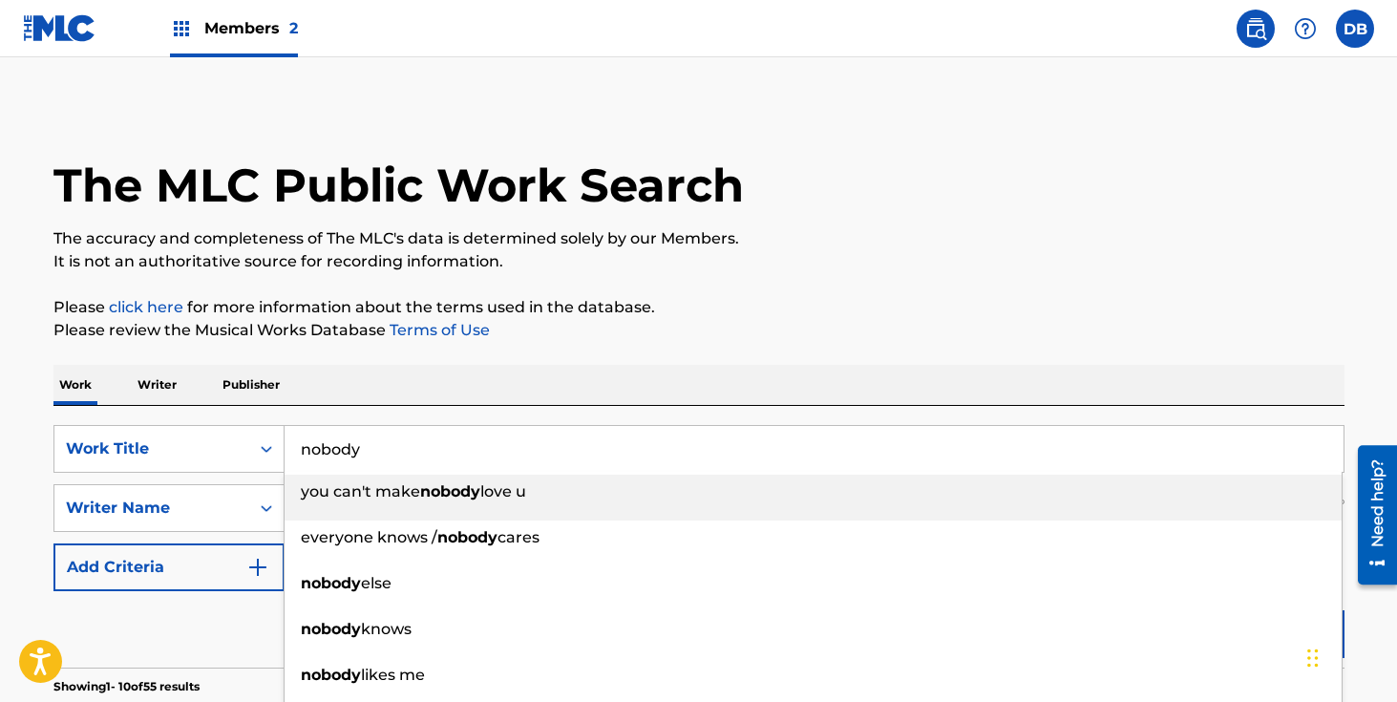
drag, startPoint x: 397, startPoint y: 453, endPoint x: 291, endPoint y: 453, distance: 106.0
click at [291, 453] on input "nobody" at bounding box center [814, 449] width 1059 height 46
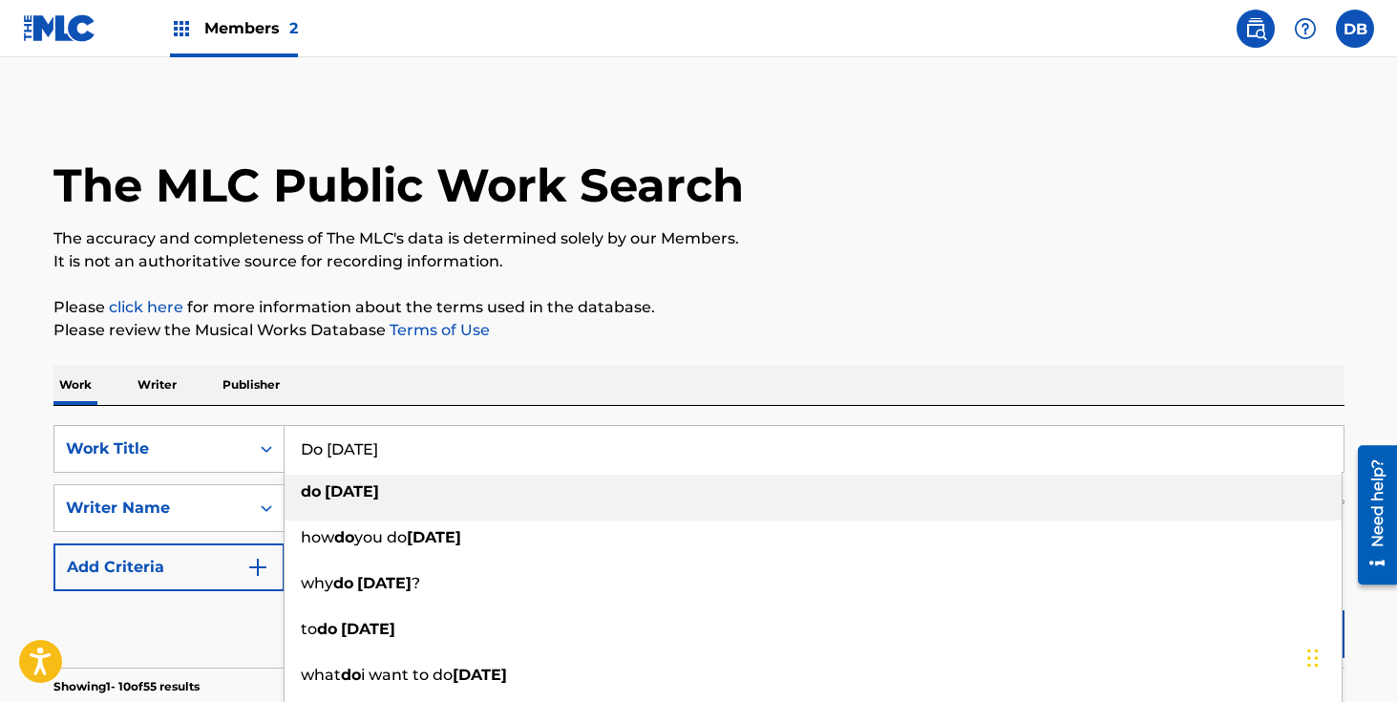
type input "Do [DATE]"
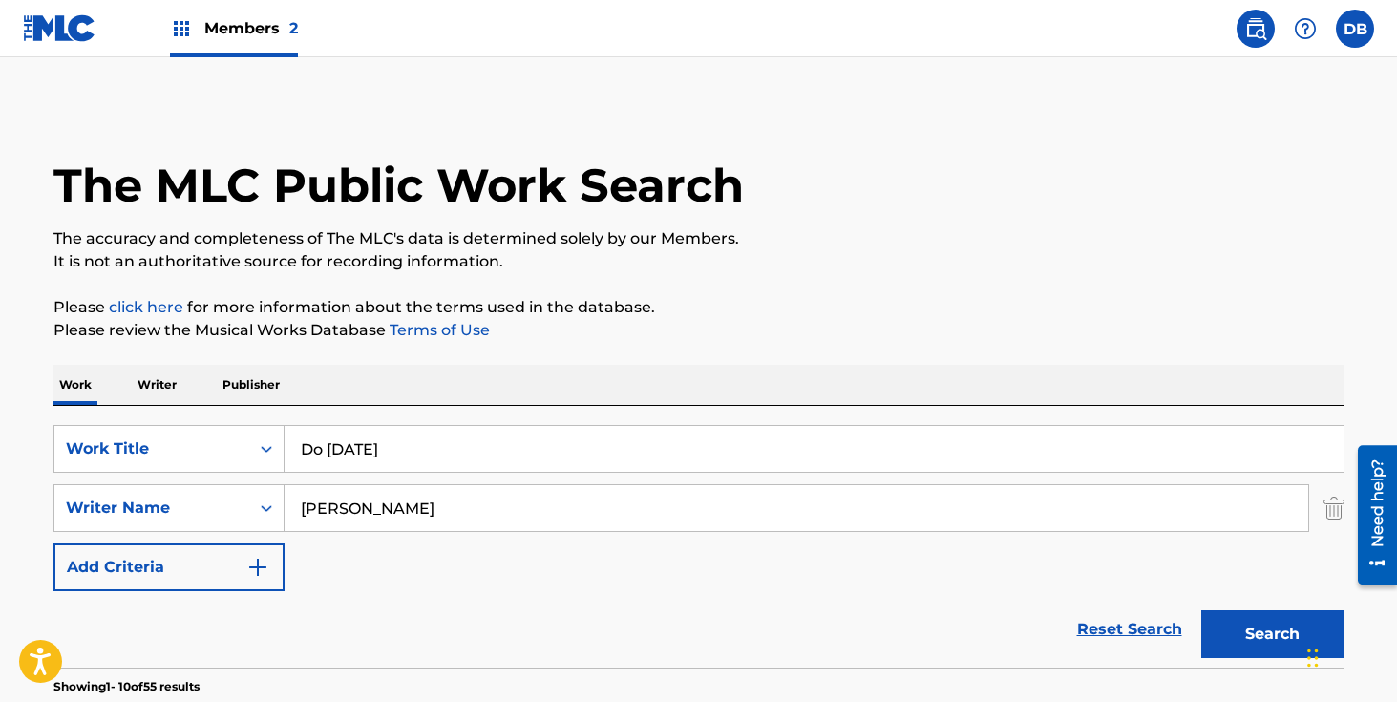
click at [454, 378] on div "Work Writer Publisher" at bounding box center [698, 385] width 1291 height 40
click at [1263, 624] on button "Search" at bounding box center [1272, 634] width 143 height 48
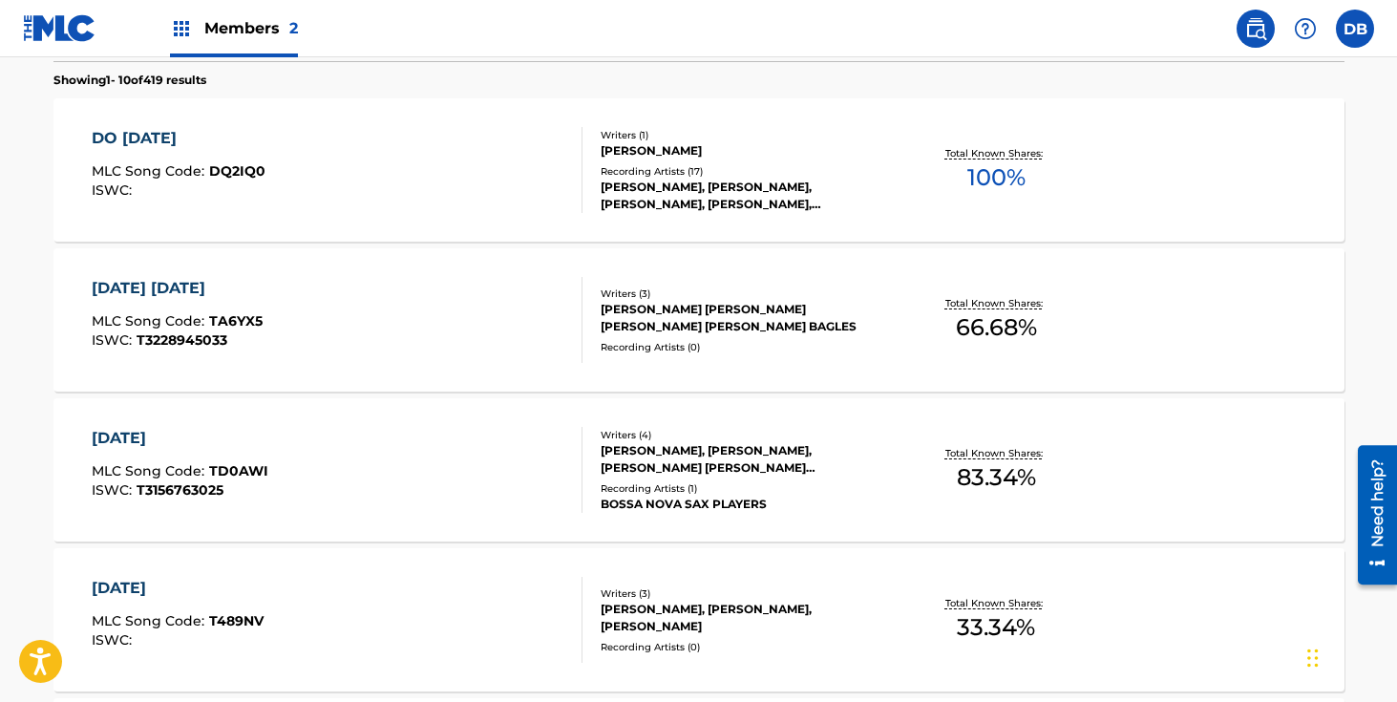
scroll to position [611, 0]
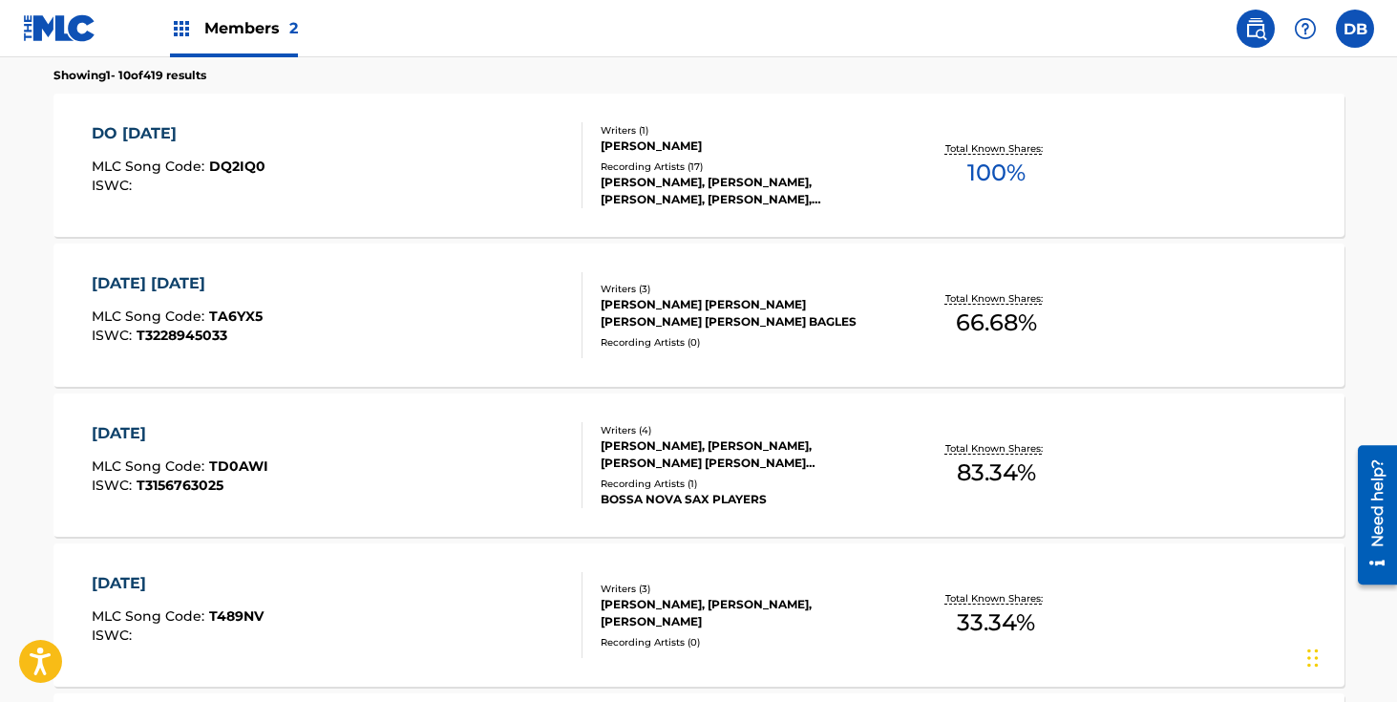
click at [697, 173] on div "Recording Artists ( 17 )" at bounding box center [745, 166] width 288 height 14
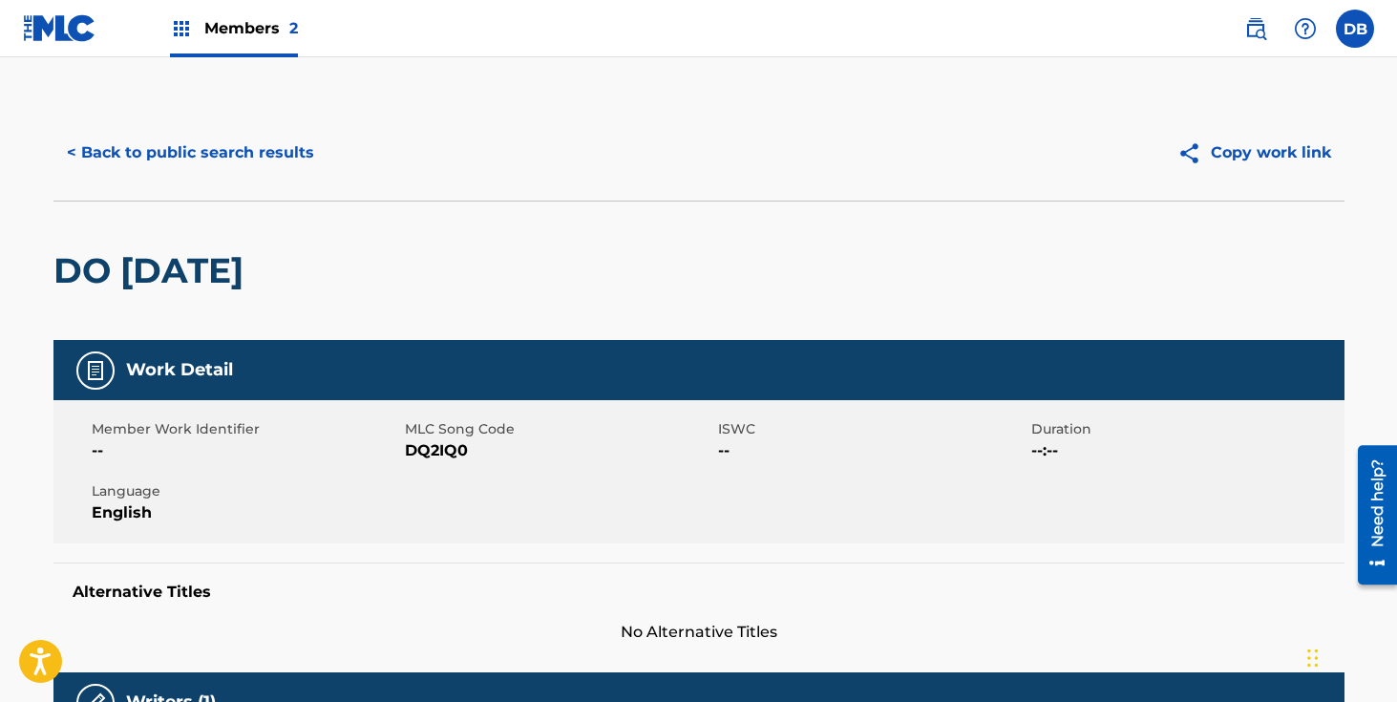
click at [243, 159] on button "< Back to public search results" at bounding box center [190, 153] width 274 height 48
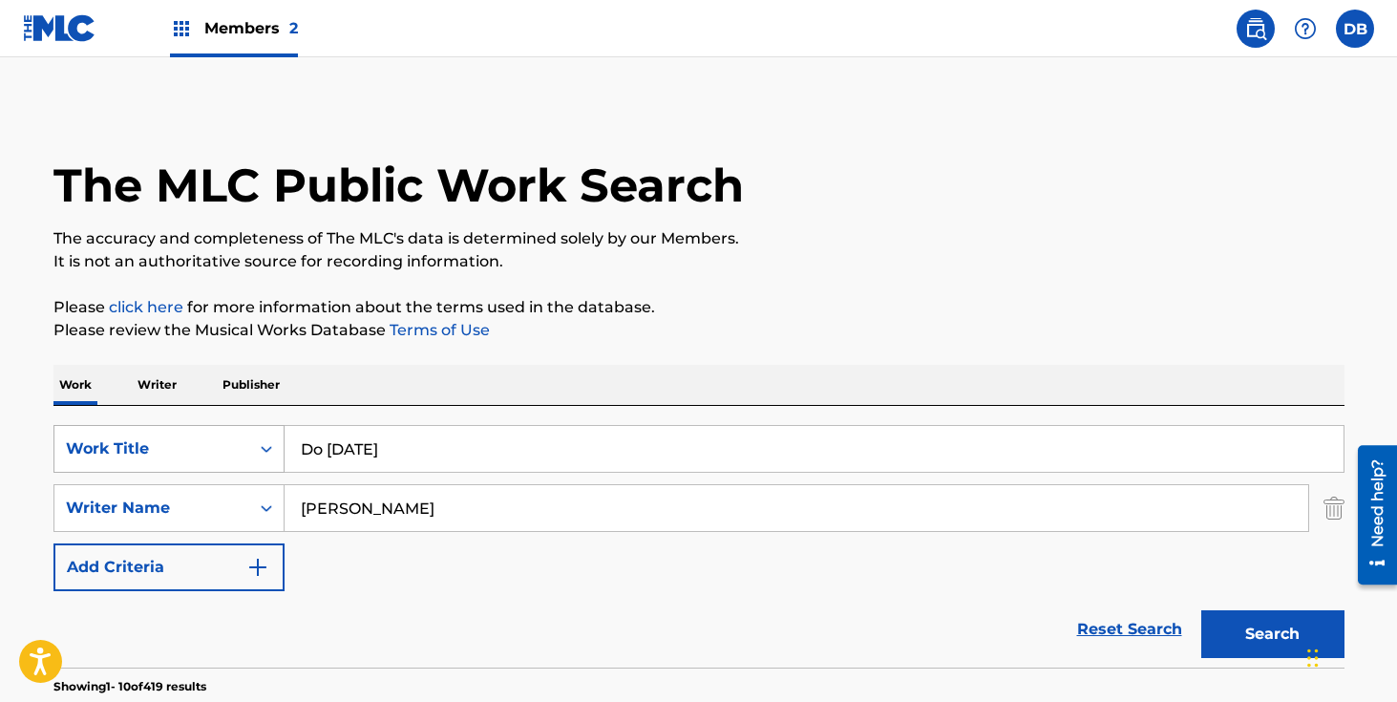
drag, startPoint x: 390, startPoint y: 451, endPoint x: 253, endPoint y: 449, distance: 136.6
click at [253, 449] on div "SearchWithCriteriadcbcdf63-0669-4e0c-8c1a-b43ceb039e2f Work Title Do [DATE]" at bounding box center [698, 449] width 1291 height 48
type input "ghetto rendezvous"
click at [1281, 631] on button "Search" at bounding box center [1272, 634] width 143 height 48
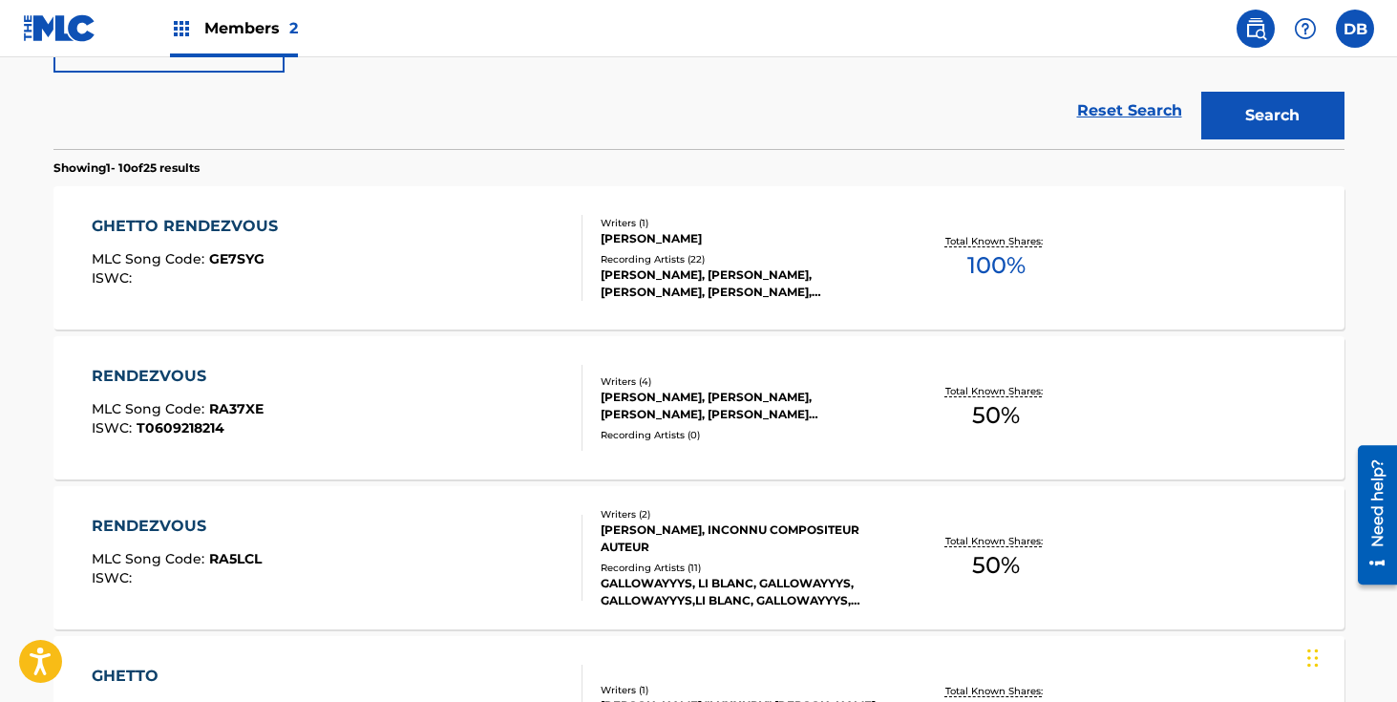
scroll to position [522, 0]
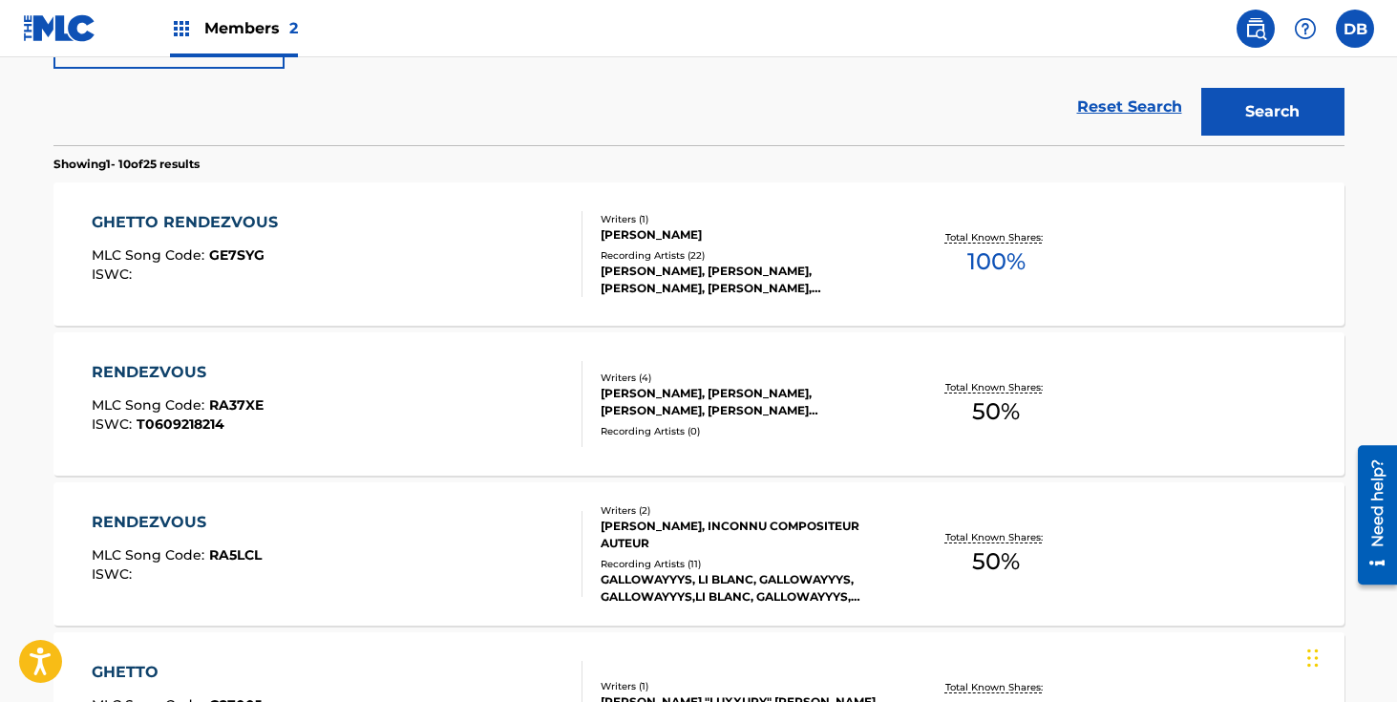
click at [714, 263] on div "Recording Artists ( 22 )" at bounding box center [745, 255] width 288 height 14
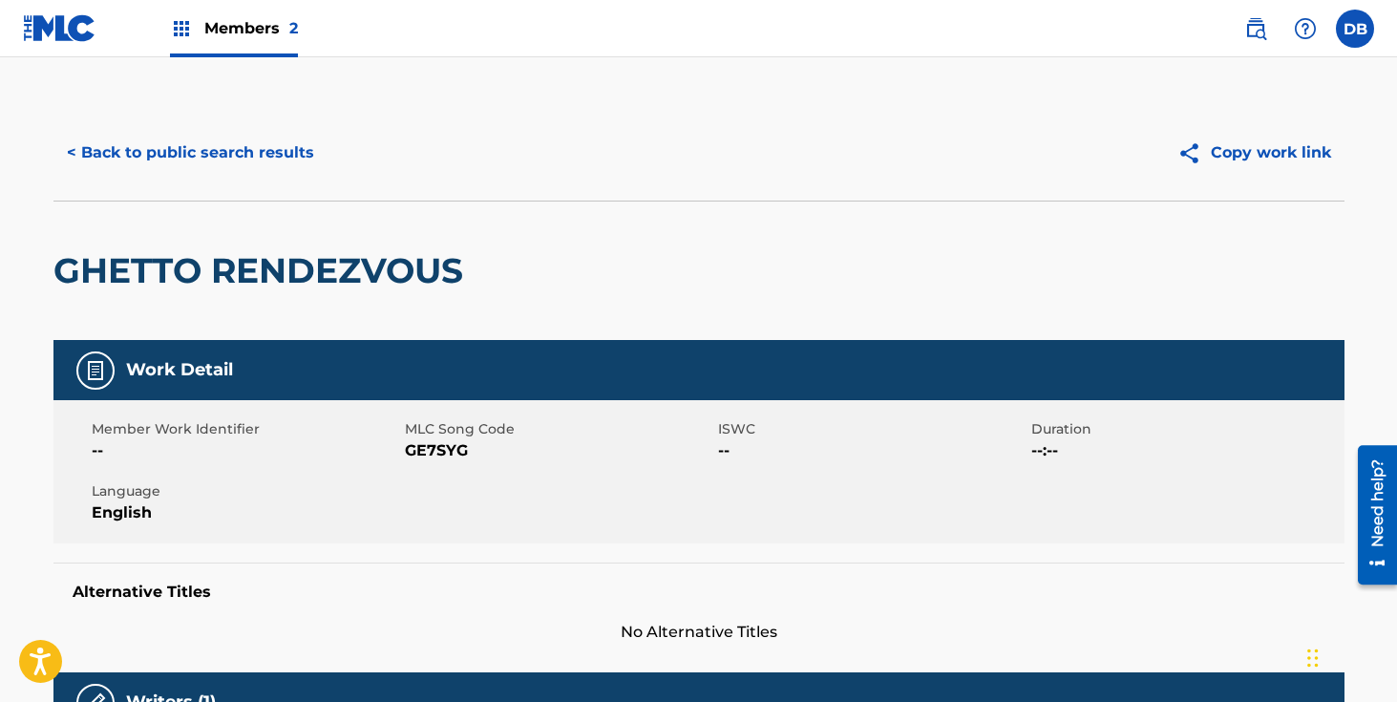
click at [263, 154] on button "< Back to public search results" at bounding box center [190, 153] width 274 height 48
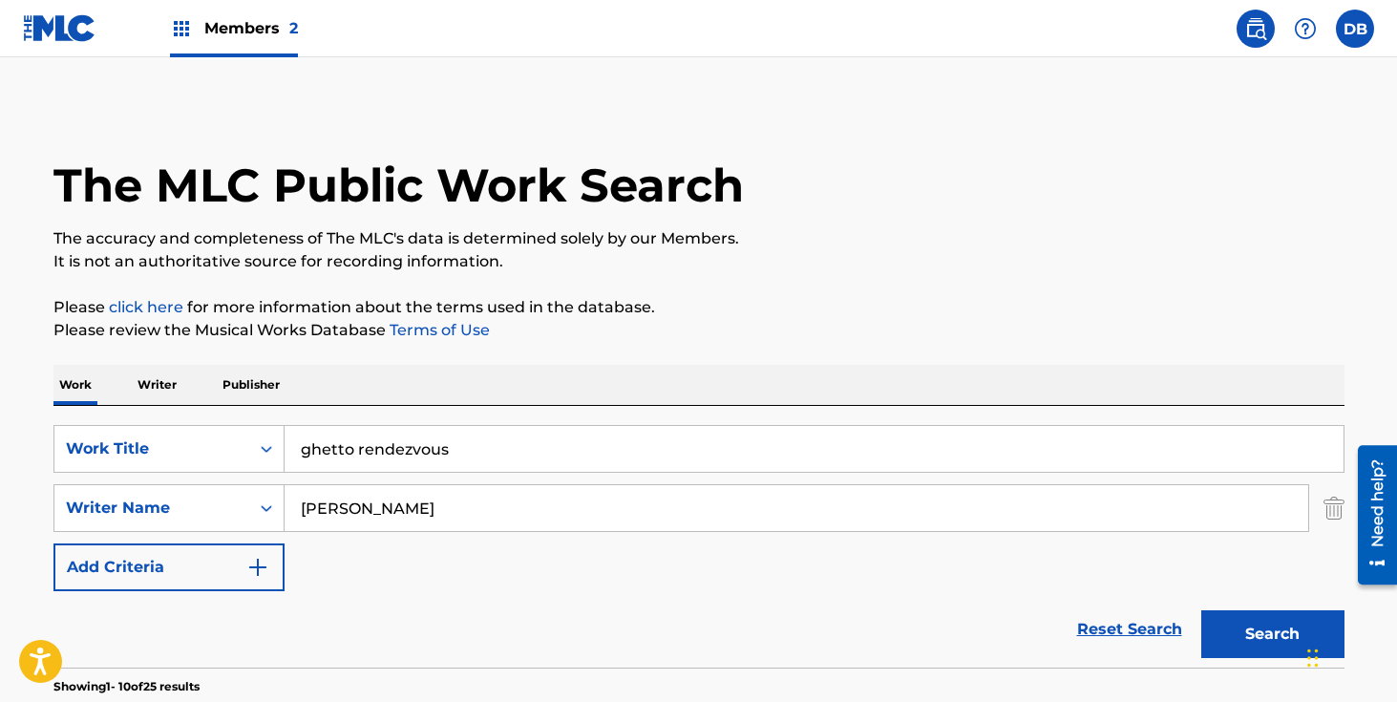
click at [474, 444] on input "ghetto rendezvous" at bounding box center [814, 449] width 1059 height 46
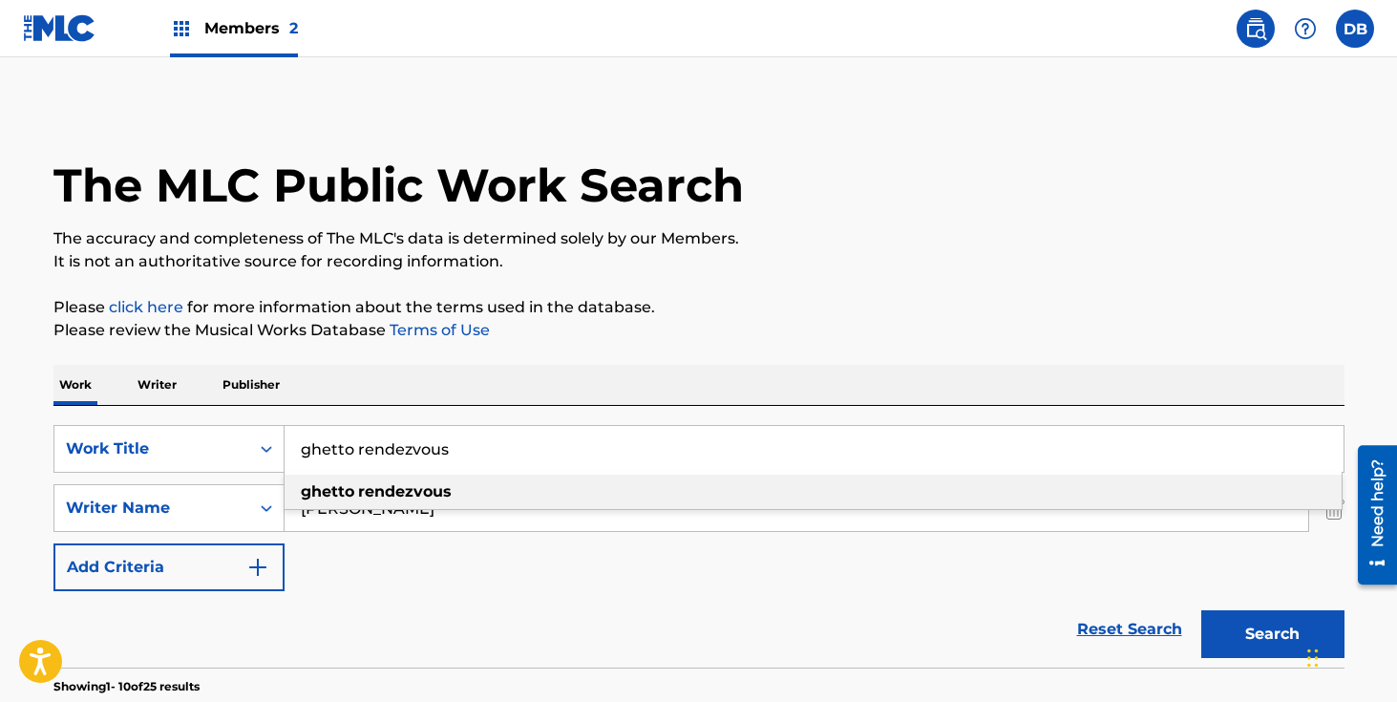
click at [474, 444] on input "ghetto rendezvous" at bounding box center [814, 449] width 1059 height 46
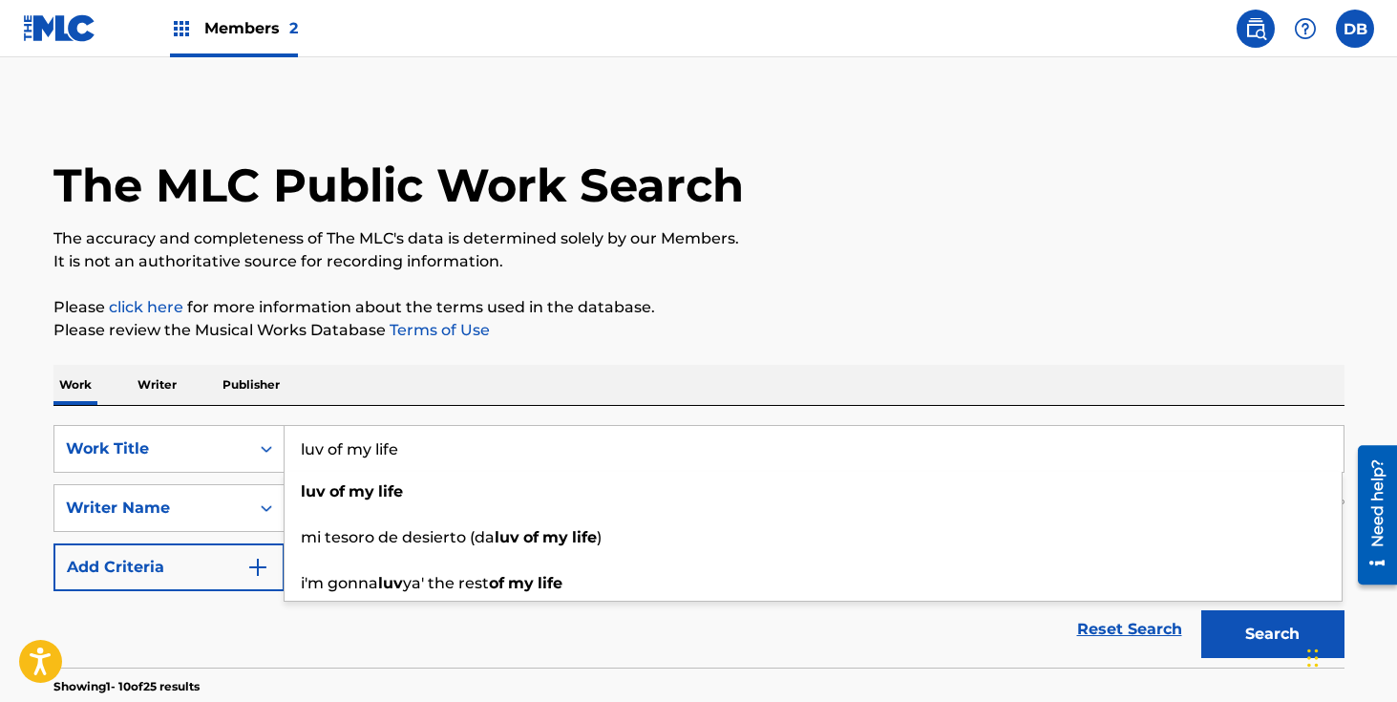
type input "luv of my life"
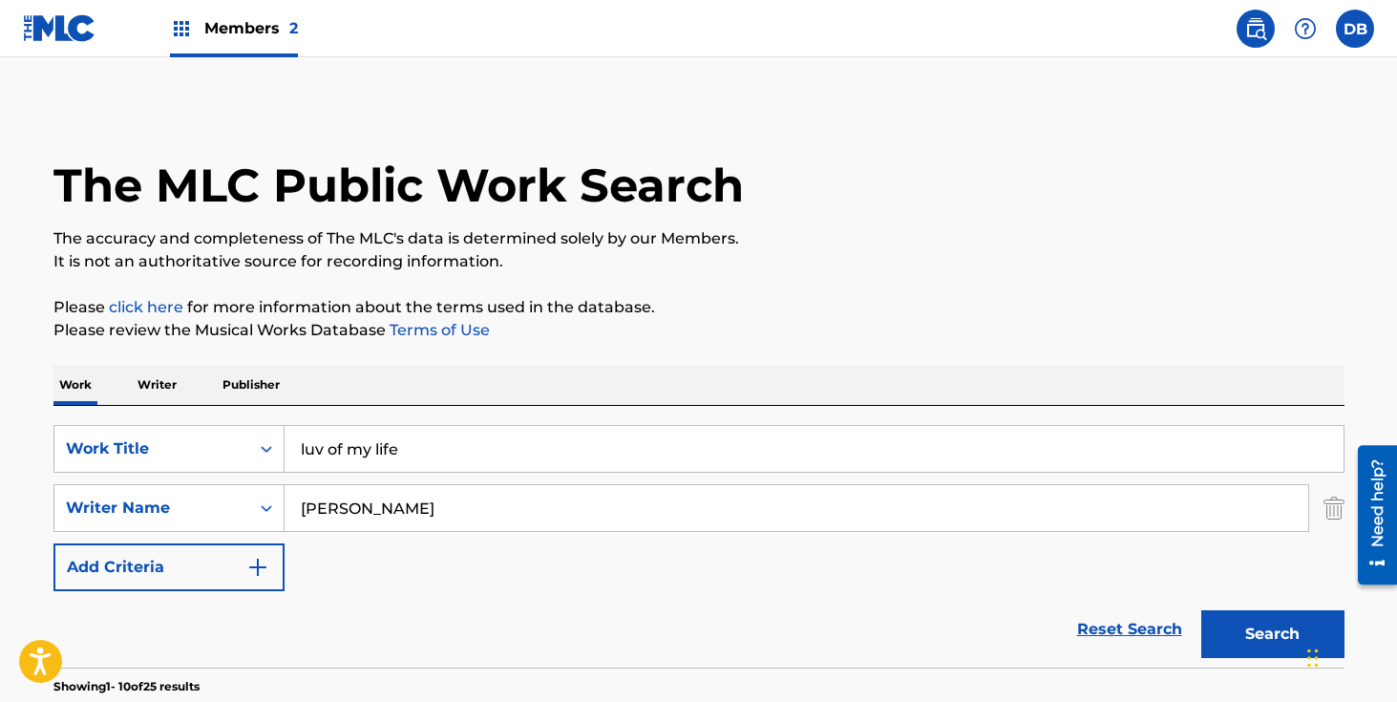
click at [1231, 641] on button "Search" at bounding box center [1272, 634] width 143 height 48
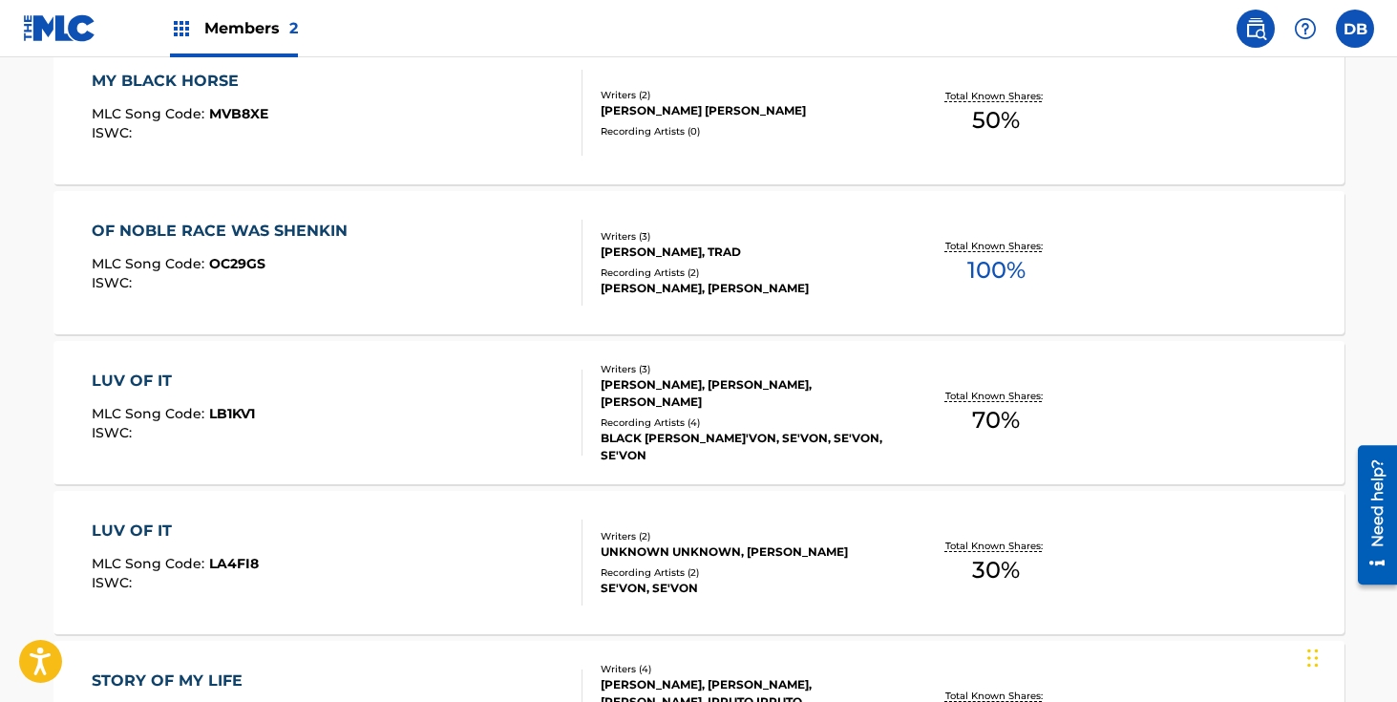
scroll to position [298, 0]
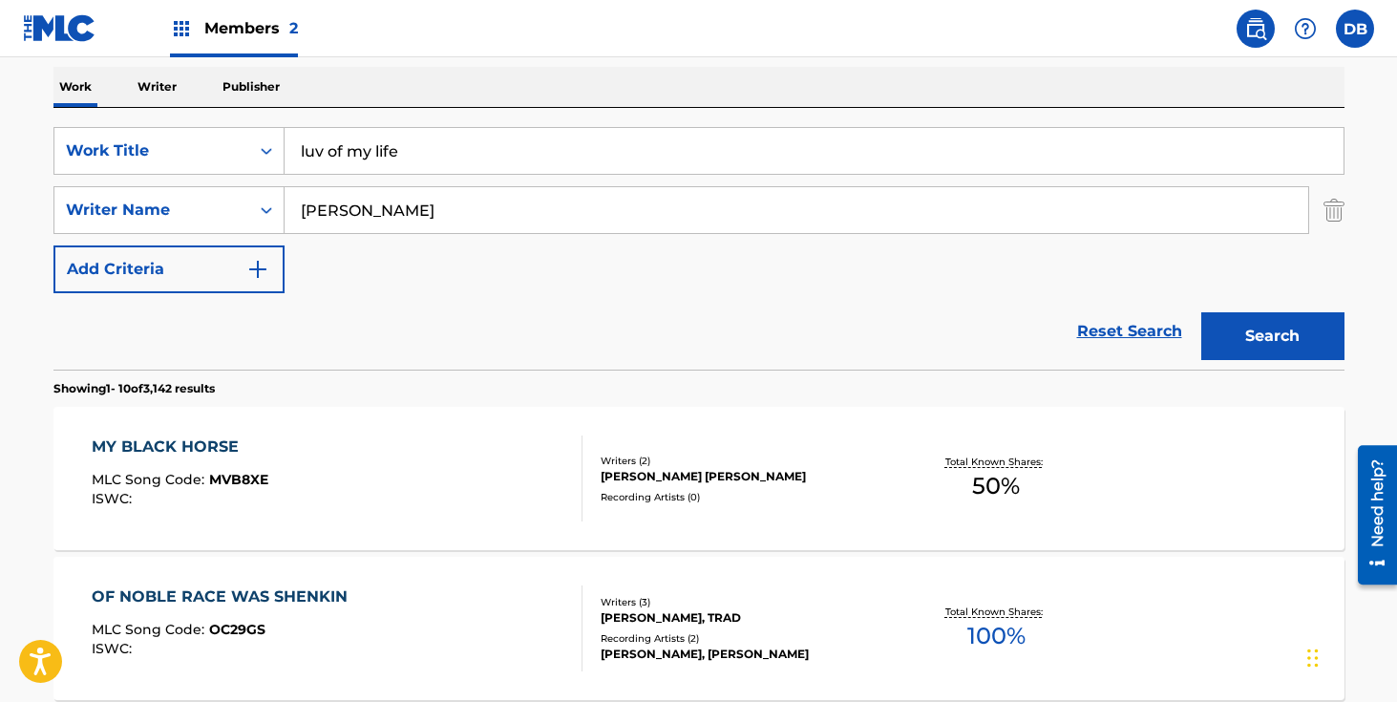
click at [429, 148] on input "luv of my life" at bounding box center [814, 151] width 1059 height 46
